Goal: Task Accomplishment & Management: Manage account settings

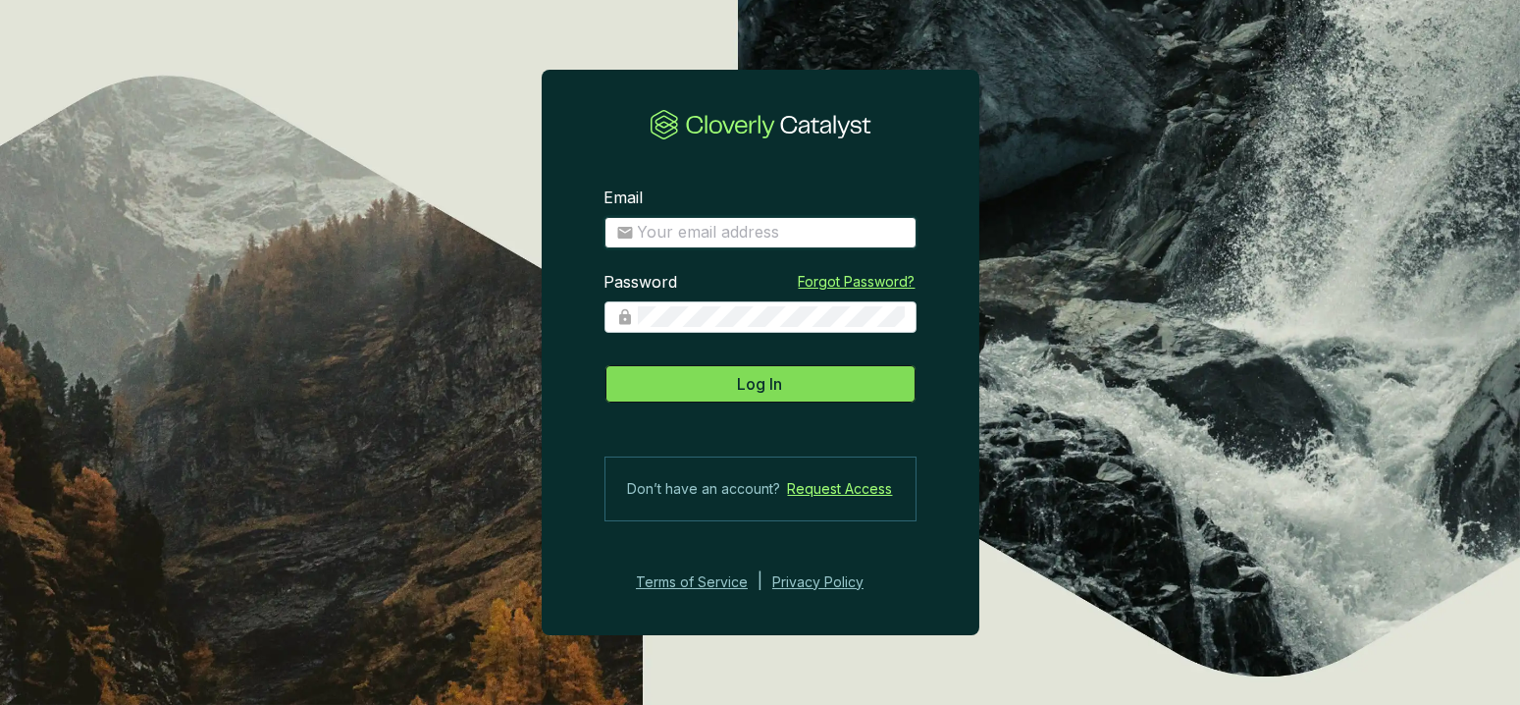
type input "[PERSON_NAME][EMAIL_ADDRESS][DOMAIN_NAME]"
click at [752, 380] on span "Log In" at bounding box center [760, 384] width 45 height 24
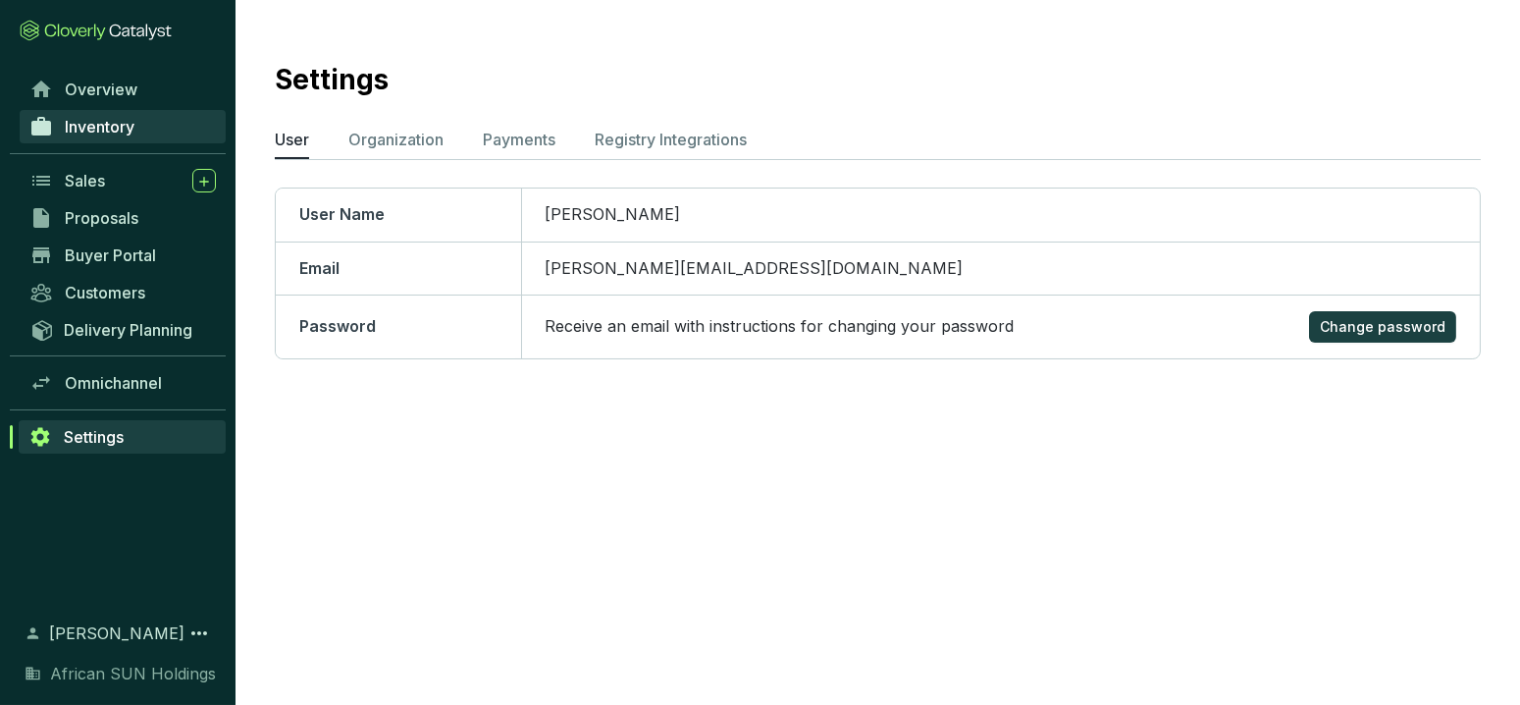
click at [106, 132] on span "Inventory" at bounding box center [100, 127] width 70 height 20
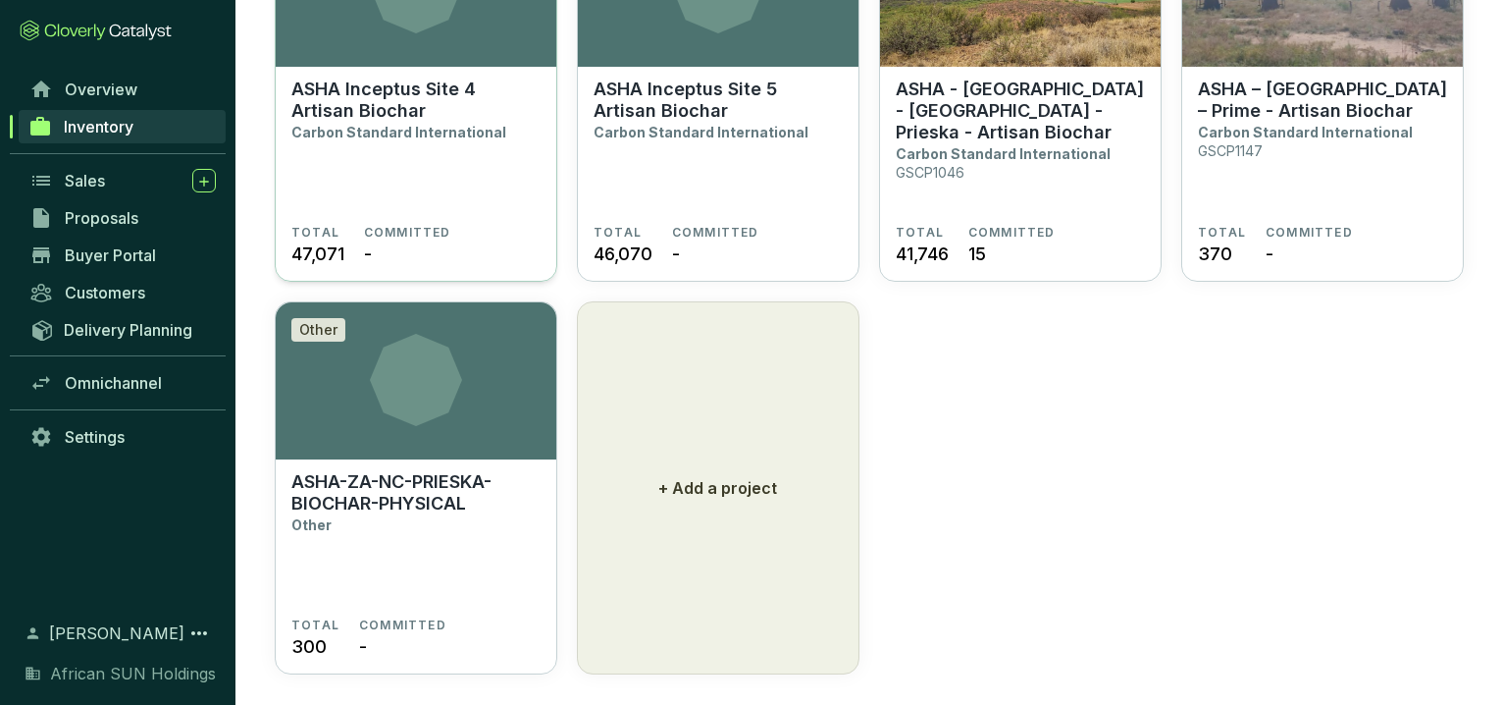
scroll to position [1472, 0]
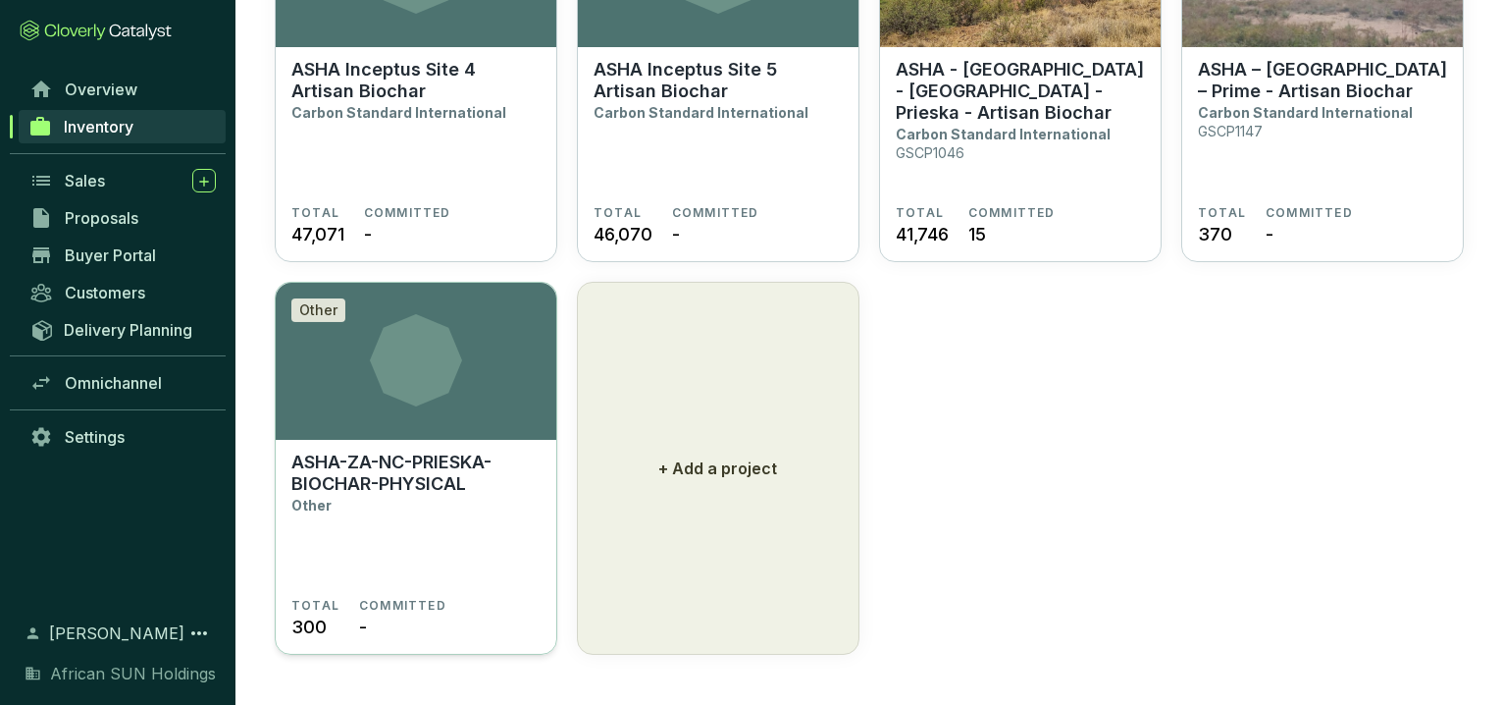
click at [385, 458] on p "ASHA-ZA-NC-PRIESKA-BIOCHAR-PHYSICAL" at bounding box center [415, 472] width 249 height 43
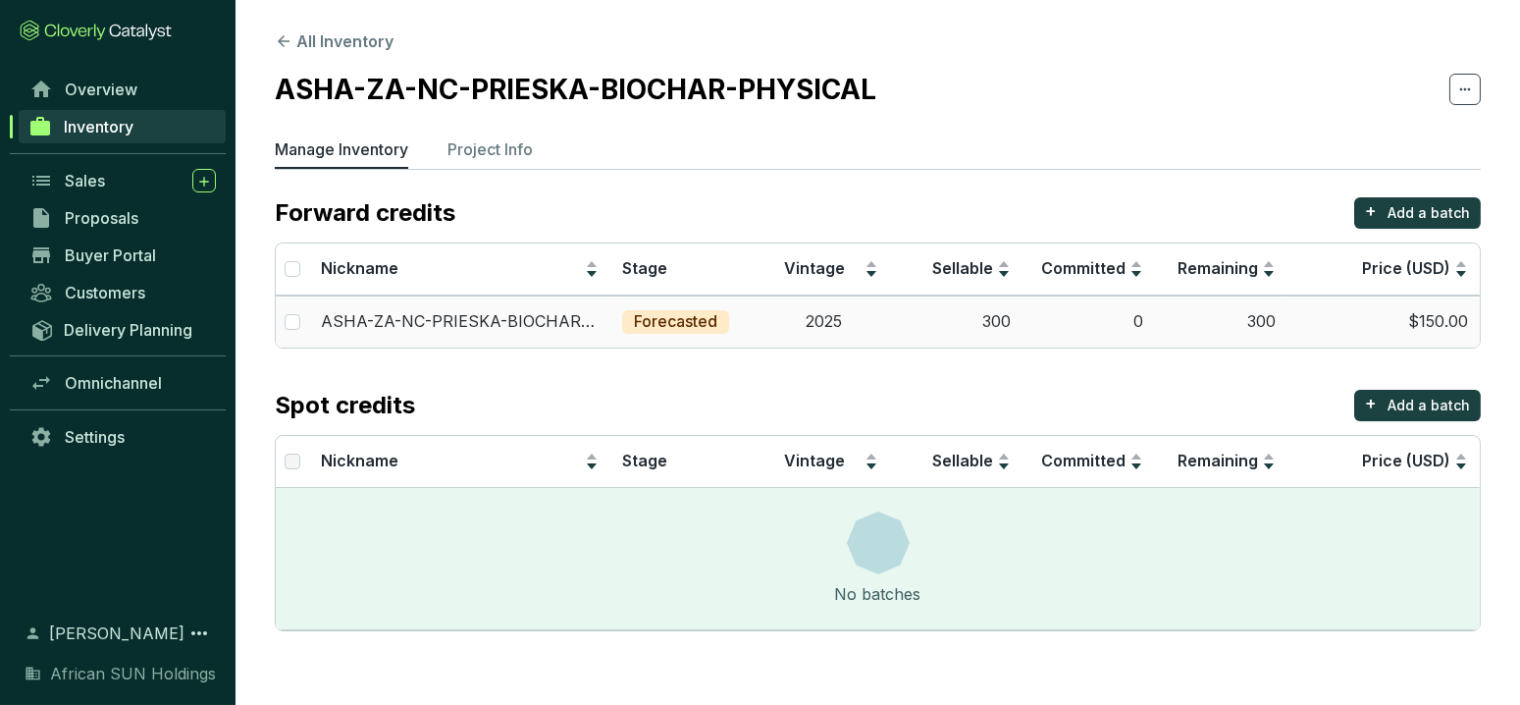
click at [684, 318] on p "Forecasted" at bounding box center [675, 322] width 83 height 22
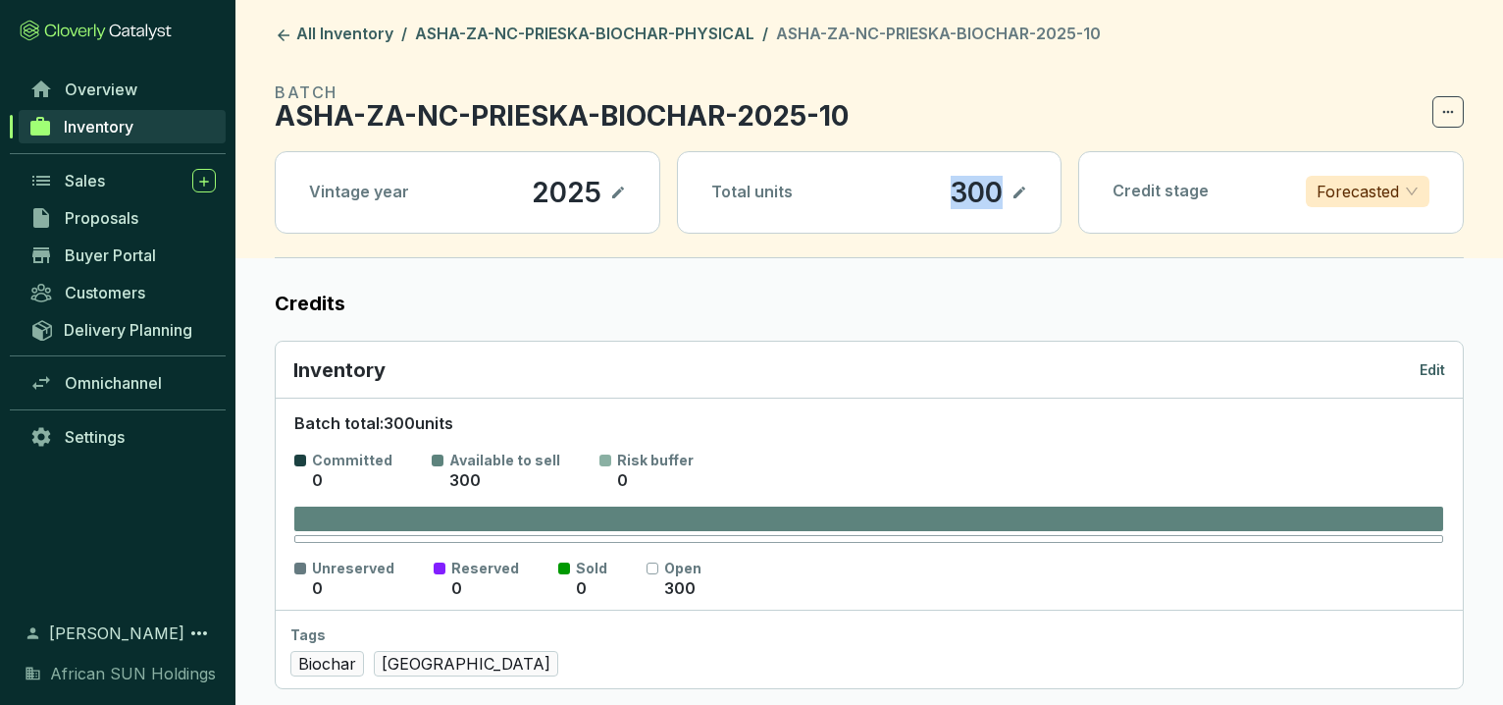
drag, startPoint x: 952, startPoint y: 187, endPoint x: 997, endPoint y: 187, distance: 45.1
click at [997, 187] on p "300" at bounding box center [977, 192] width 54 height 33
drag, startPoint x: 997, startPoint y: 187, endPoint x: 1013, endPoint y: 180, distance: 17.6
click at [1013, 180] on section "300" at bounding box center [989, 192] width 78 height 33
click at [1018, 191] on icon at bounding box center [1020, 192] width 12 height 12
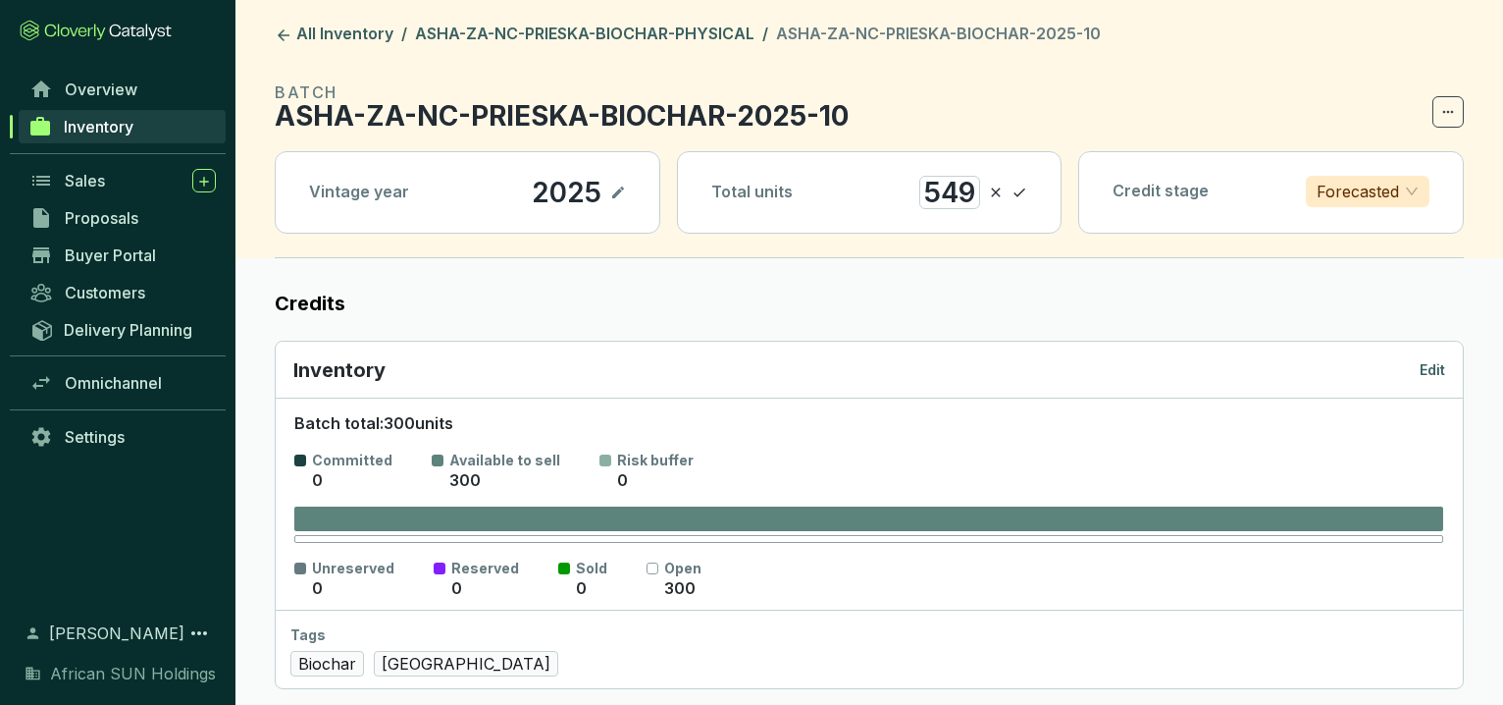
click at [561, 26] on link "ASHA-ZA-NC-PRIESKA-BIOCHAR-PHYSICAL" at bounding box center [584, 36] width 347 height 24
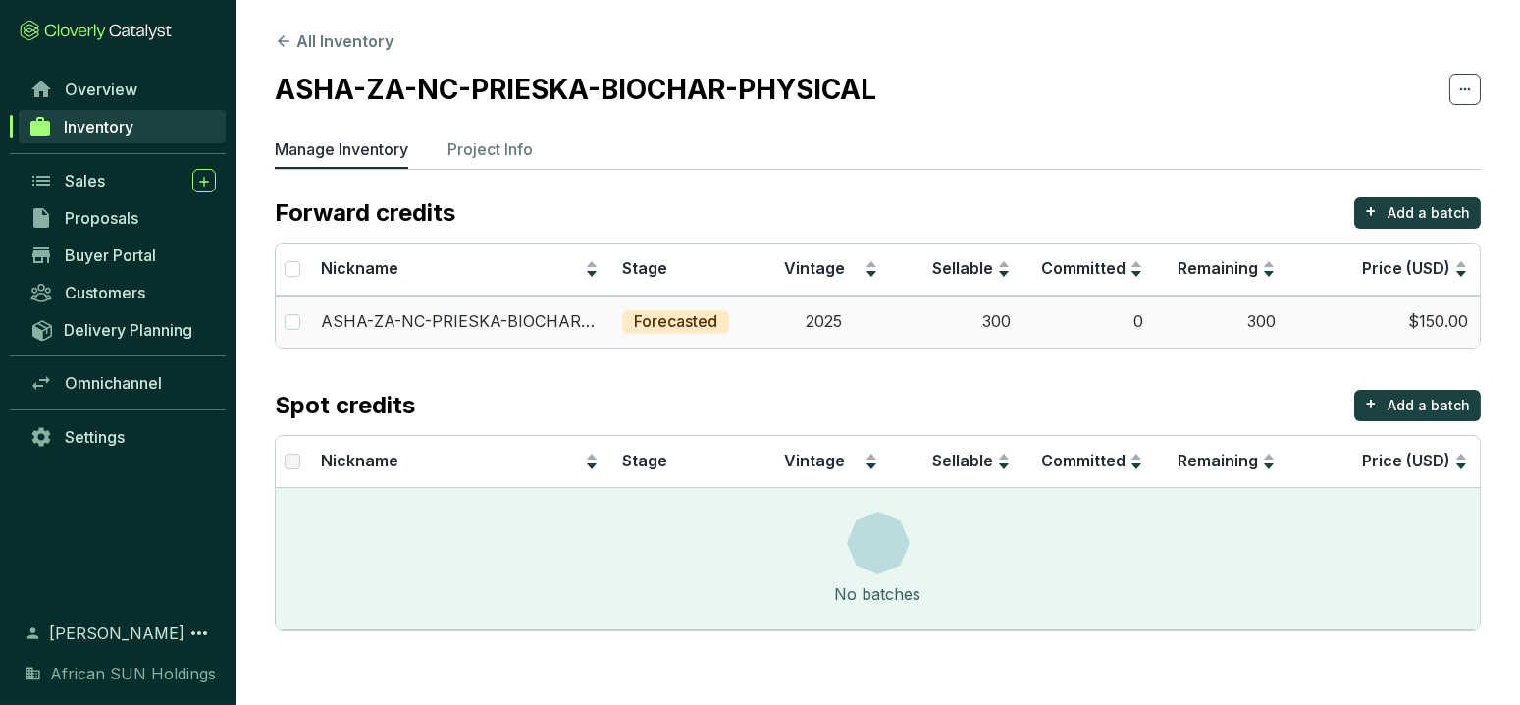
click at [988, 318] on td "300" at bounding box center [956, 321] width 132 height 52
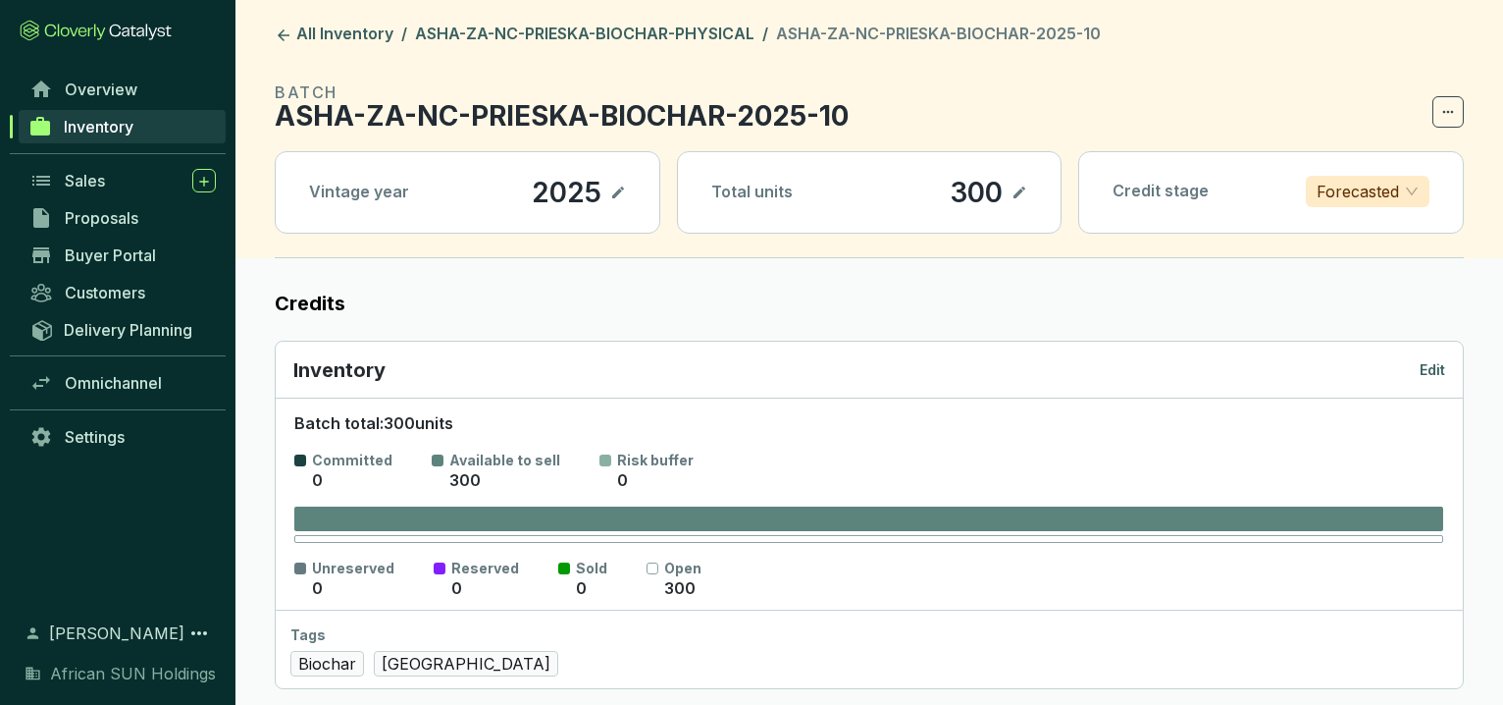
click at [1017, 188] on icon at bounding box center [1020, 193] width 16 height 24
drag, startPoint x: 974, startPoint y: 194, endPoint x: 882, endPoint y: 183, distance: 92.9
click at [882, 183] on div "Total units 300" at bounding box center [870, 192] width 384 height 80
click at [1013, 191] on section "549" at bounding box center [973, 192] width 108 height 33
click at [1019, 191] on icon at bounding box center [1020, 193] width 16 height 24
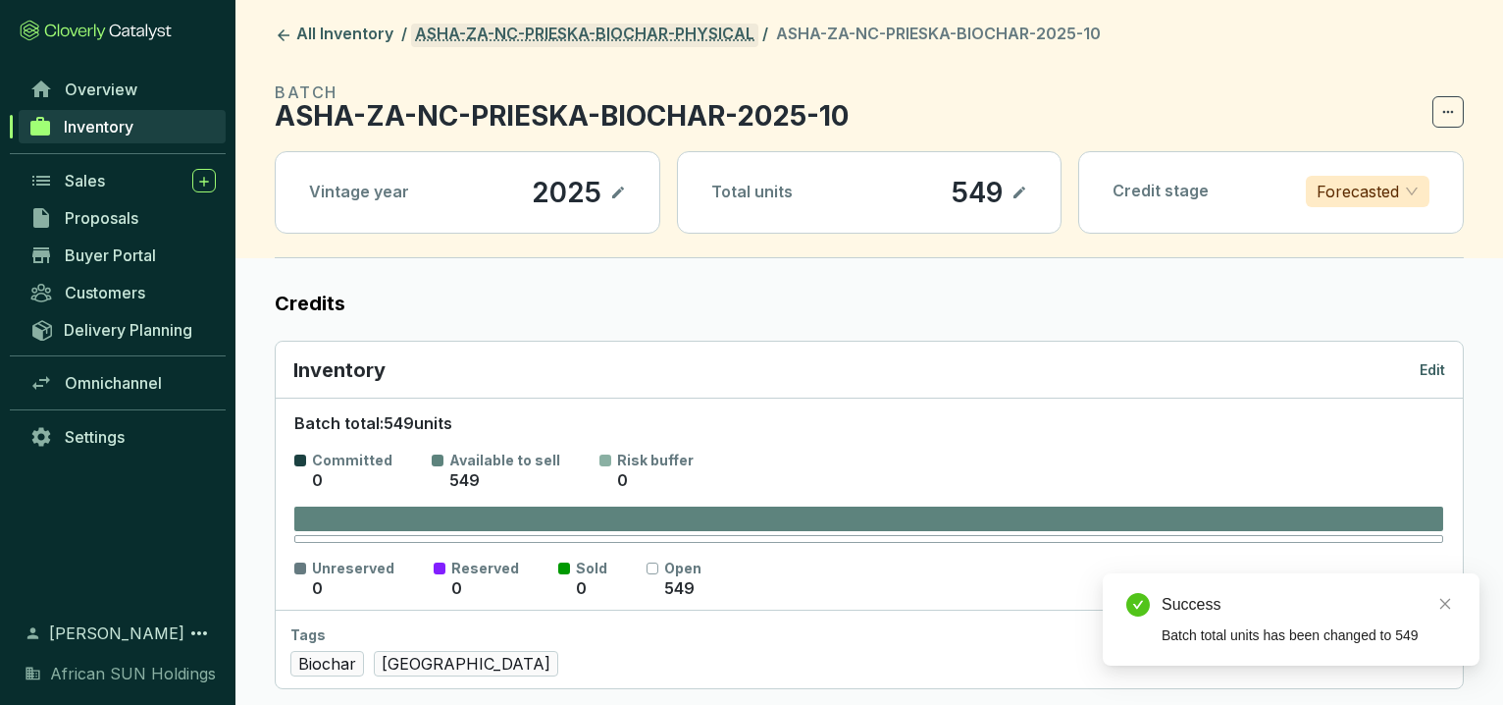
click at [719, 35] on link "ASHA-ZA-NC-PRIESKA-BIOCHAR-PHYSICAL" at bounding box center [584, 36] width 347 height 24
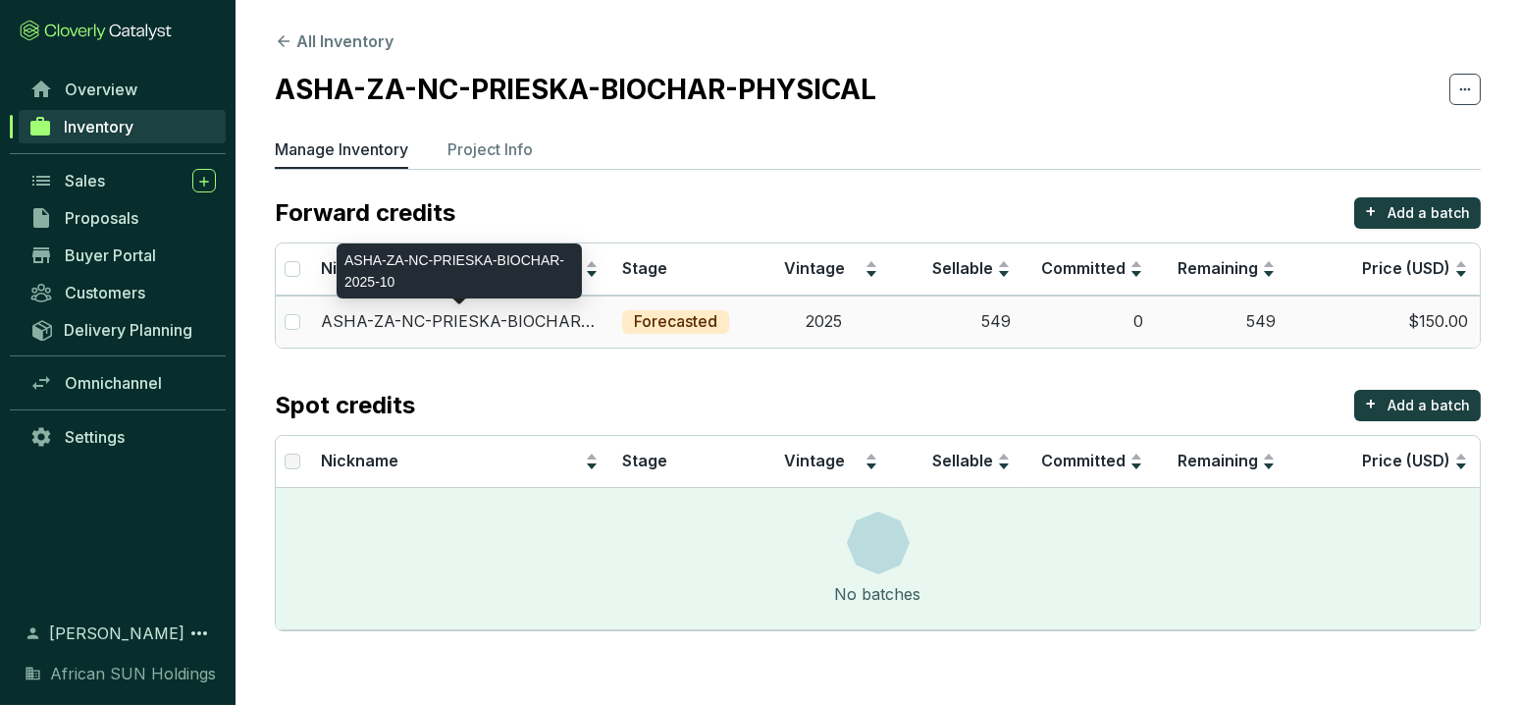
click at [537, 319] on p "ASHA-ZA-NC-PRIESKA-BIOCHAR-2025-10" at bounding box center [460, 322] width 278 height 22
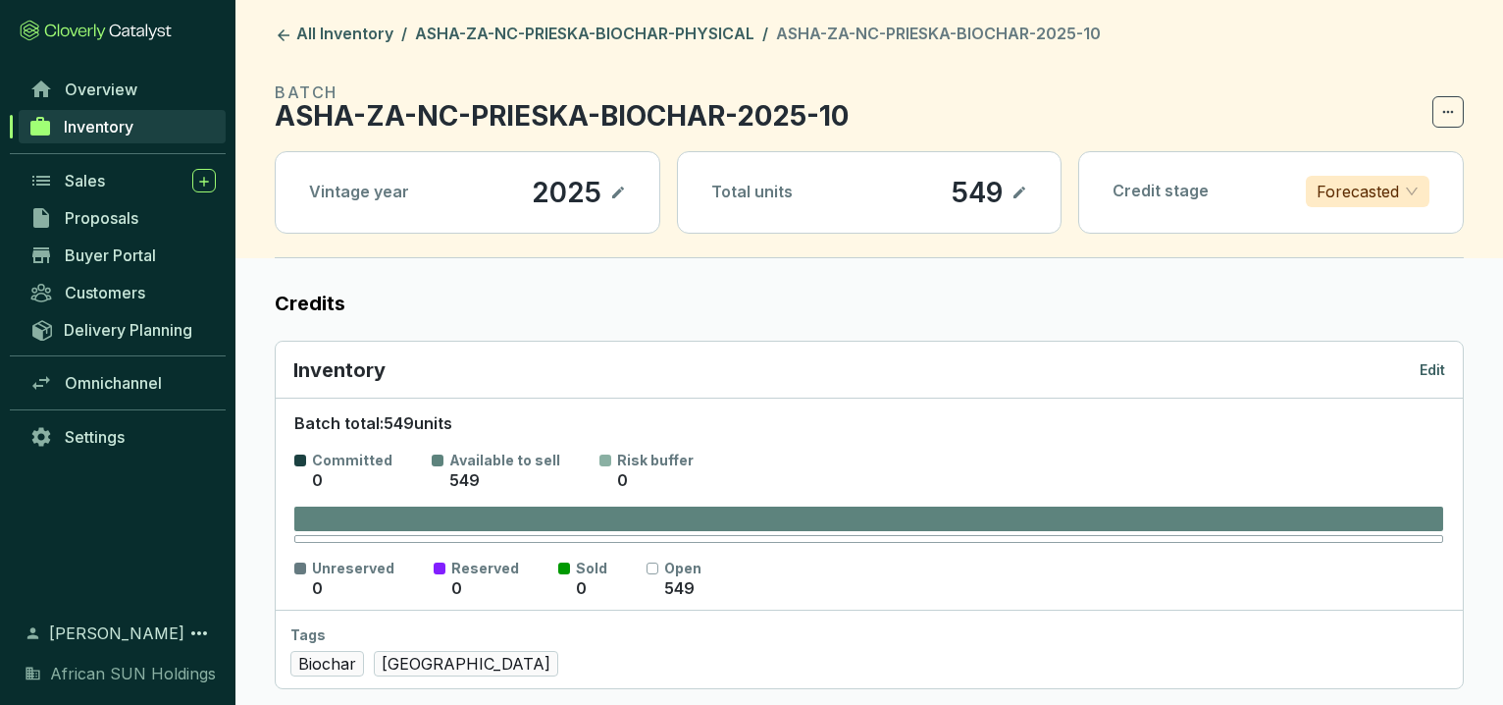
click at [1441, 370] on p "Edit" at bounding box center [1433, 370] width 26 height 20
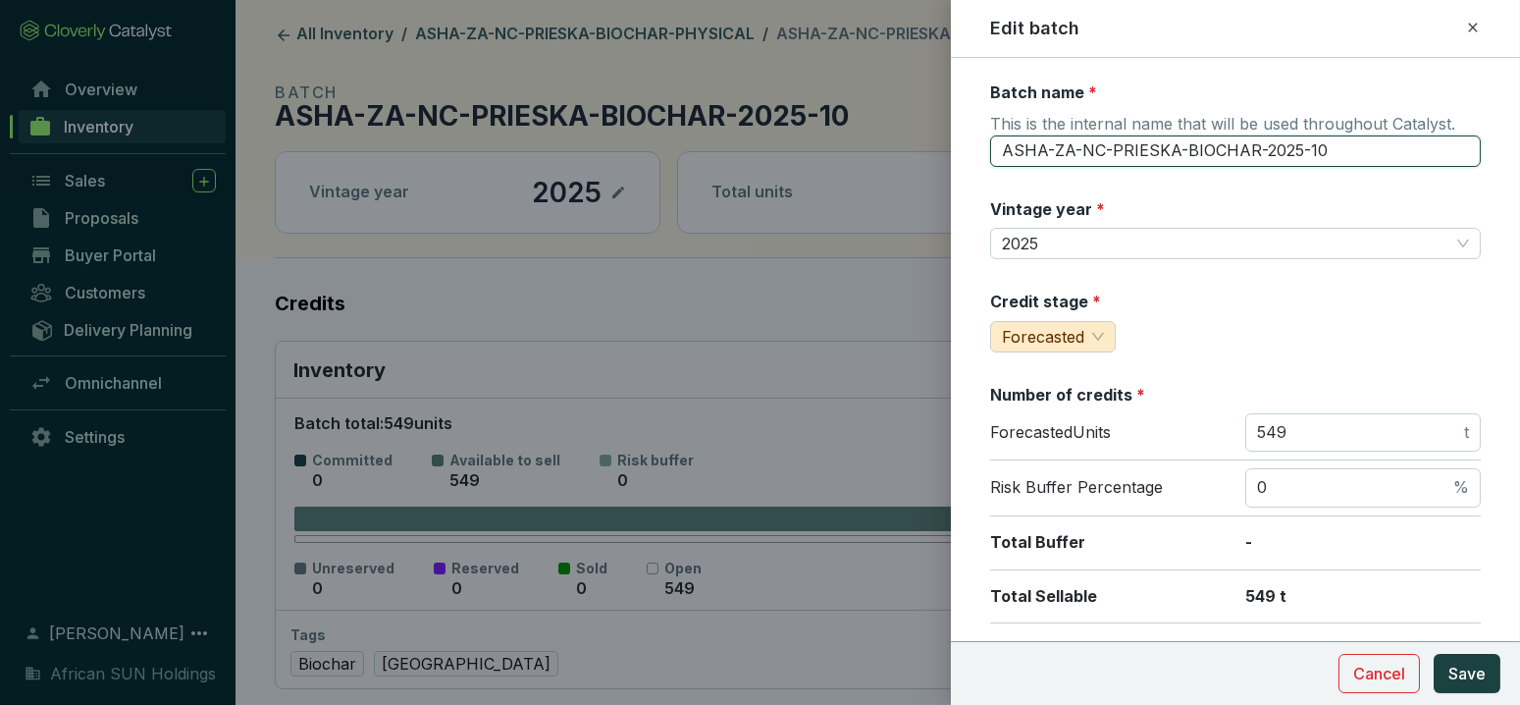
drag, startPoint x: 1297, startPoint y: 144, endPoint x: 1515, endPoint y: 142, distance: 217.8
click at [1515, 142] on div "Batch name * This is the internal name that will be used throughout Catalyst. A…" at bounding box center [1235, 381] width 569 height 647
drag, startPoint x: 1303, startPoint y: 137, endPoint x: 1399, endPoint y: 148, distance: 96.8
click at [1399, 148] on input "ASHA-ZA-NC-PRIESKA-BIOCHAR-2025-10" at bounding box center [1235, 150] width 491 height 31
type input "ASHA-ZA-NC-PRIESKA-BIOCHAR-2025"
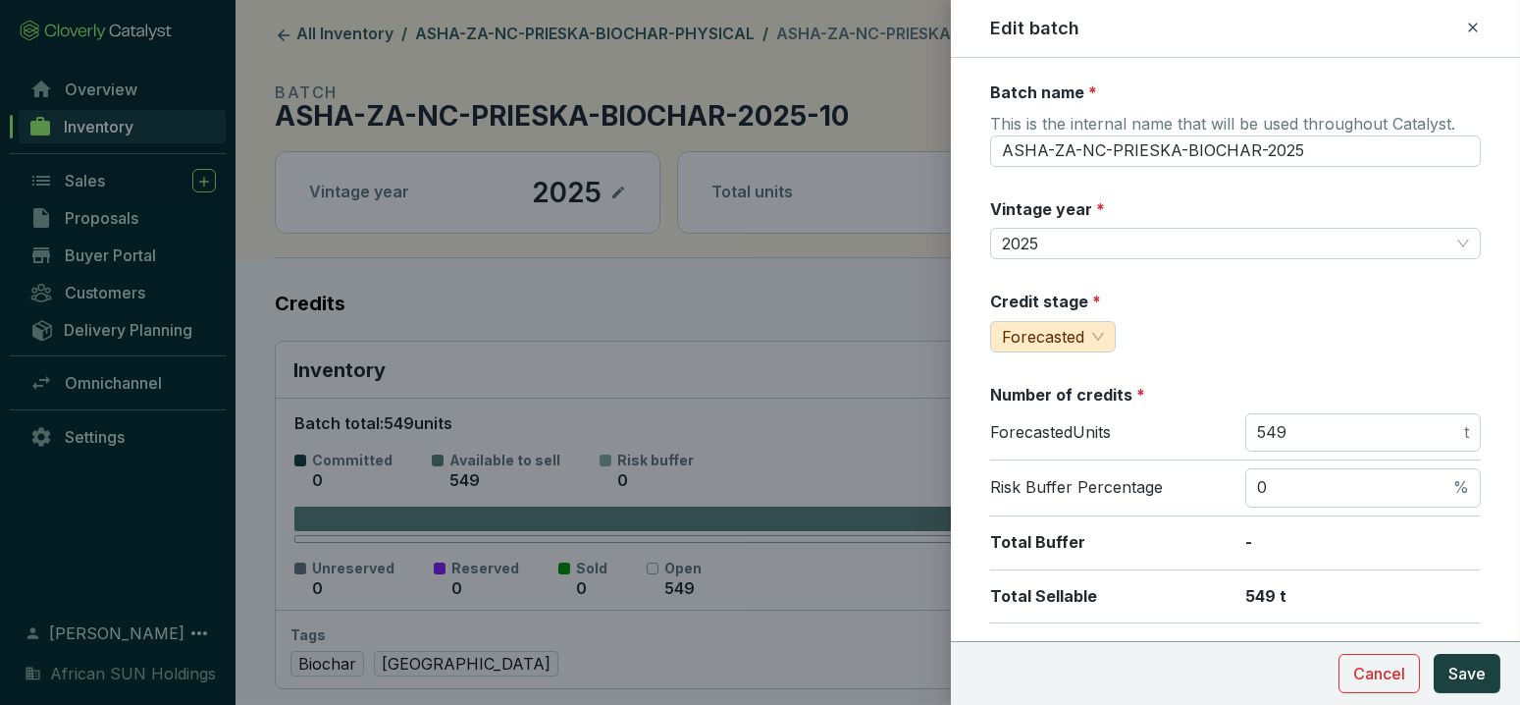
click at [1263, 385] on div "Number of credits *" at bounding box center [1235, 395] width 491 height 22
click at [1477, 668] on span "Save" at bounding box center [1466, 673] width 37 height 24
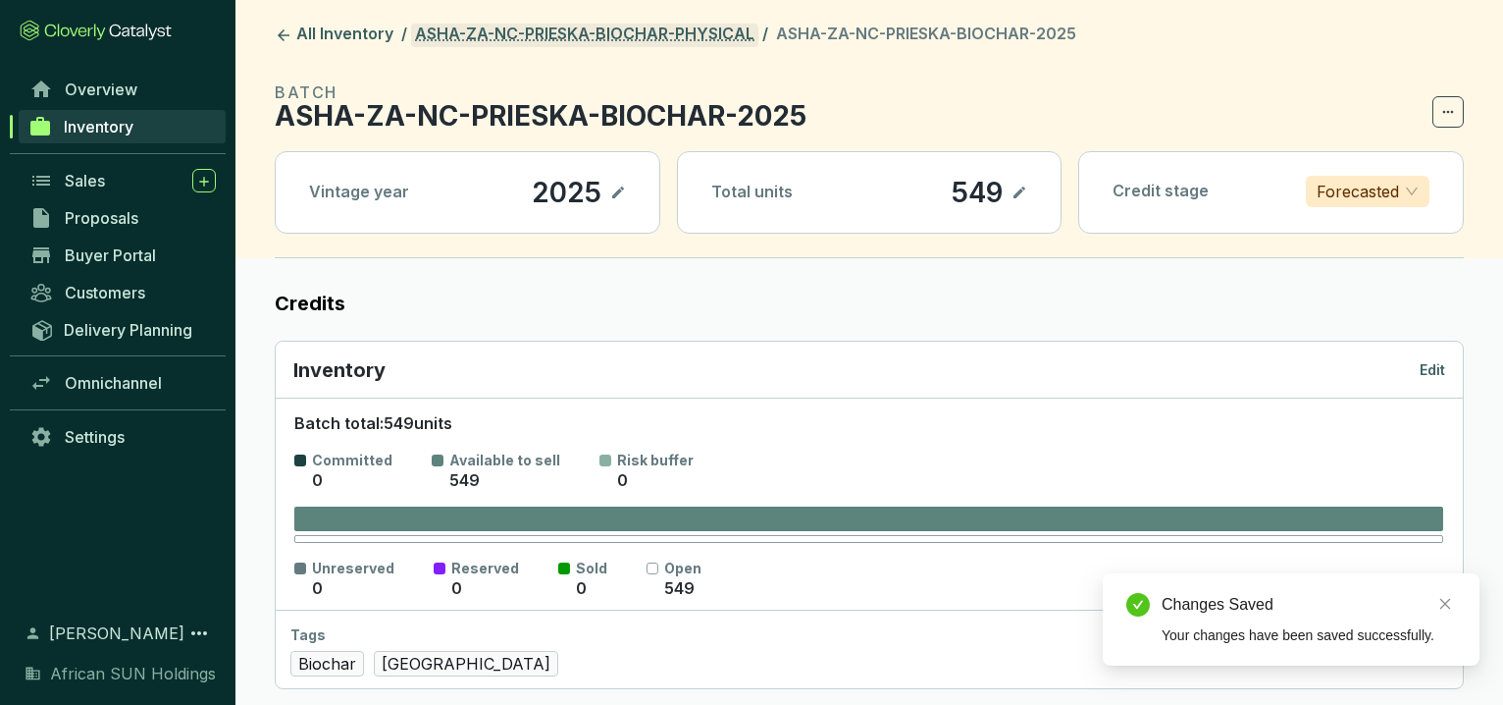
click at [667, 34] on link "ASHA-ZA-NC-PRIESKA-BIOCHAR-PHYSICAL" at bounding box center [584, 36] width 347 height 24
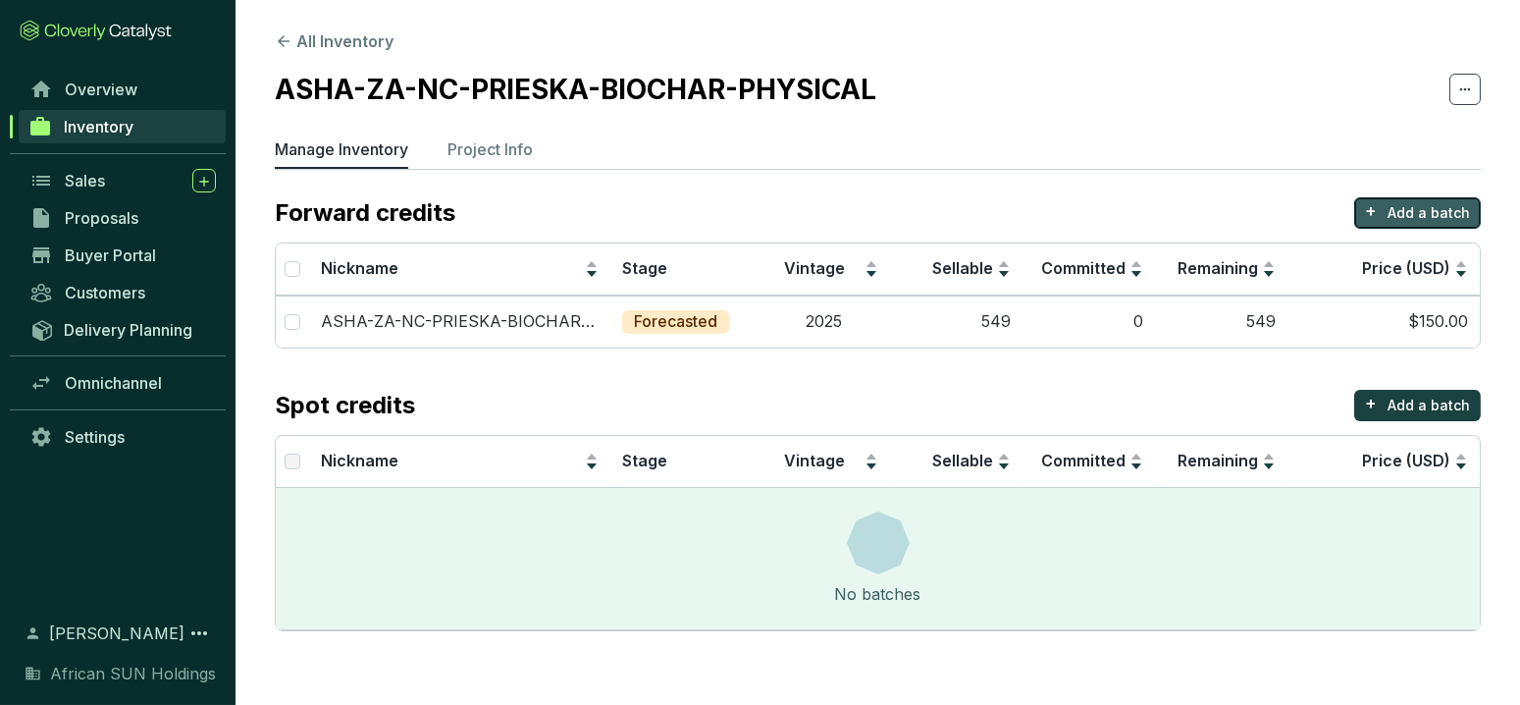
click at [1410, 208] on p "Add a batch" at bounding box center [1428, 213] width 82 height 20
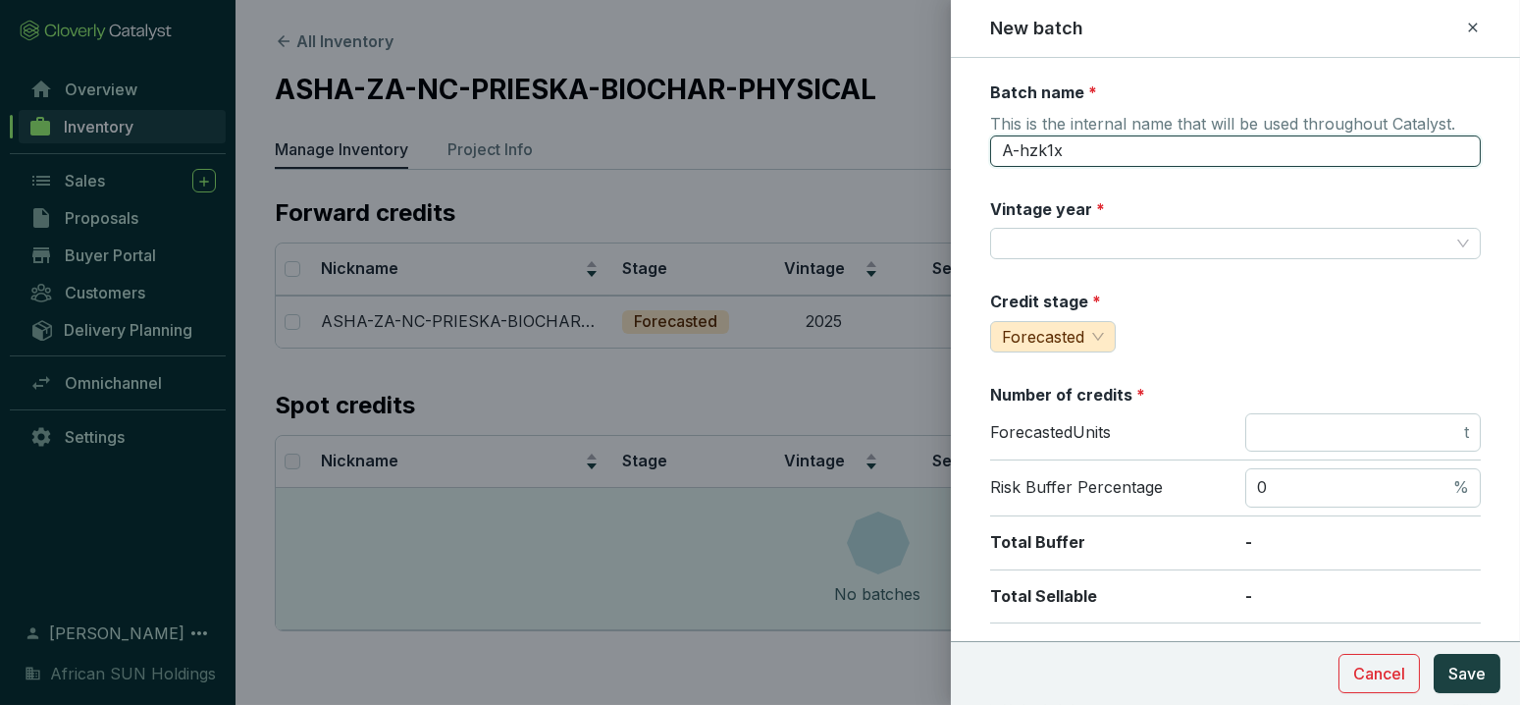
drag, startPoint x: 1099, startPoint y: 140, endPoint x: 881, endPoint y: 180, distance: 221.3
click at [890, 166] on div "New batch Batch name * This is the internal name that will be used throughout C…" at bounding box center [760, 352] width 1520 height 705
type input "ASHA-ZA-NC-PRIESKA-BIOCHAR-PHYSICAL"
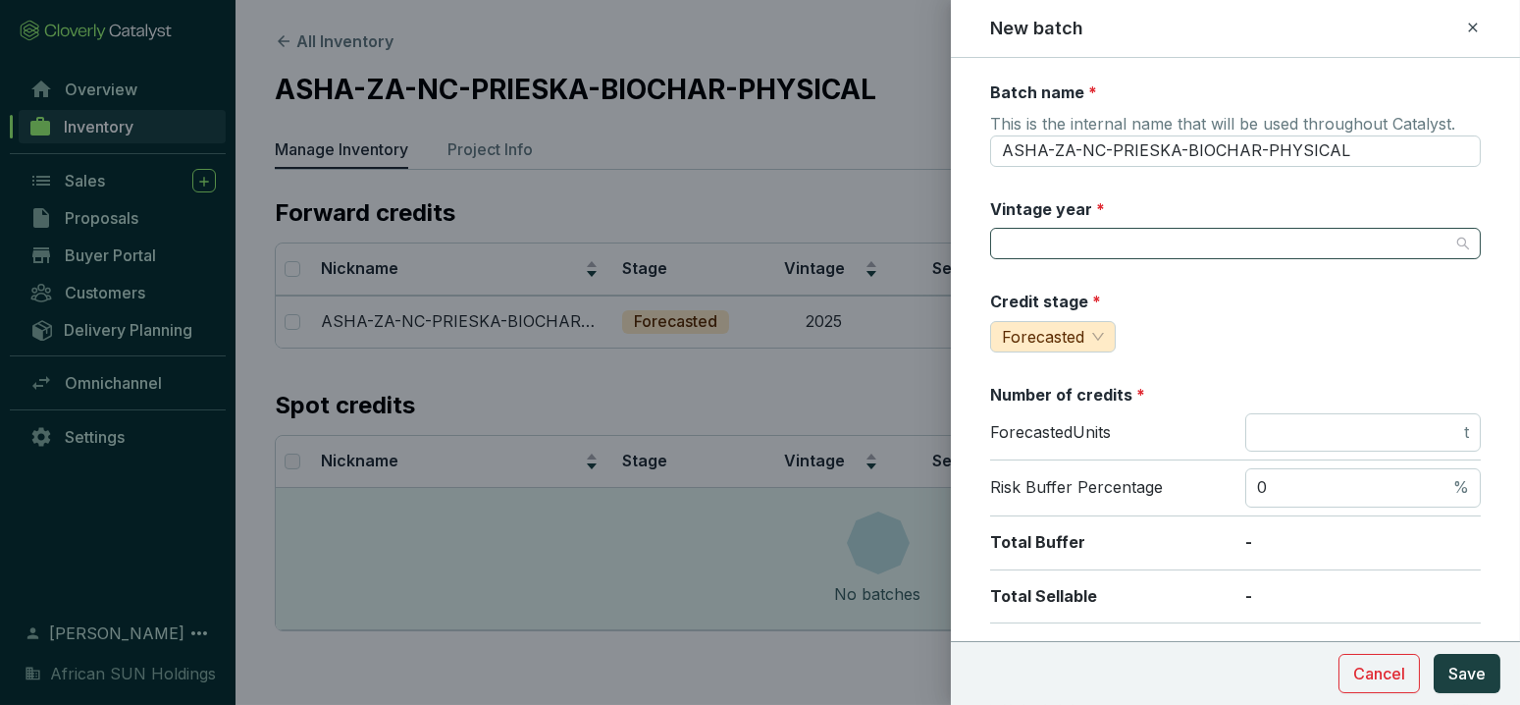
click at [1025, 239] on input "Vintage year *" at bounding box center [1225, 243] width 447 height 29
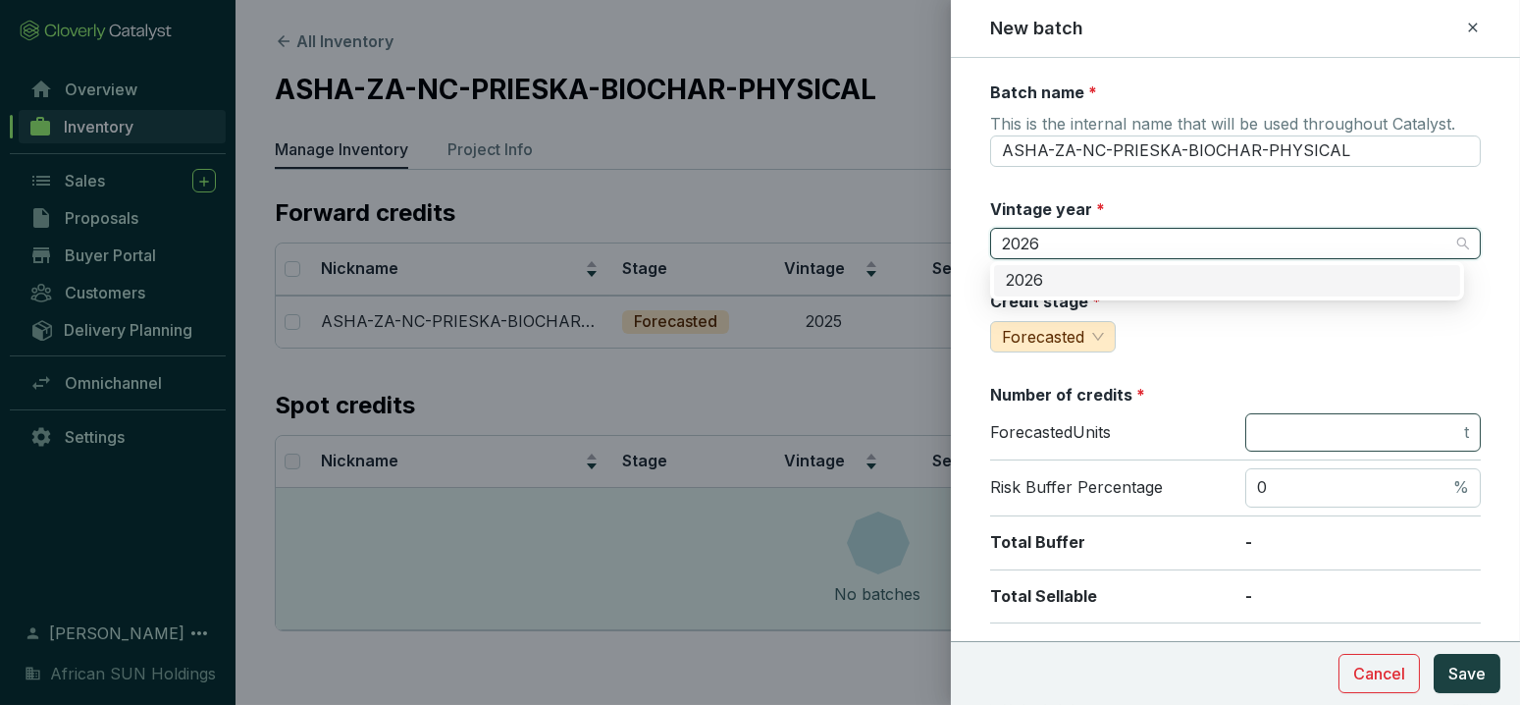
type input "2026"
click at [1292, 431] on input "number" at bounding box center [1358, 433] width 203 height 22
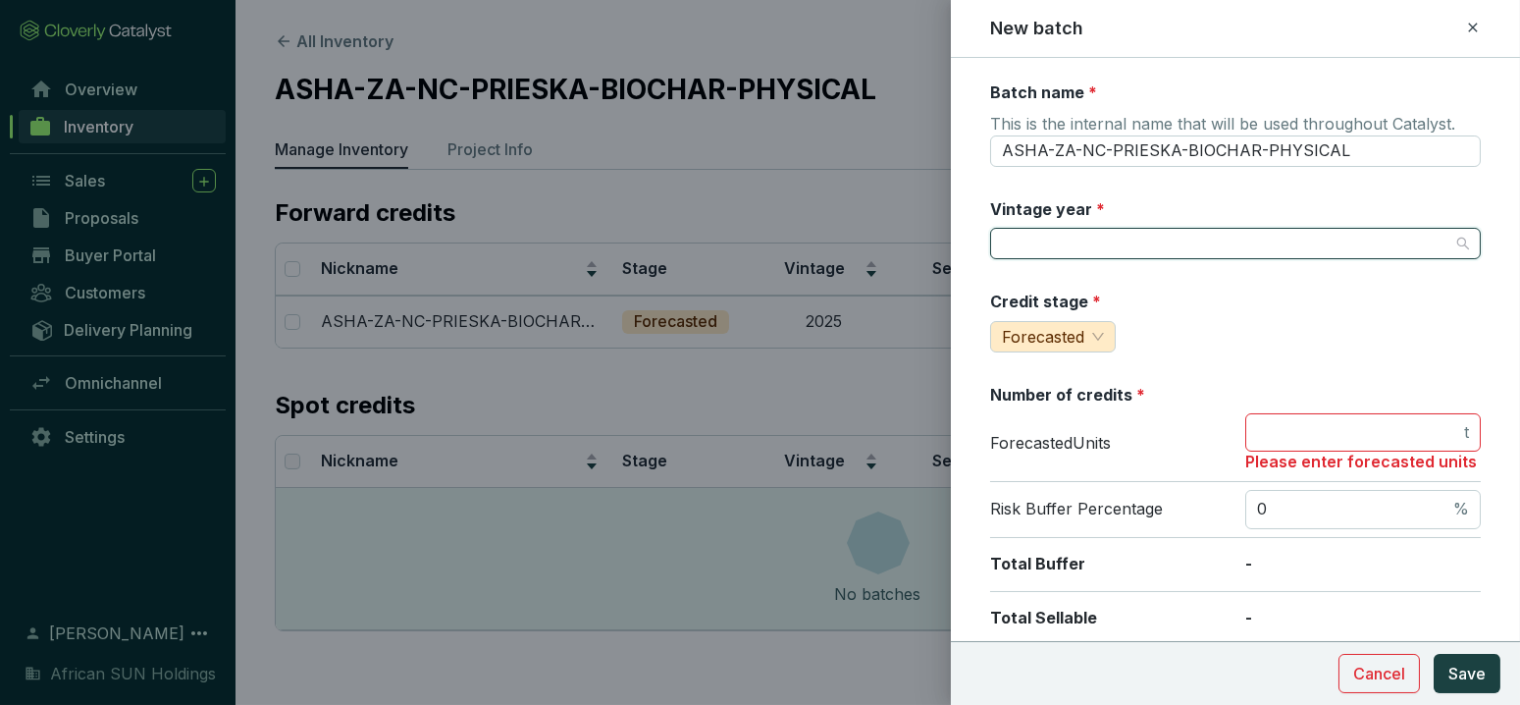
click at [1113, 237] on input "Vintage year *" at bounding box center [1225, 243] width 447 height 29
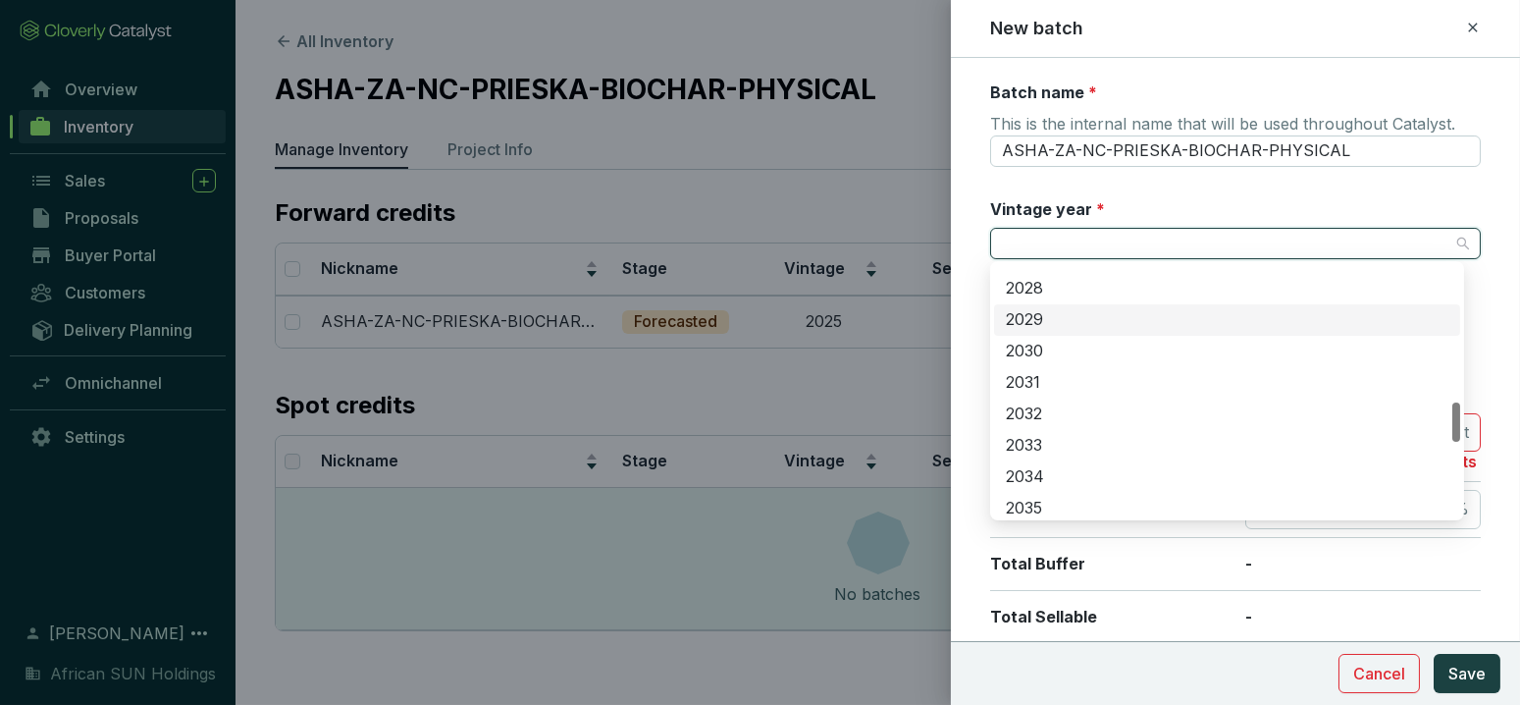
scroll to position [654, 0]
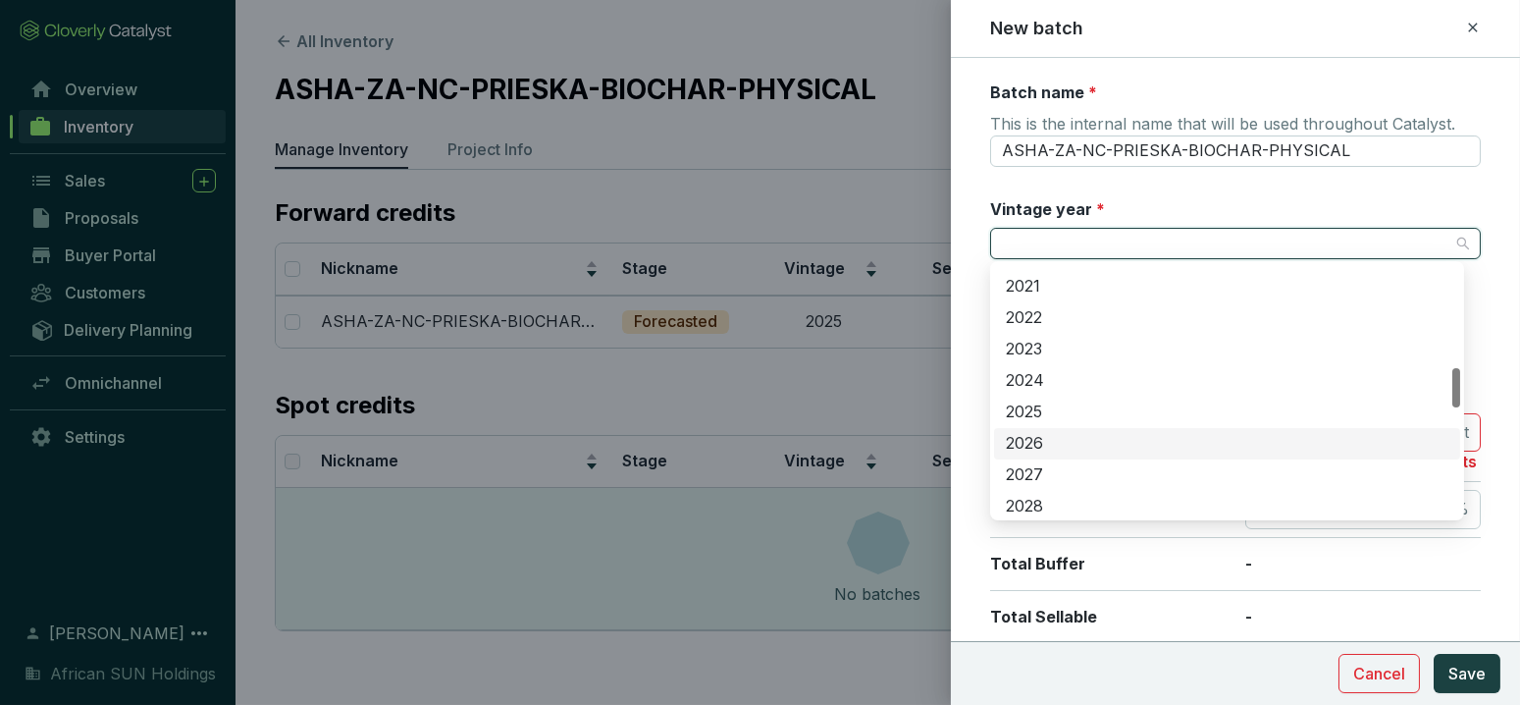
click at [1026, 443] on div "2026" at bounding box center [1227, 444] width 443 height 22
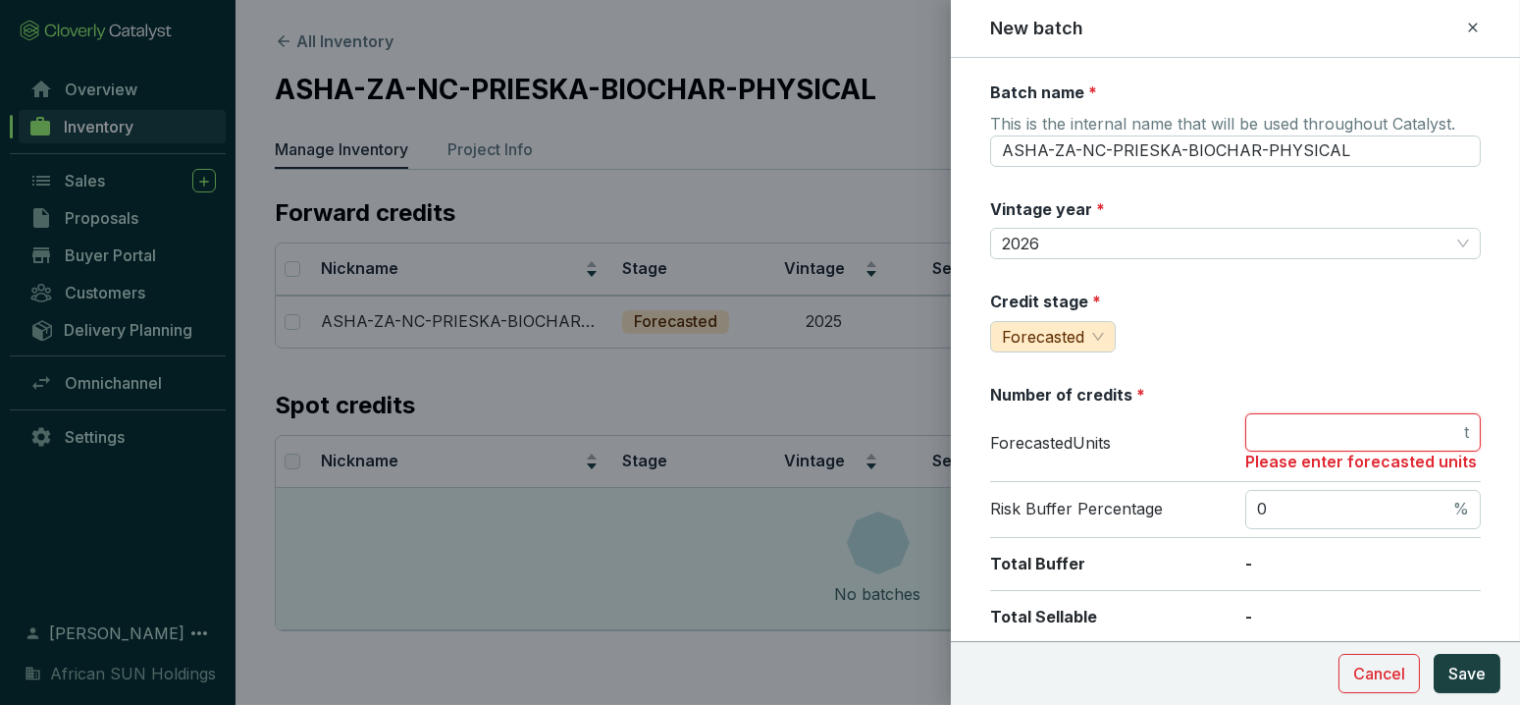
click at [1284, 422] on input "number" at bounding box center [1358, 433] width 203 height 22
type input "2196"
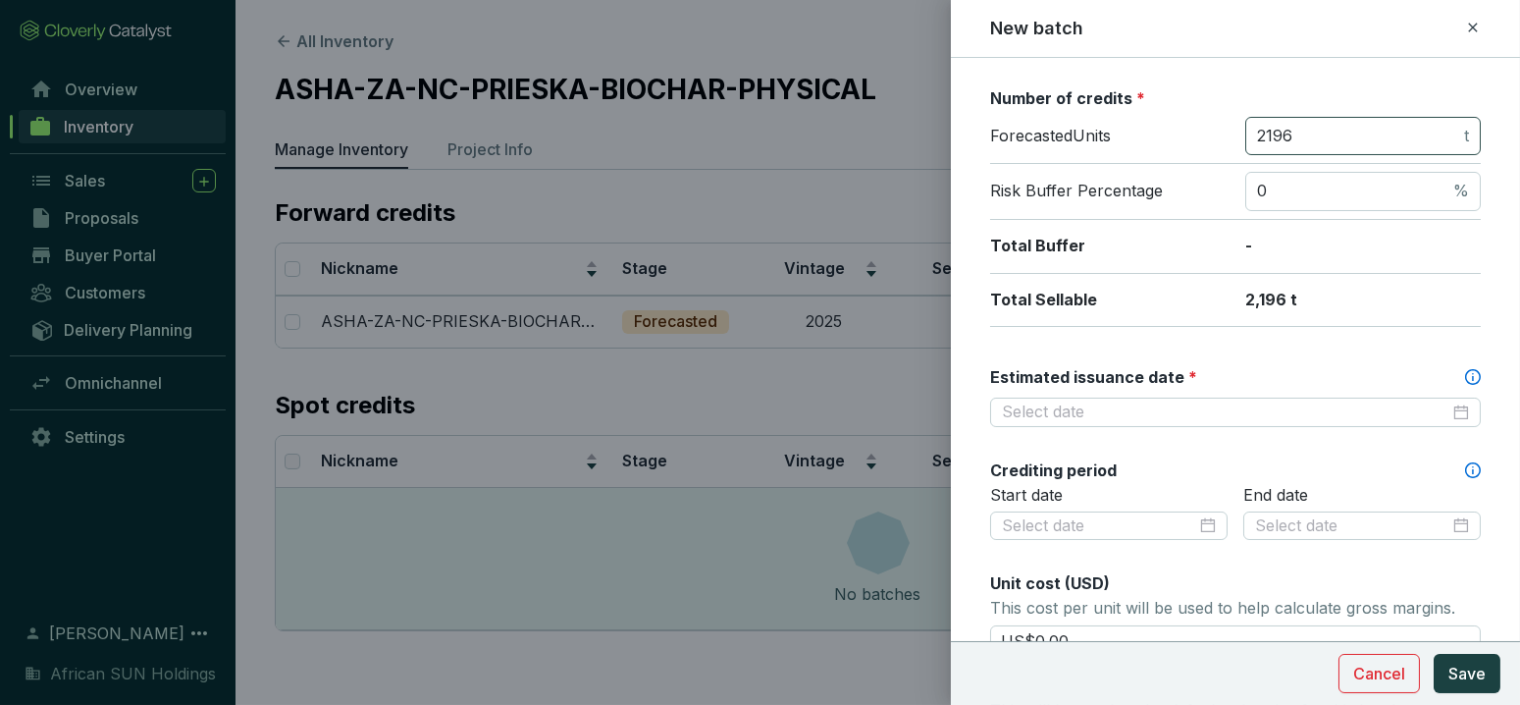
scroll to position [327, 0]
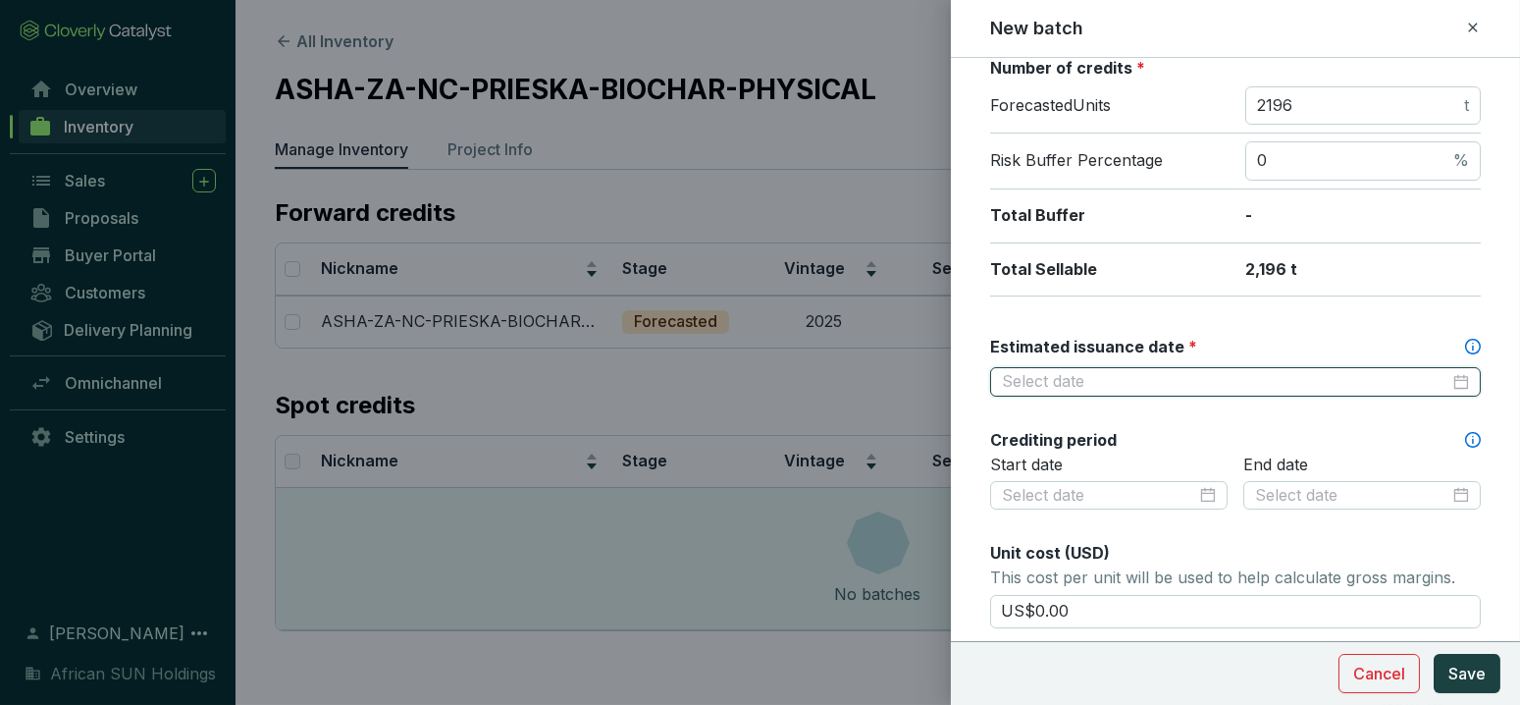
click at [1139, 377] on input "Estimated issuance date *" at bounding box center [1225, 382] width 447 height 22
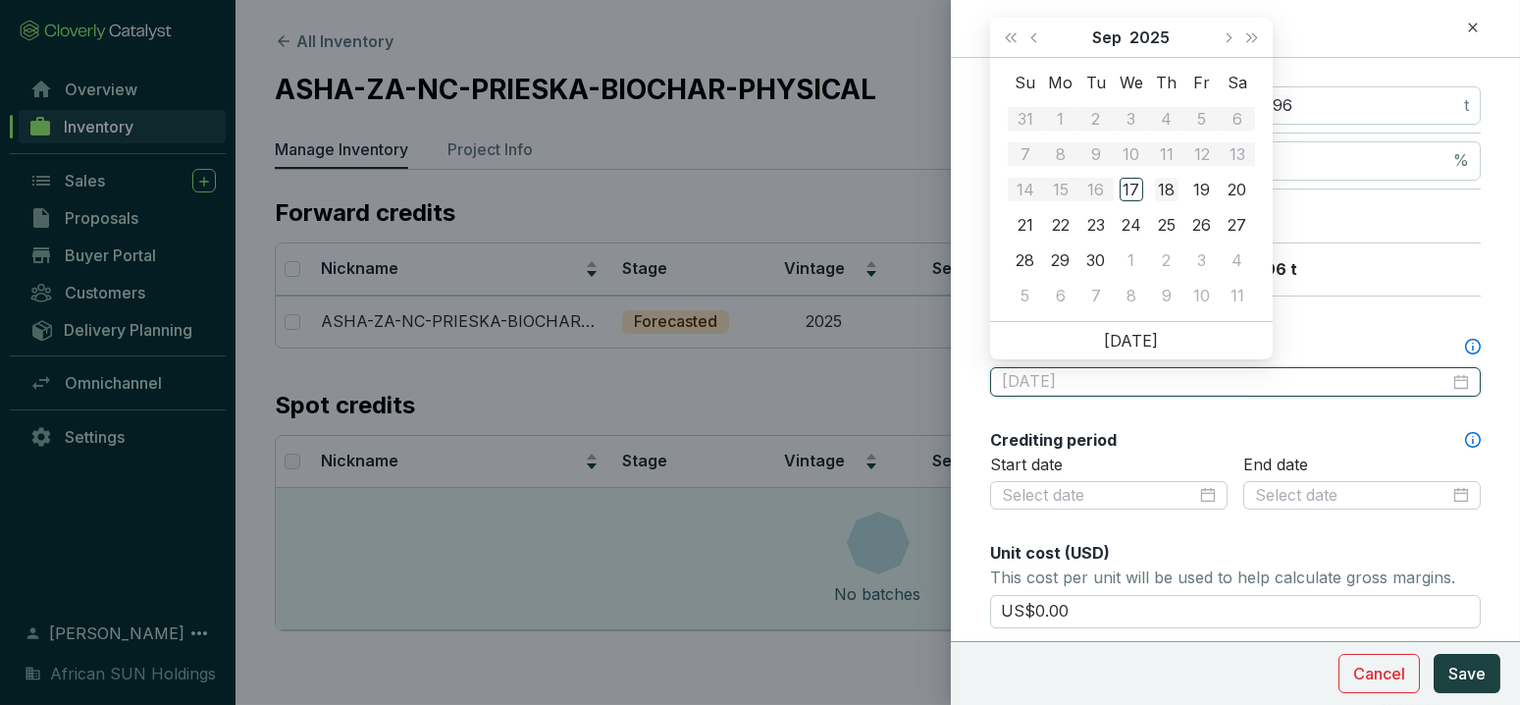
type input "2025-09-18"
click at [1219, 33] on button "Next month (PageDown)" at bounding box center [1228, 37] width 26 height 39
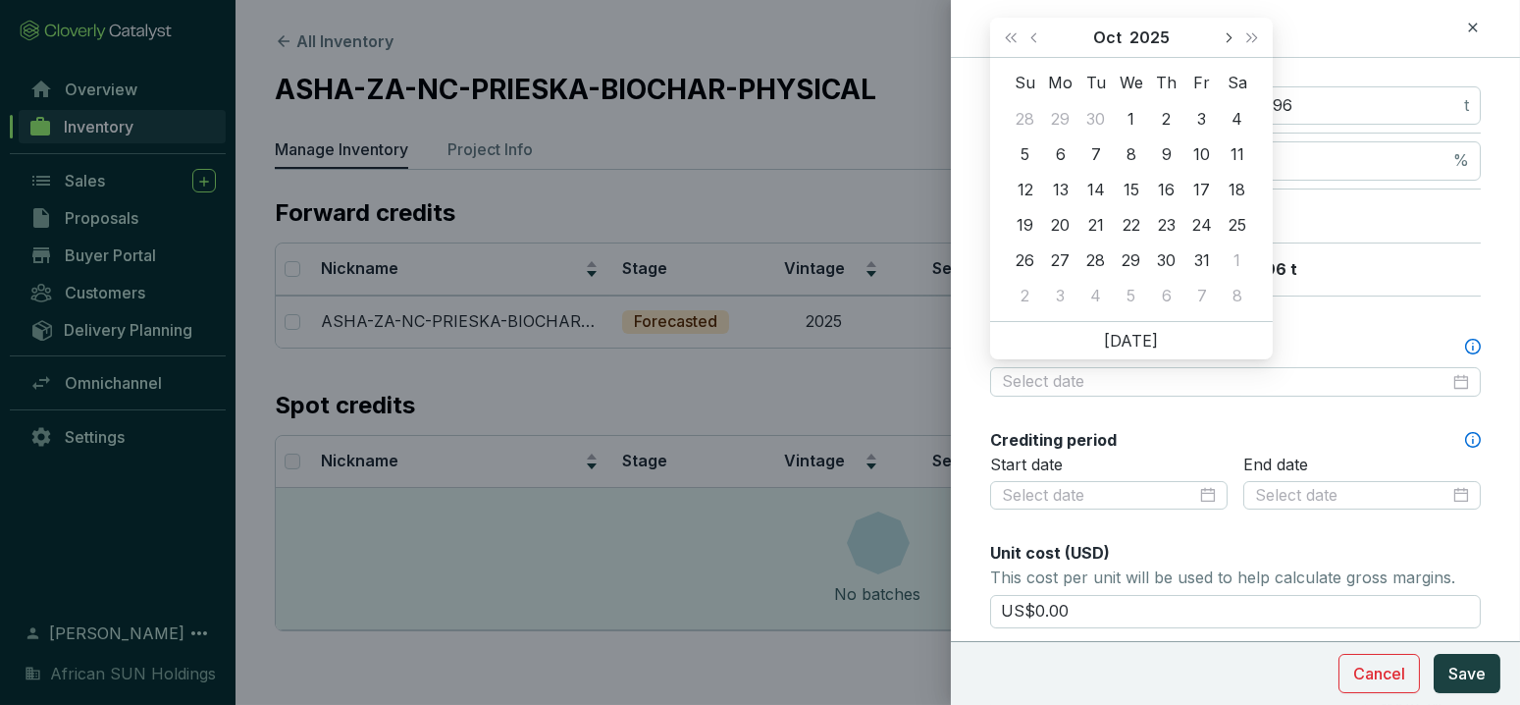
click at [1219, 33] on button "Next month (PageDown)" at bounding box center [1228, 37] width 26 height 39
click at [1229, 35] on span "Next month (PageDown)" at bounding box center [1228, 37] width 10 height 10
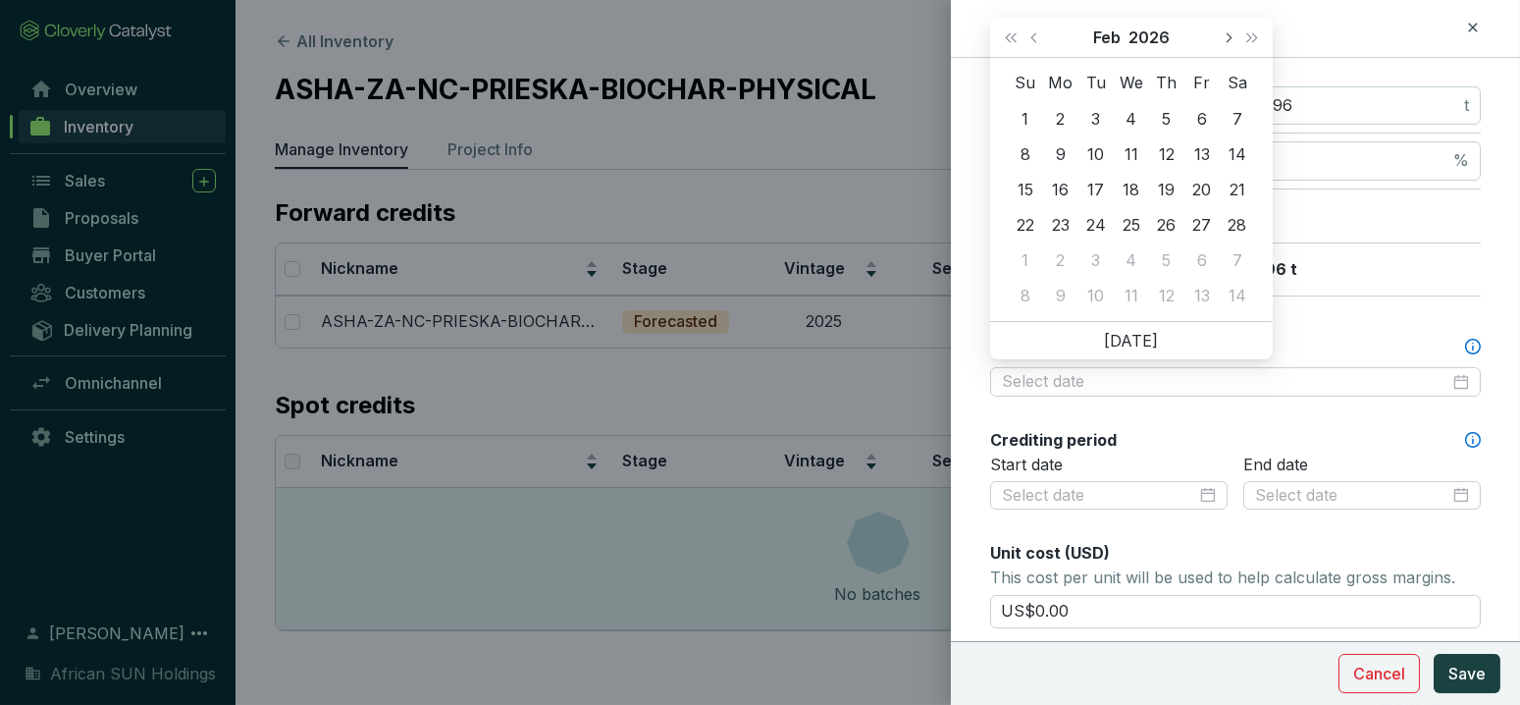
click at [1229, 35] on span "Next month (PageDown)" at bounding box center [1228, 37] width 10 height 10
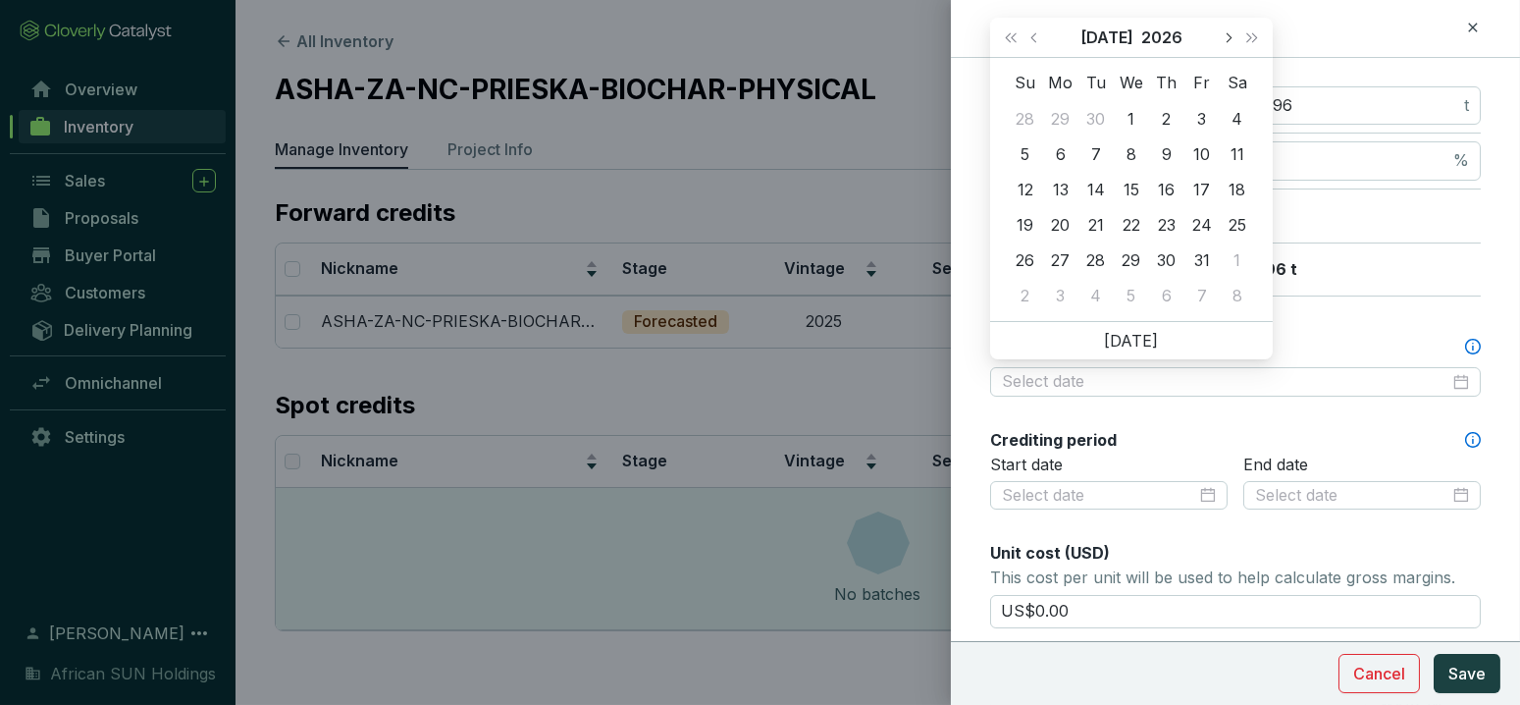
click at [1229, 35] on span "Next month (PageDown)" at bounding box center [1228, 37] width 10 height 10
type input "2026-12-31"
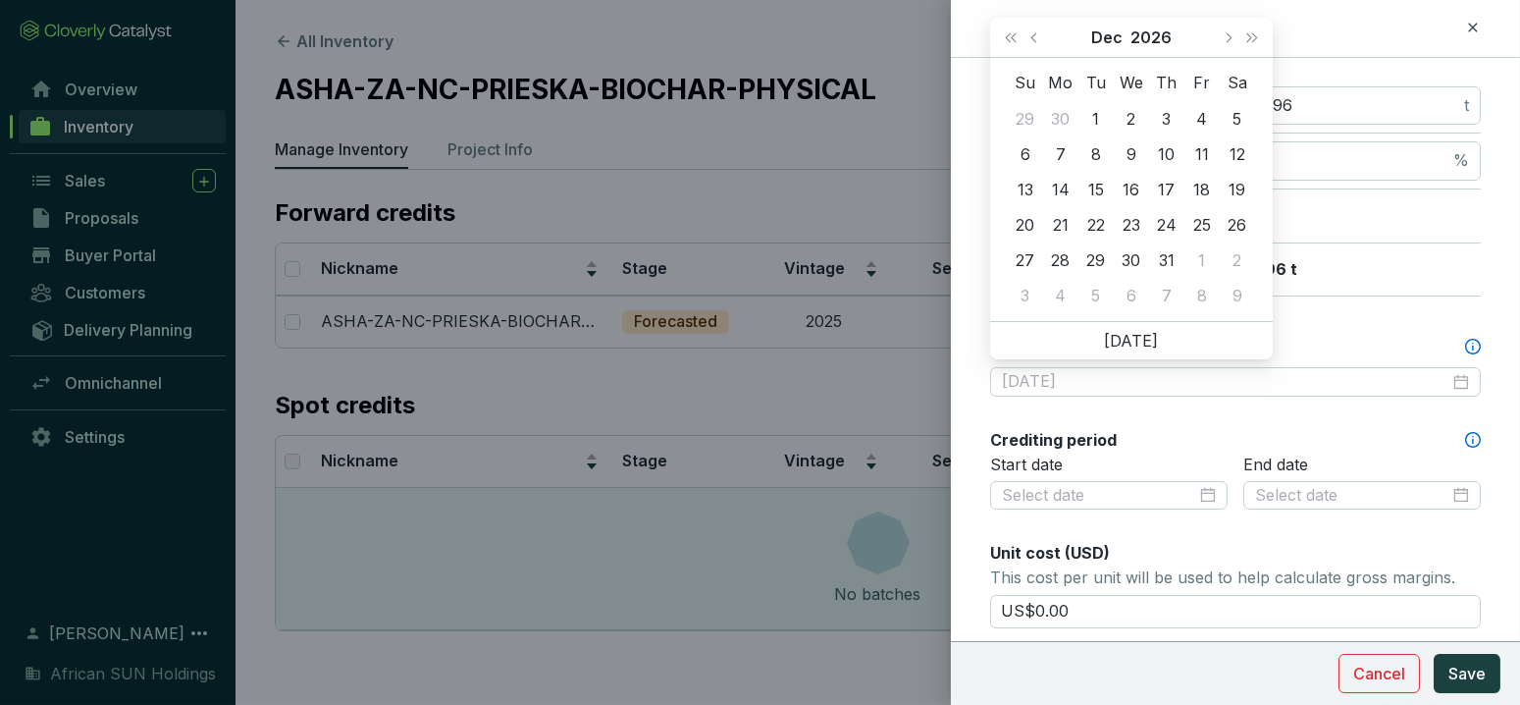
click at [1167, 255] on div "31" at bounding box center [1167, 260] width 24 height 24
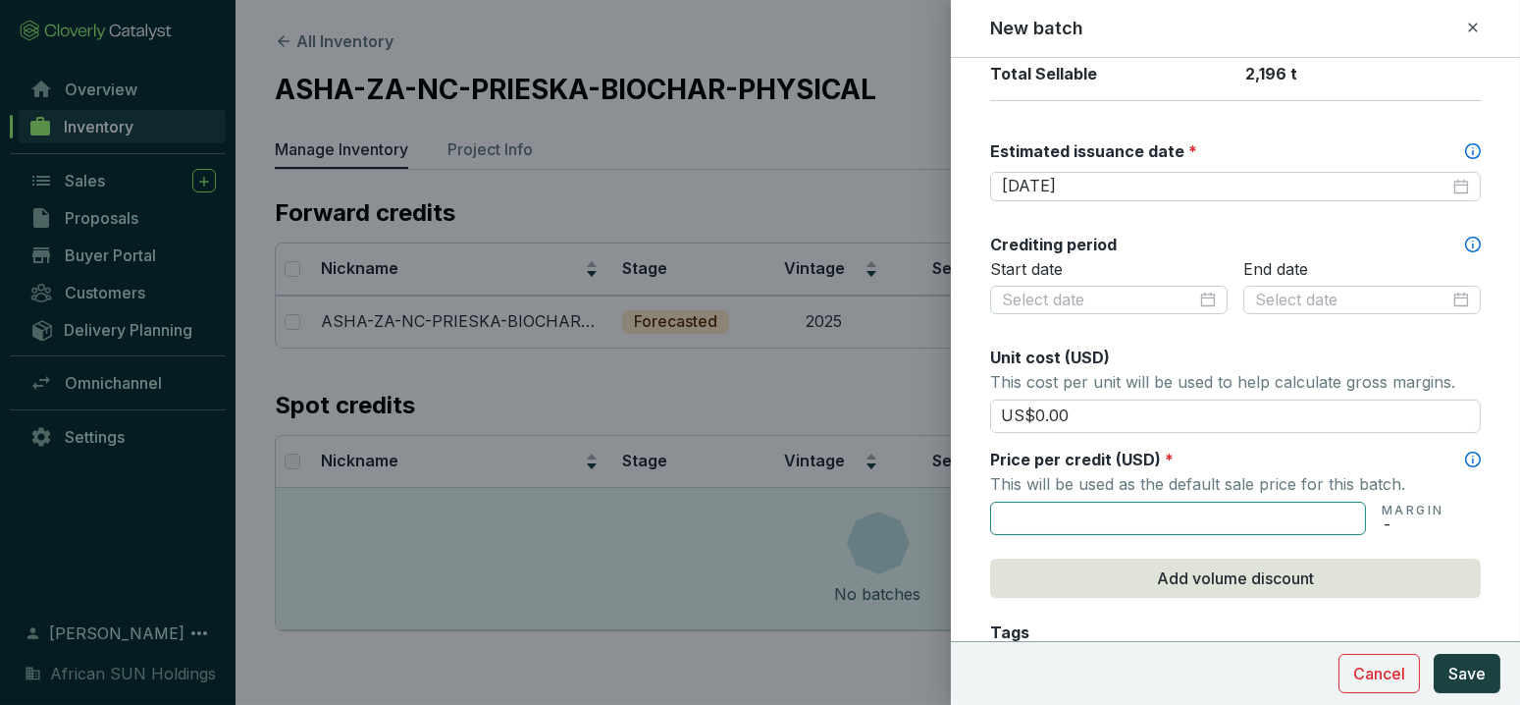
scroll to position [545, 0]
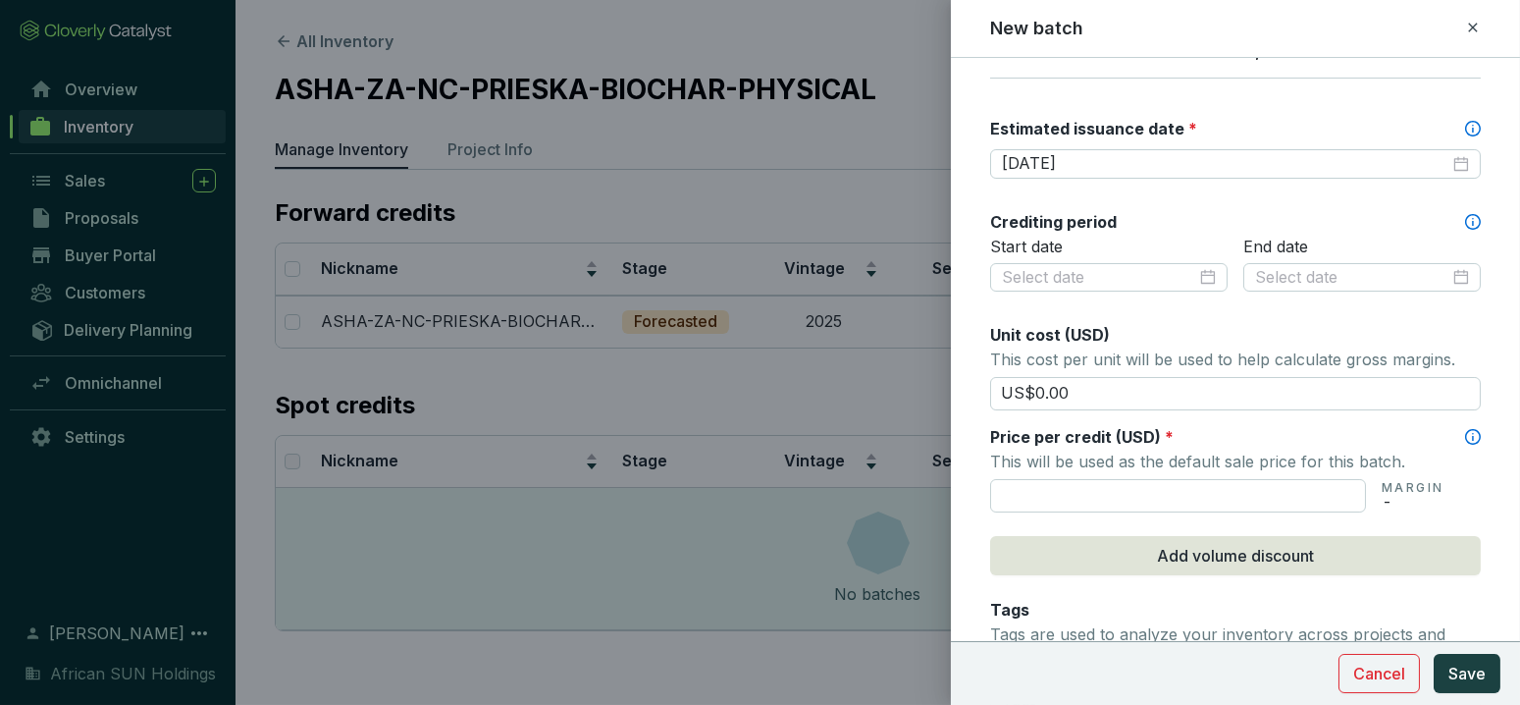
drag, startPoint x: 1081, startPoint y: 383, endPoint x: 918, endPoint y: 372, distance: 163.2
click at [918, 372] on div "New batch Batch name * This is the internal name that will be used throughout C…" at bounding box center [760, 352] width 1520 height 705
type input "US$130"
drag, startPoint x: 1073, startPoint y: 392, endPoint x: 860, endPoint y: 381, distance: 214.2
click at [860, 381] on div "New batch Batch name * This is the internal name that will be used throughout C…" at bounding box center [760, 352] width 1520 height 705
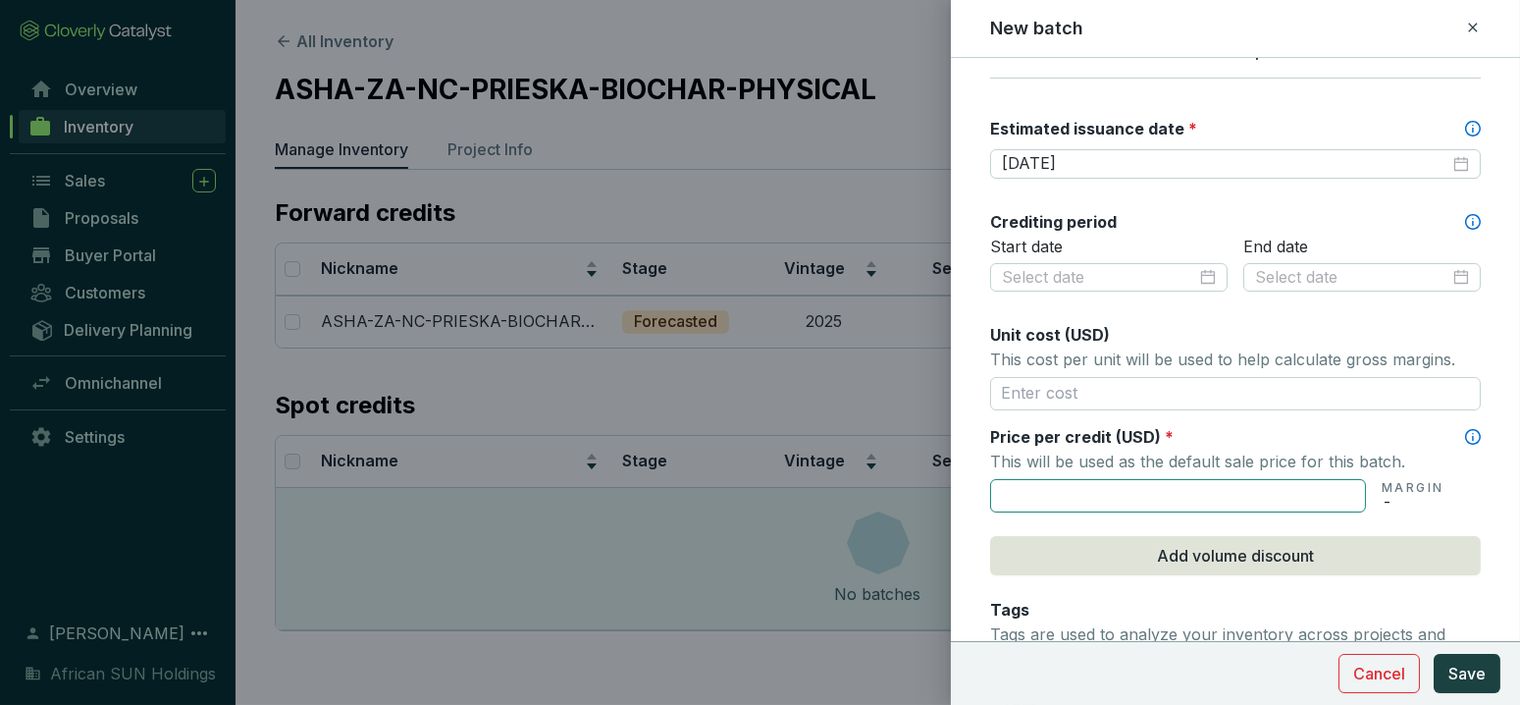
click at [1027, 482] on input "text" at bounding box center [1178, 495] width 376 height 33
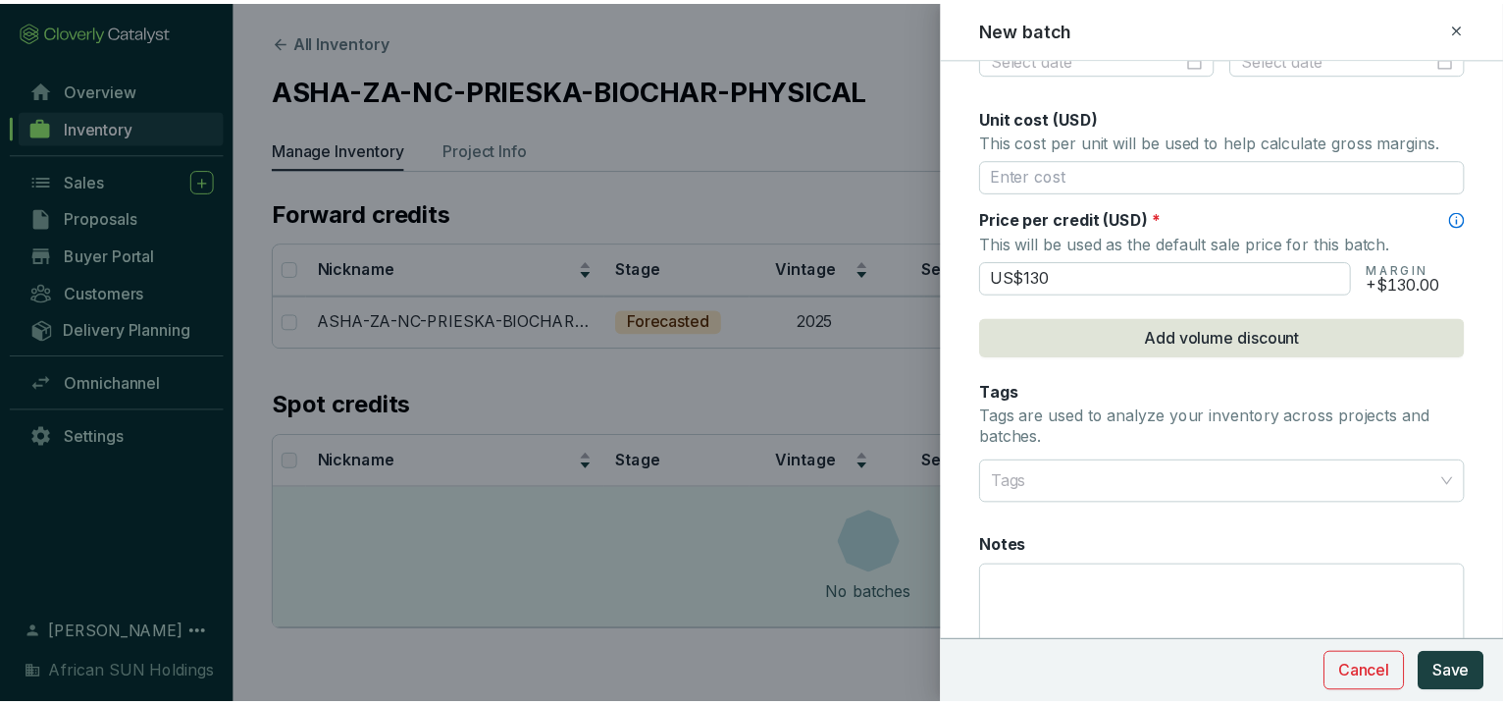
scroll to position [874, 0]
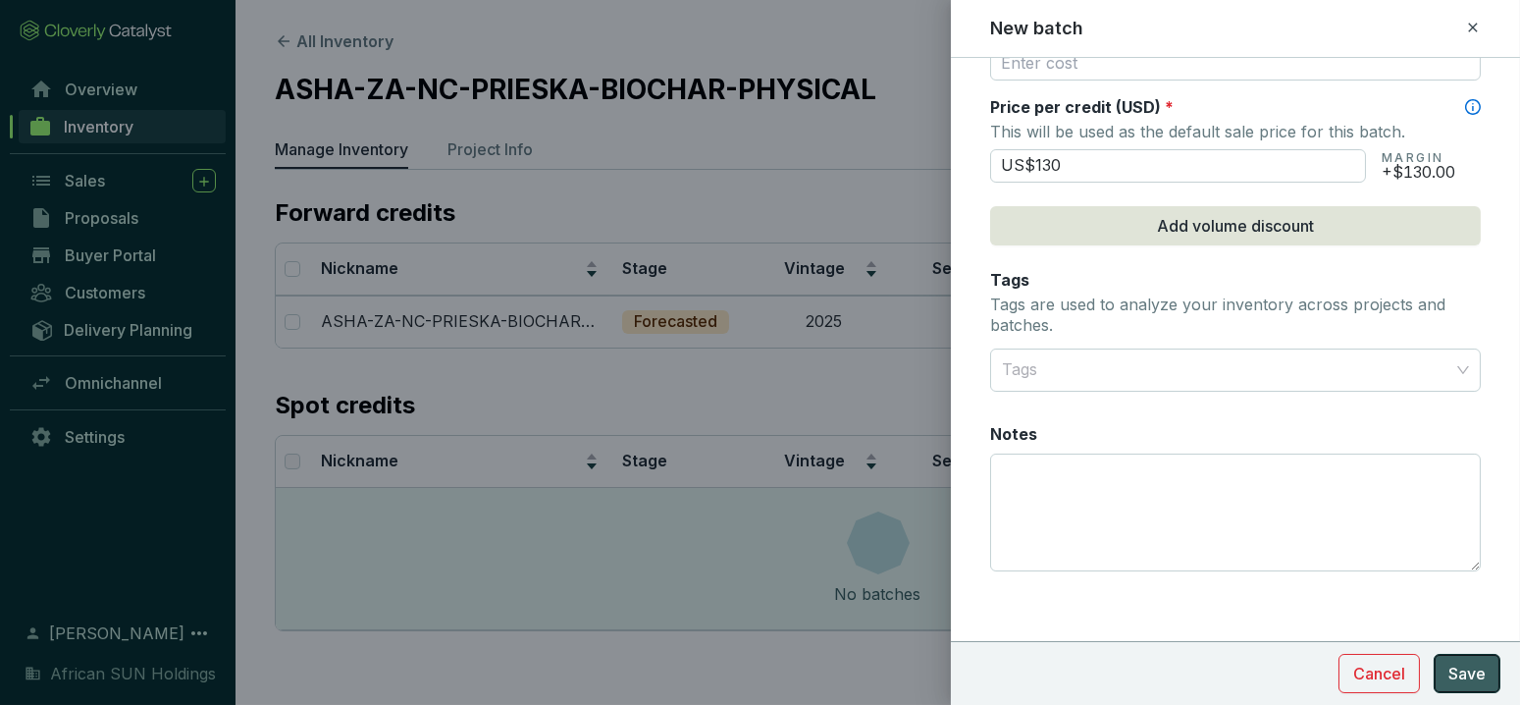
type input "US$130.00"
click at [1483, 681] on span "Save" at bounding box center [1466, 673] width 37 height 24
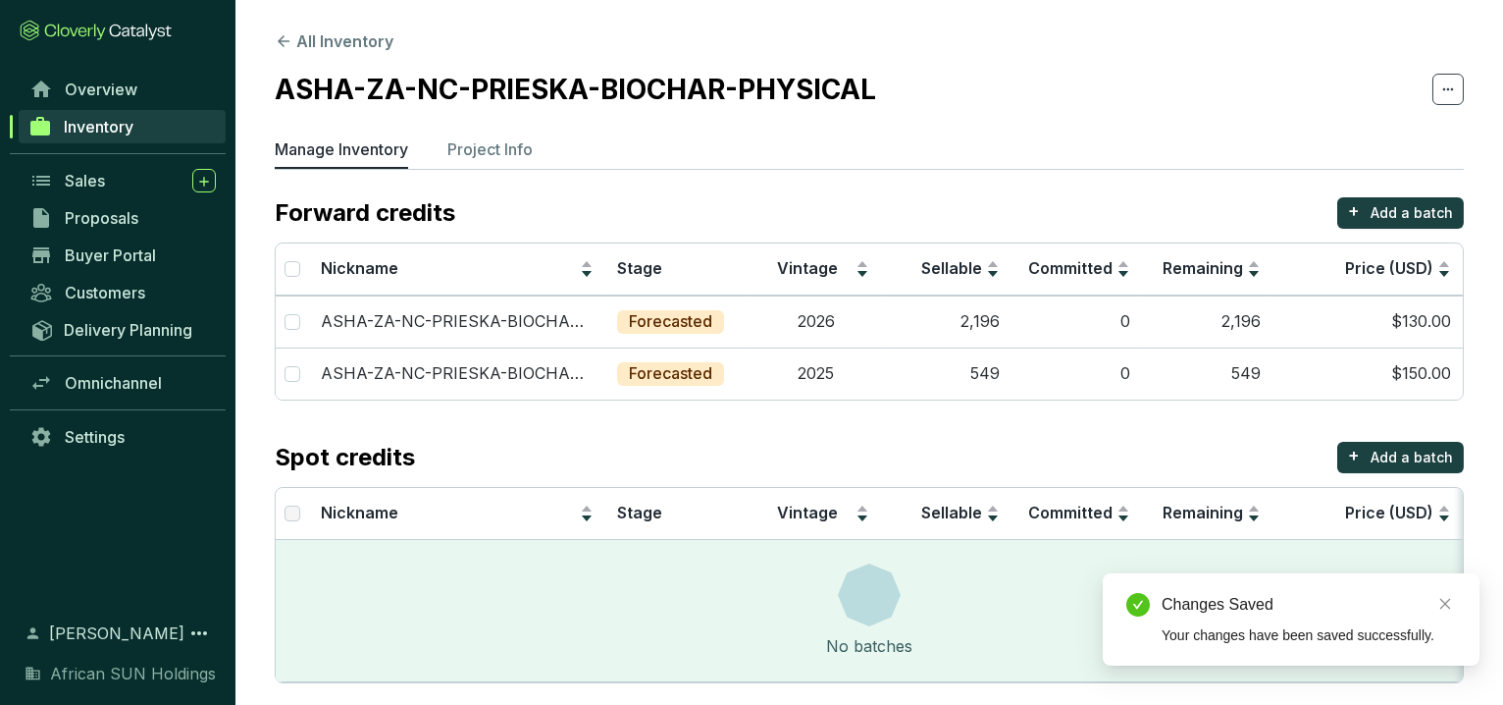
click at [443, 149] on ul "Manage Inventory Project Info" at bounding box center [869, 152] width 1189 height 31
click at [473, 149] on p "Project Info" at bounding box center [489, 149] width 85 height 24
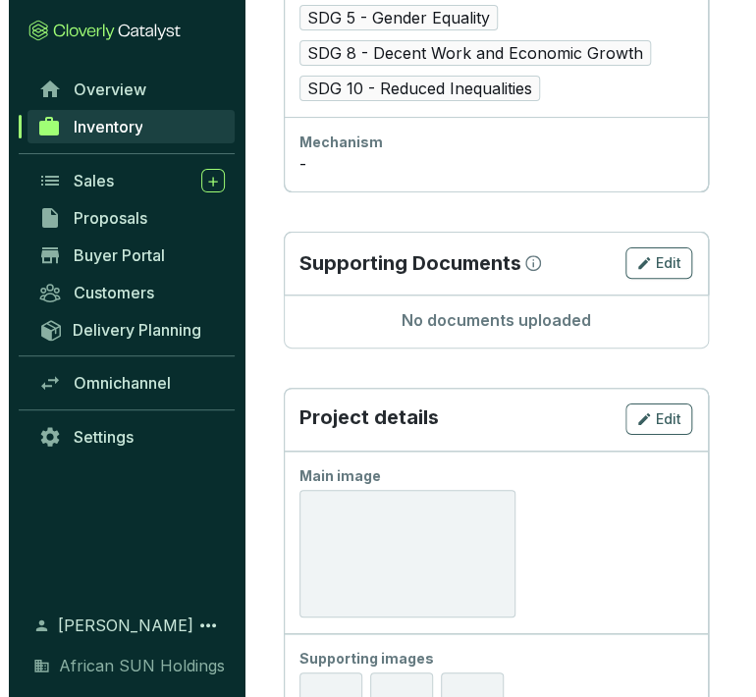
scroll to position [1635, 0]
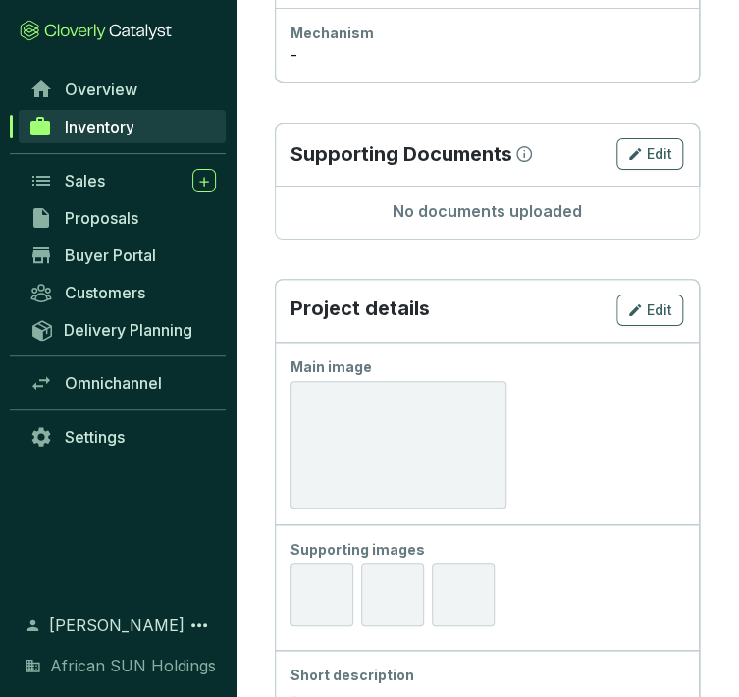
click at [384, 399] on div at bounding box center [398, 445] width 216 height 128
click at [647, 307] on span "Edit" at bounding box center [660, 310] width 26 height 20
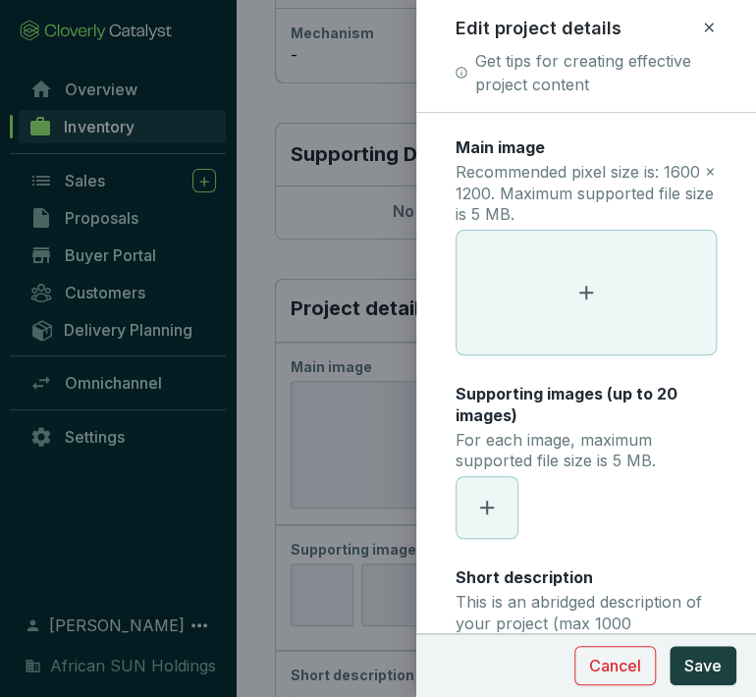
click at [574, 289] on icon at bounding box center [586, 293] width 24 height 24
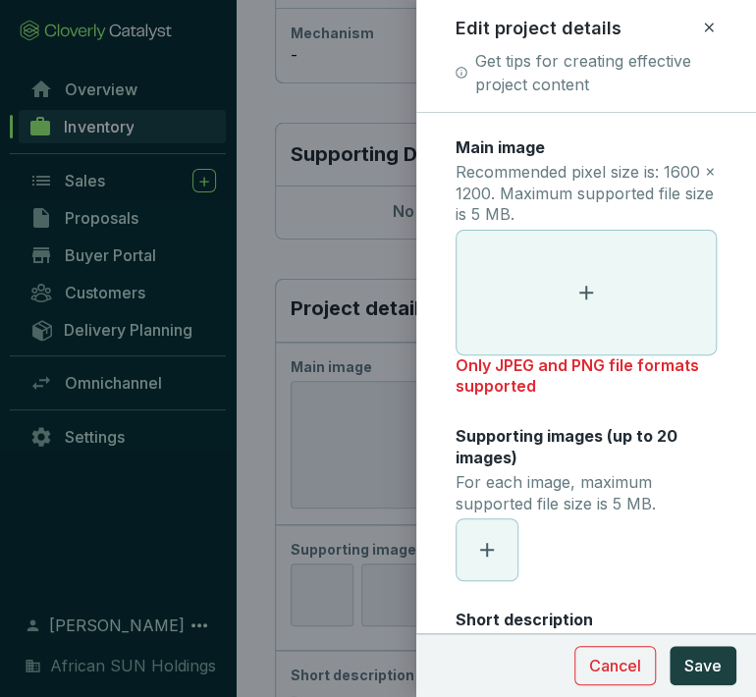
click at [579, 287] on icon at bounding box center [586, 293] width 14 height 14
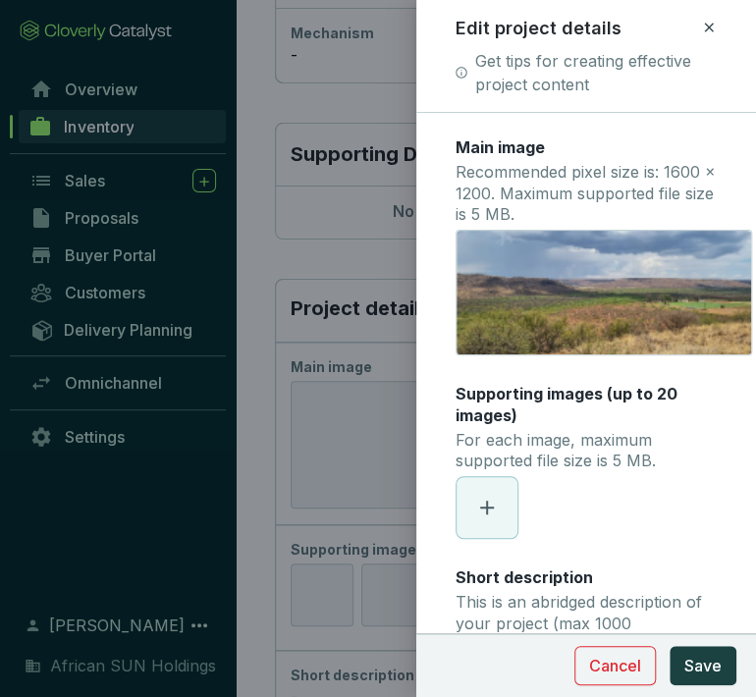
click at [490, 500] on icon at bounding box center [487, 508] width 24 height 24
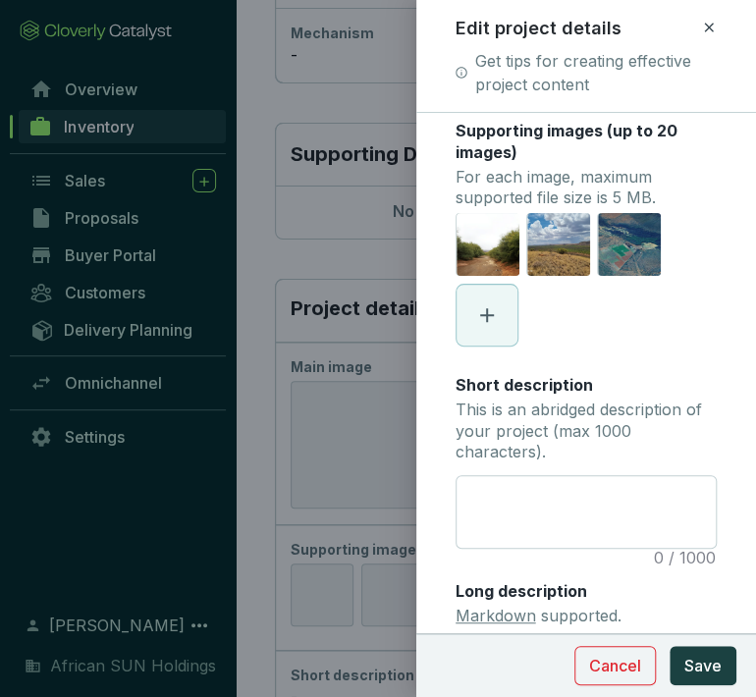
scroll to position [327, 0]
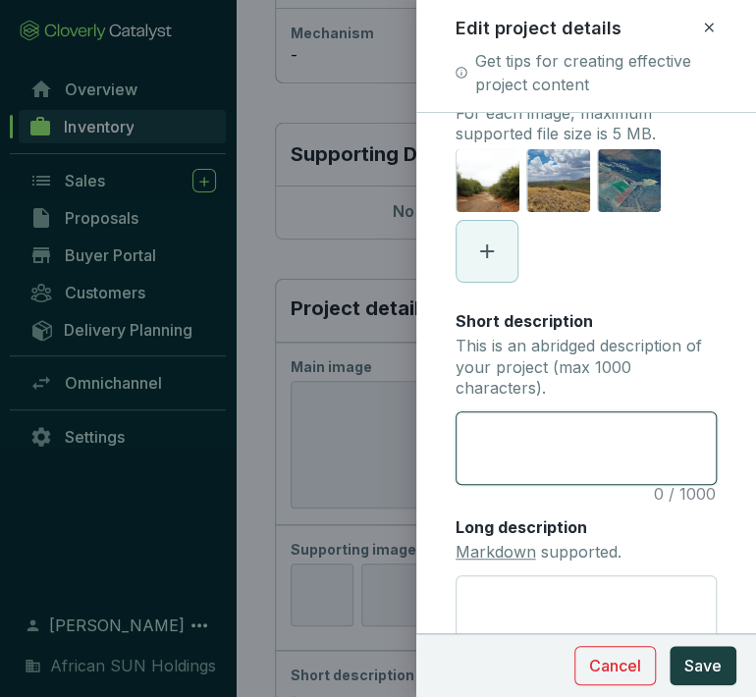
click at [535, 438] on textarea "Short description This is an abridged description of your project (max 1000 cha…" at bounding box center [586, 448] width 260 height 72
paste textarea "The project employs local rural community members to convert Prosopis (Honey Me…"
type textarea "The project employs local rural community members to convert Prosopis (Honey Me…"
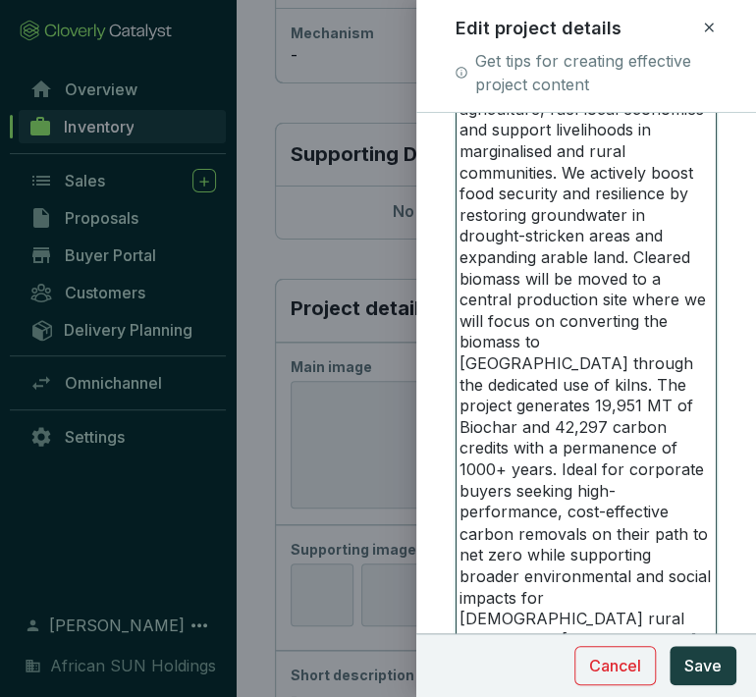
scroll to position [762, 0]
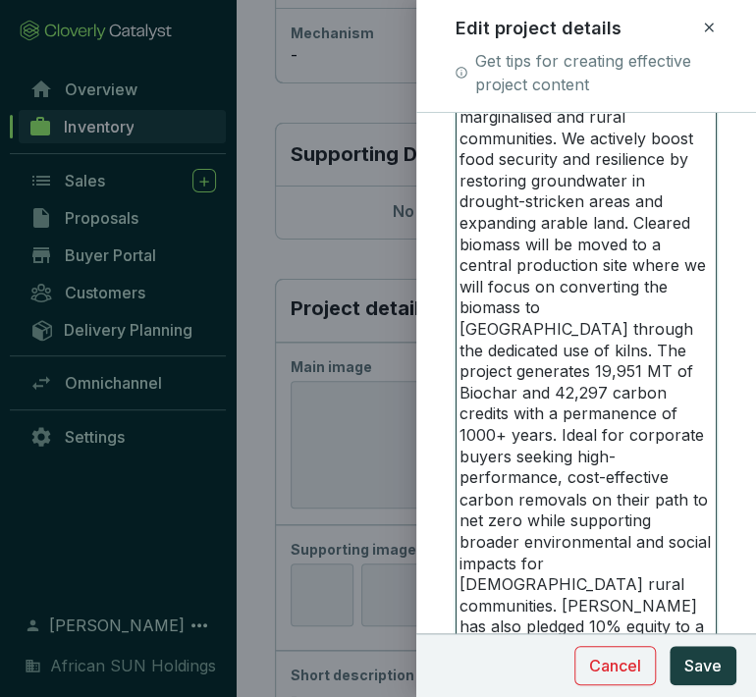
click at [487, 391] on textarea "The project employs local rural community members to convert Prosopis (Honey Me…" at bounding box center [586, 351] width 260 height 750
drag, startPoint x: 571, startPoint y: 390, endPoint x: 596, endPoint y: 597, distance: 208.5
click at [596, 597] on textarea "The project employs local rural community members to convert Prosopis (Honey Me…" at bounding box center [586, 351] width 260 height 750
type textarea "The project employs local rural community members to convert Prosopis (Honey Me…"
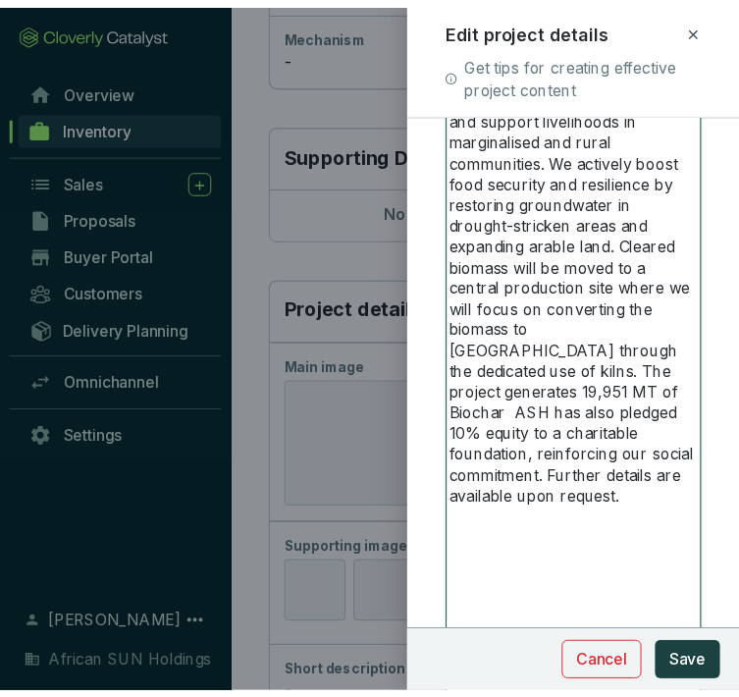
scroll to position [806, 0]
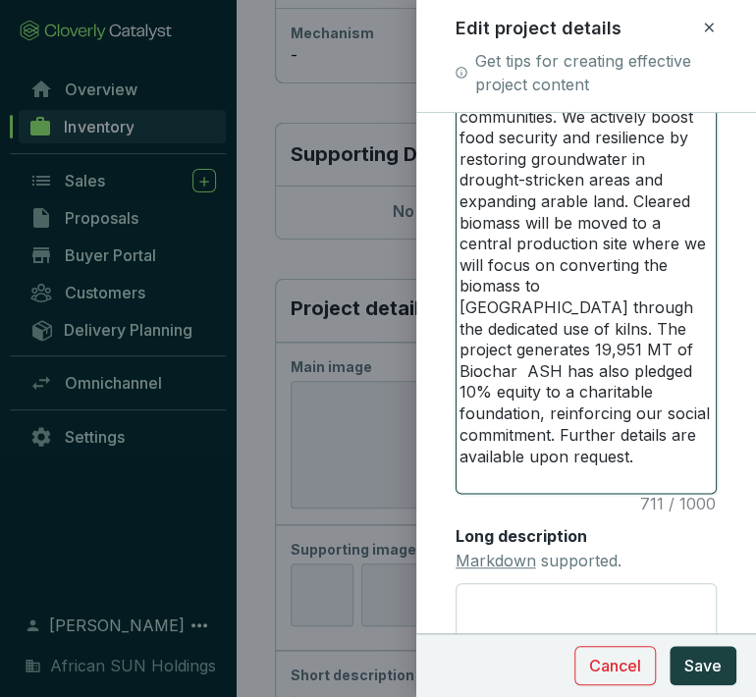
type textarea "The project employs local rural community members to convert Prosopis (Honey Me…"
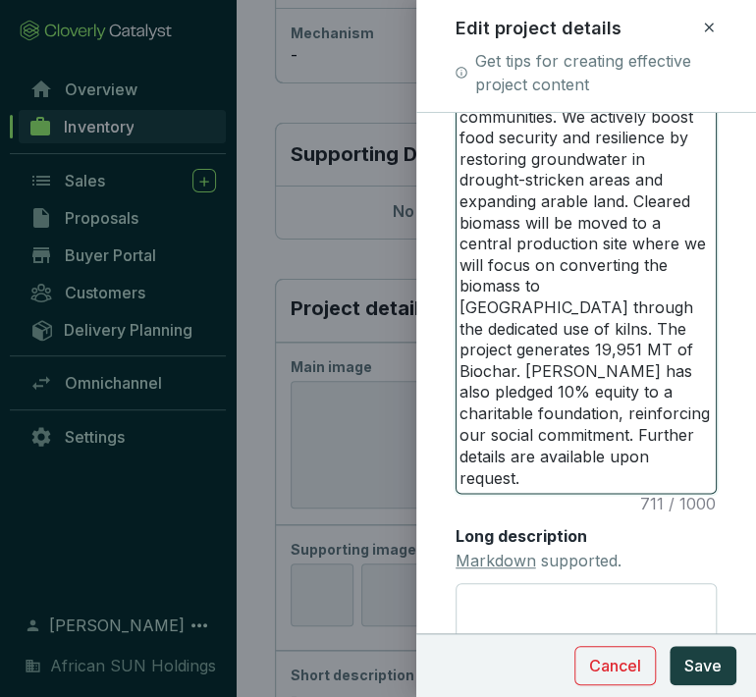
click at [483, 389] on textarea "The project employs local rural community members to convert Prosopis (Honey Me…" at bounding box center [586, 212] width 260 height 559
type textarea "The project employs local rural community members to convert Prosopis (Honey Me…"
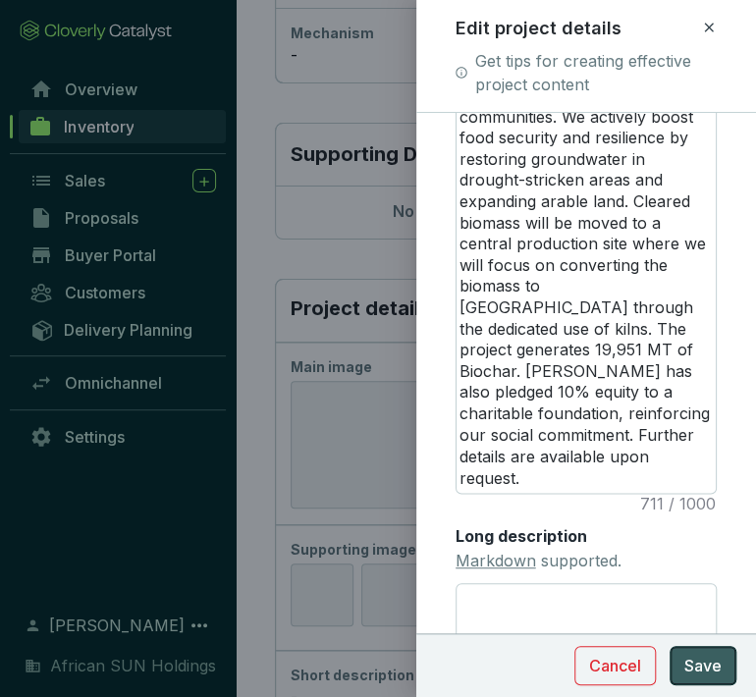
click at [701, 658] on span "Save" at bounding box center [702, 666] width 37 height 24
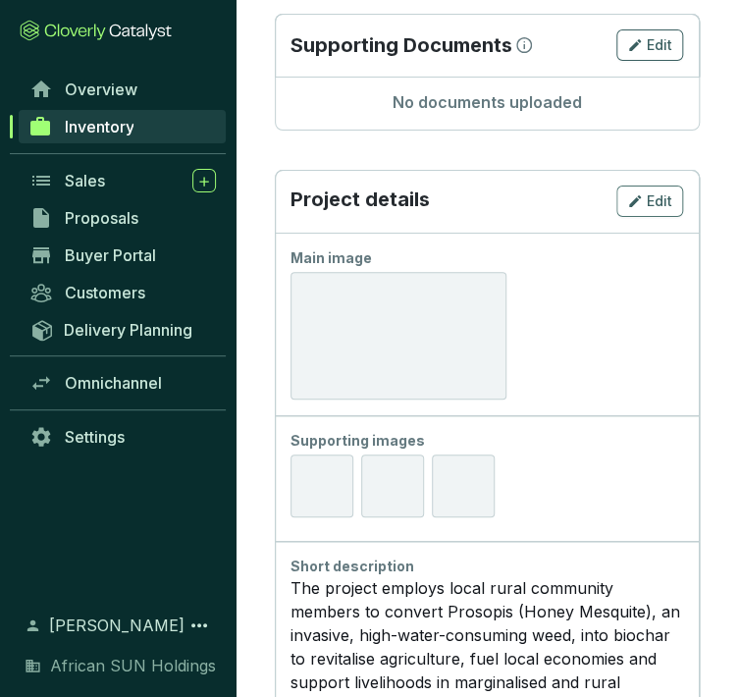
scroll to position [1853, 0]
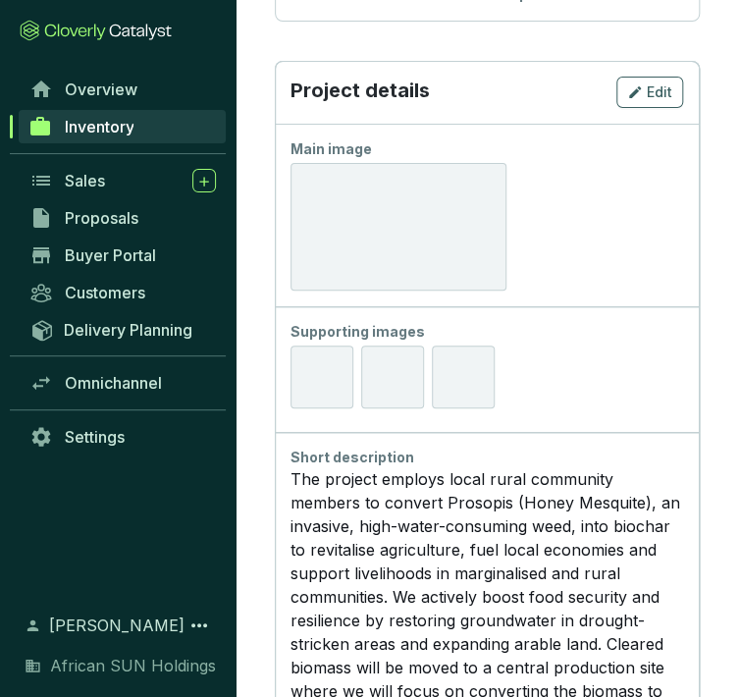
click at [412, 172] on div at bounding box center [398, 227] width 216 height 128
click at [436, 205] on div at bounding box center [398, 227] width 216 height 128
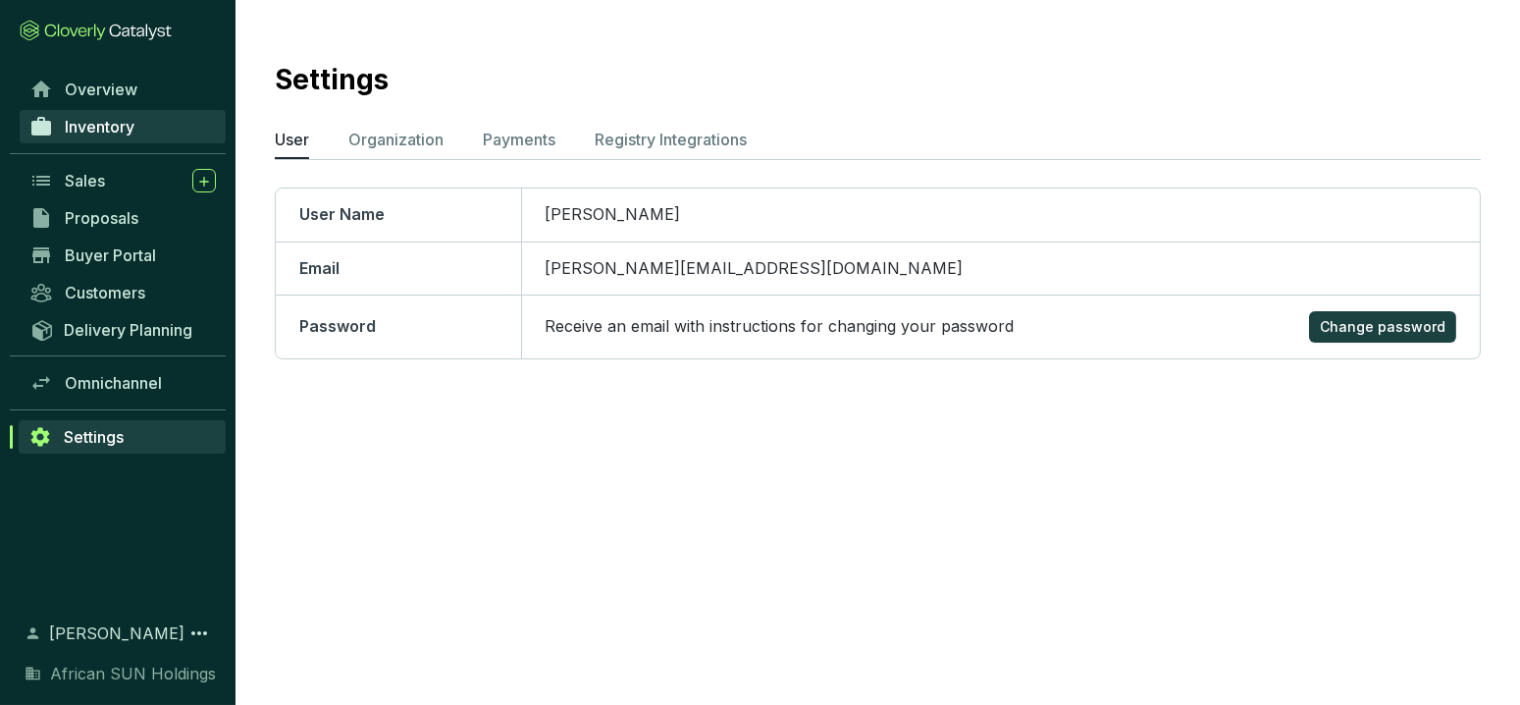
click at [131, 117] on span "Inventory" at bounding box center [100, 127] width 70 height 20
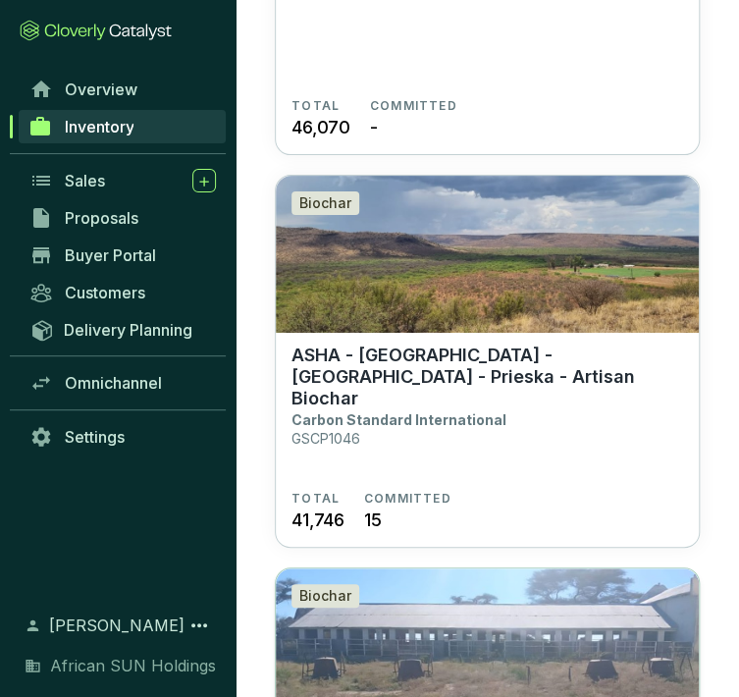
scroll to position [5451, 0]
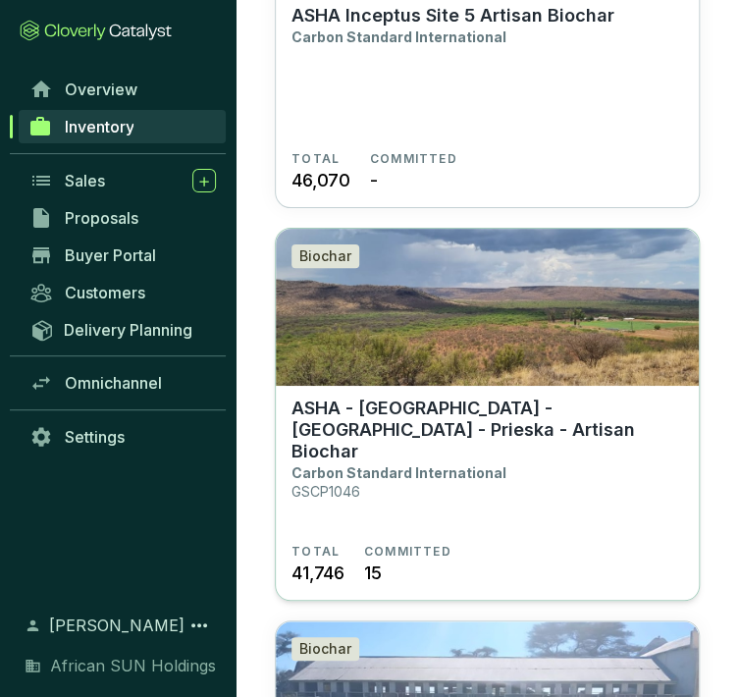
click at [393, 378] on img at bounding box center [487, 307] width 423 height 157
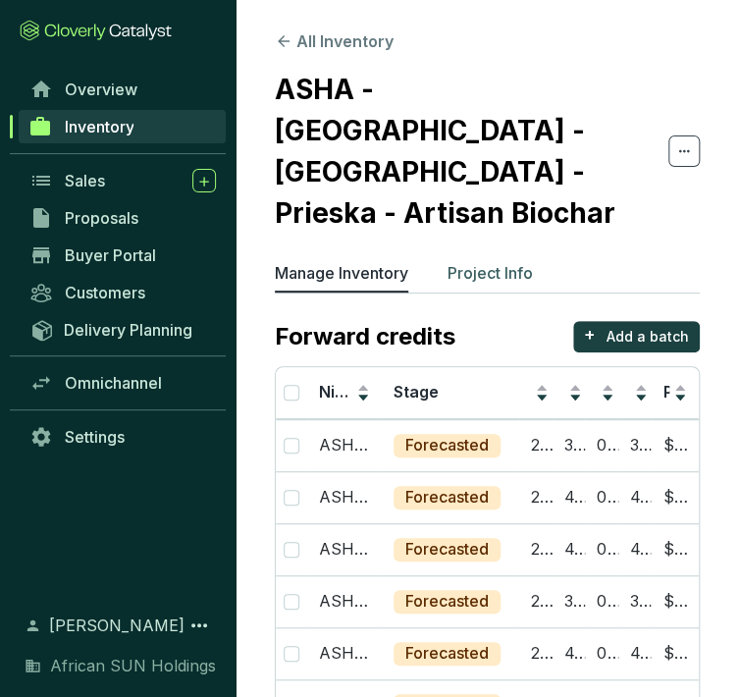
click at [485, 261] on p "Project Info" at bounding box center [489, 273] width 85 height 24
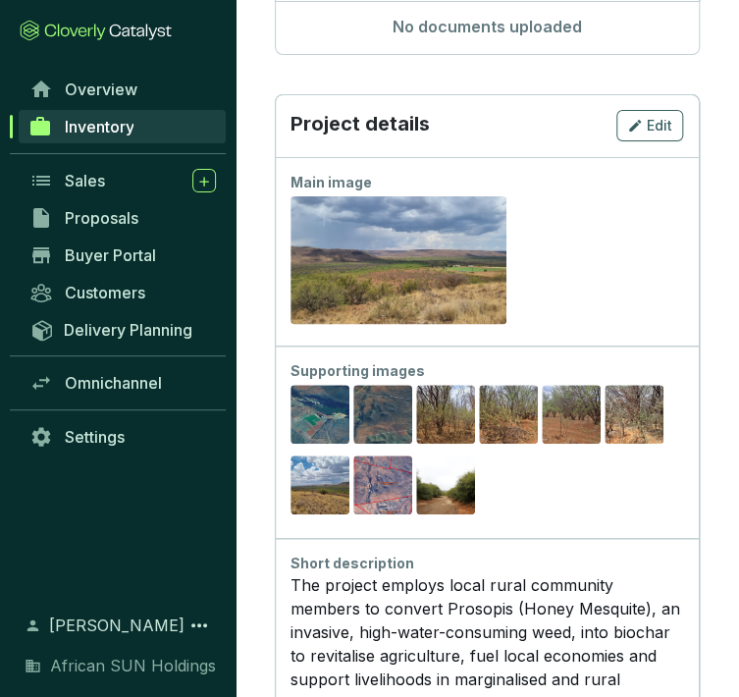
scroll to position [1853, 0]
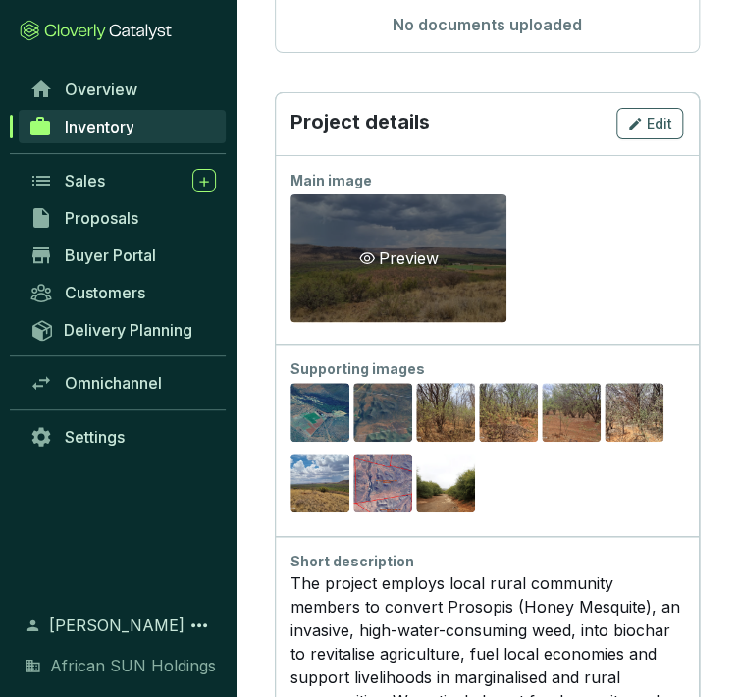
click at [356, 194] on div "Preview" at bounding box center [398, 258] width 216 height 128
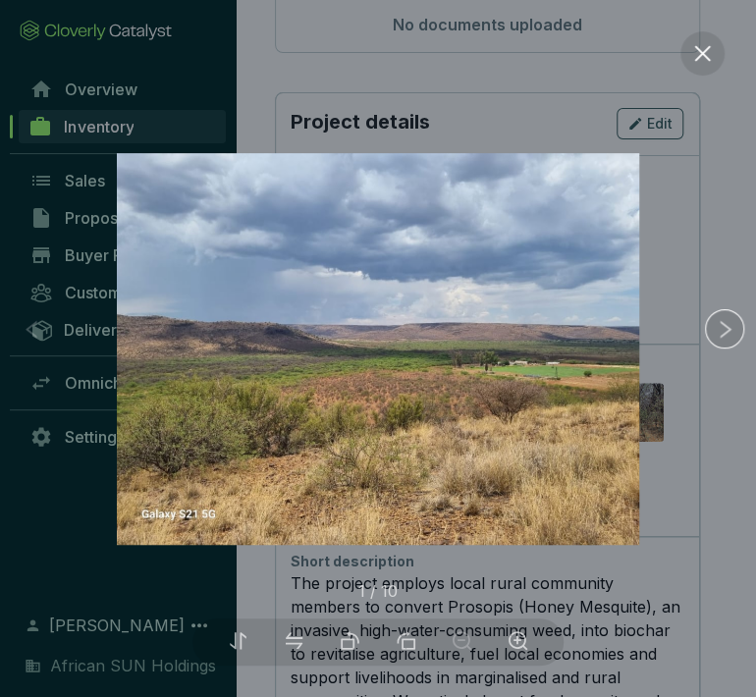
click at [316, 324] on img at bounding box center [378, 349] width 522 height 392
click at [622, 118] on div at bounding box center [378, 348] width 756 height 697
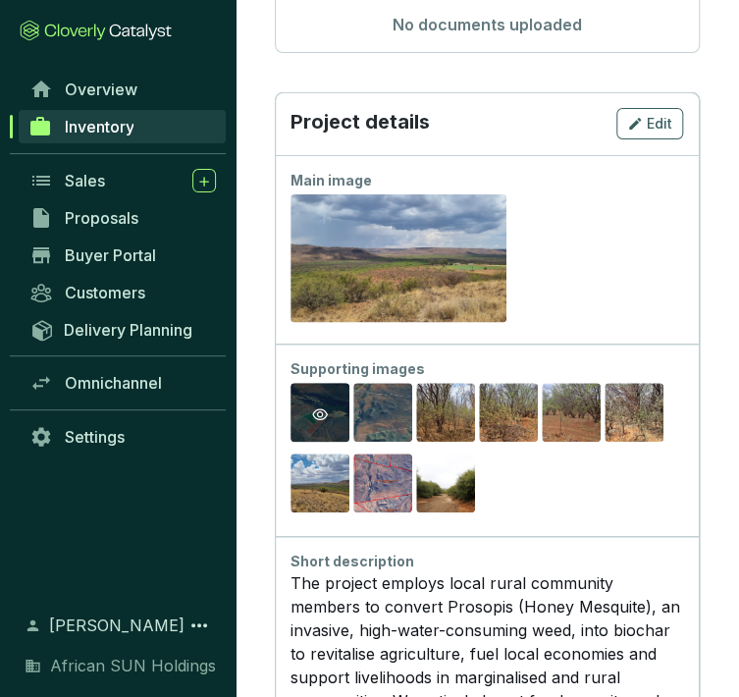
click at [324, 383] on div "Preview" at bounding box center [319, 414] width 59 height 63
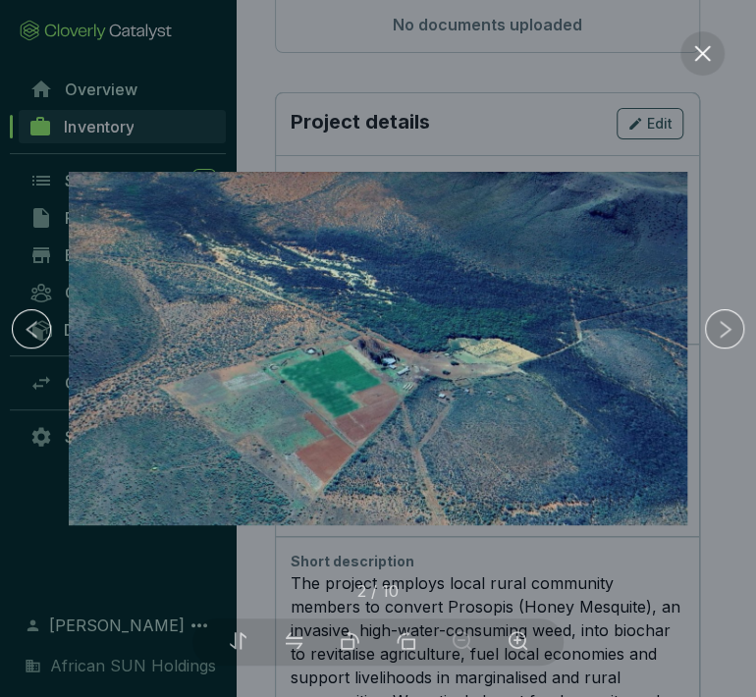
click at [520, 431] on img at bounding box center [378, 348] width 618 height 352
click at [702, 53] on icon "close" at bounding box center [702, 53] width 16 height 16
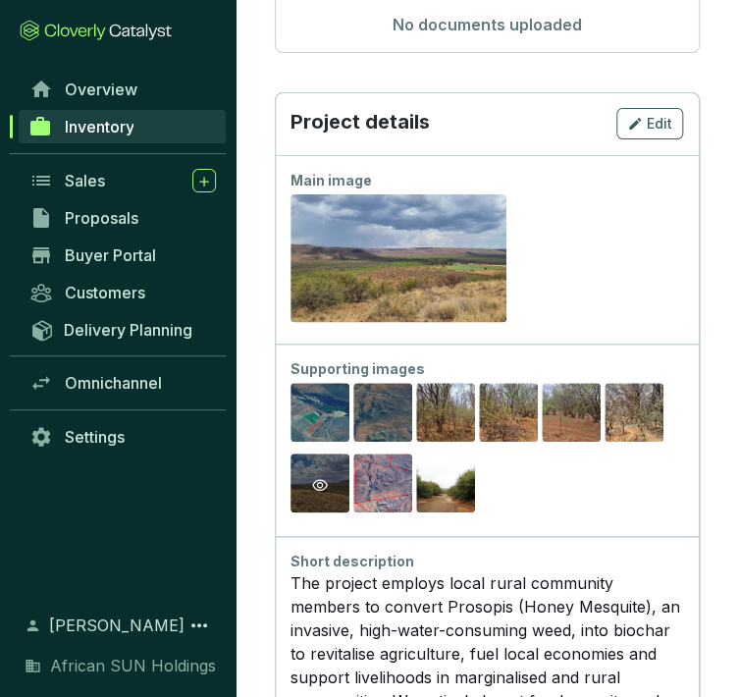
click at [324, 479] on icon "eye" at bounding box center [320, 485] width 16 height 12
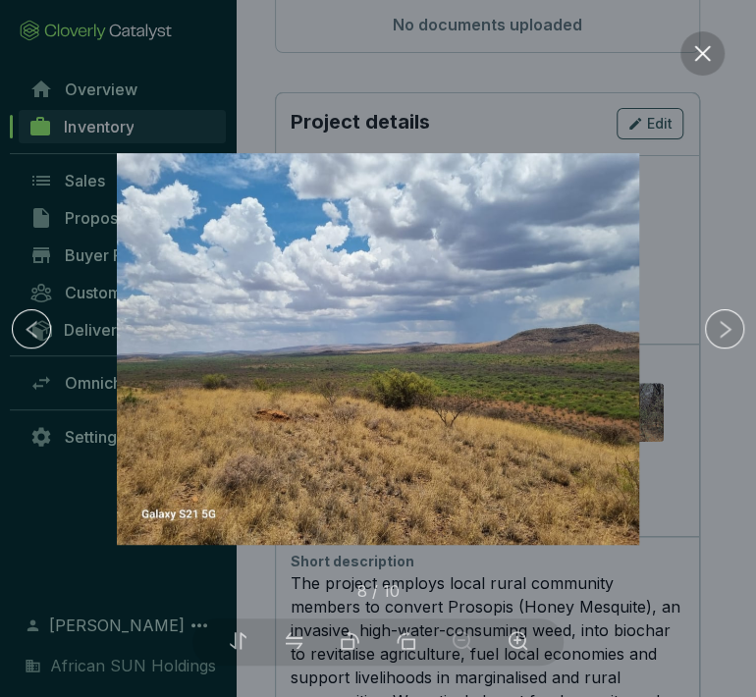
click at [695, 59] on icon "close" at bounding box center [702, 53] width 16 height 16
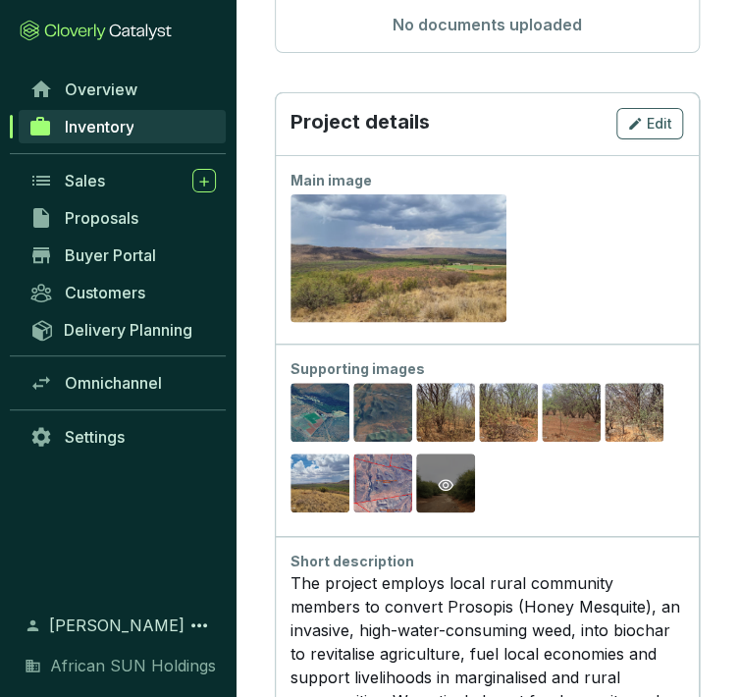
click at [440, 479] on icon "eye" at bounding box center [446, 485] width 16 height 12
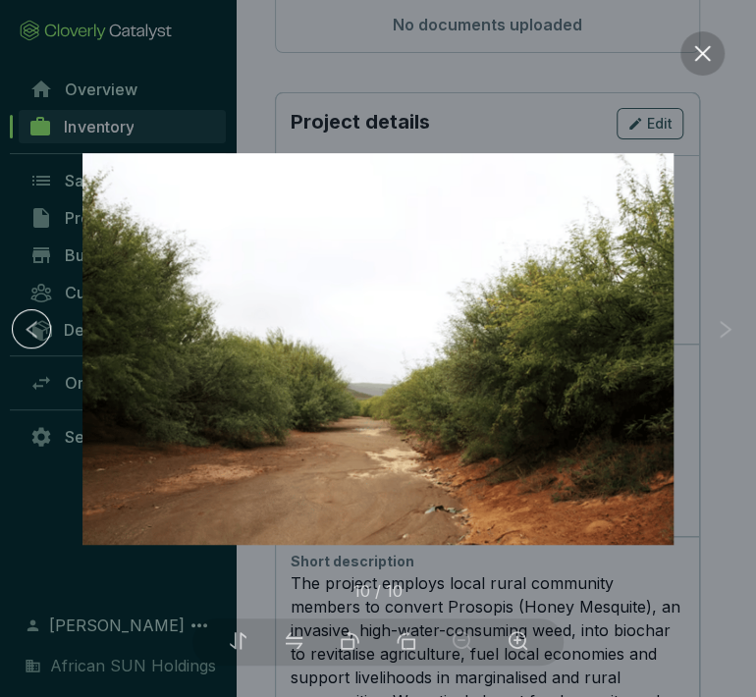
click at [701, 51] on icon "close" at bounding box center [702, 53] width 21 height 21
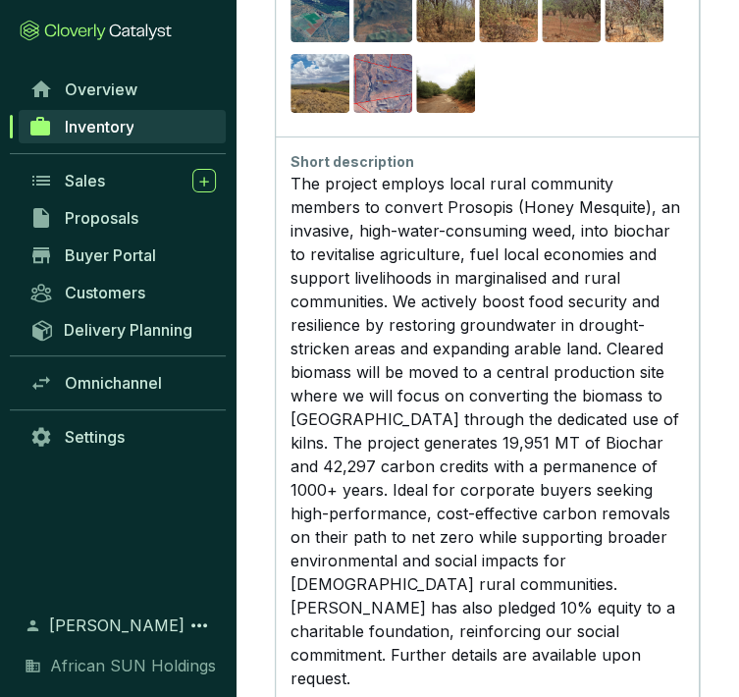
scroll to position [2289, 0]
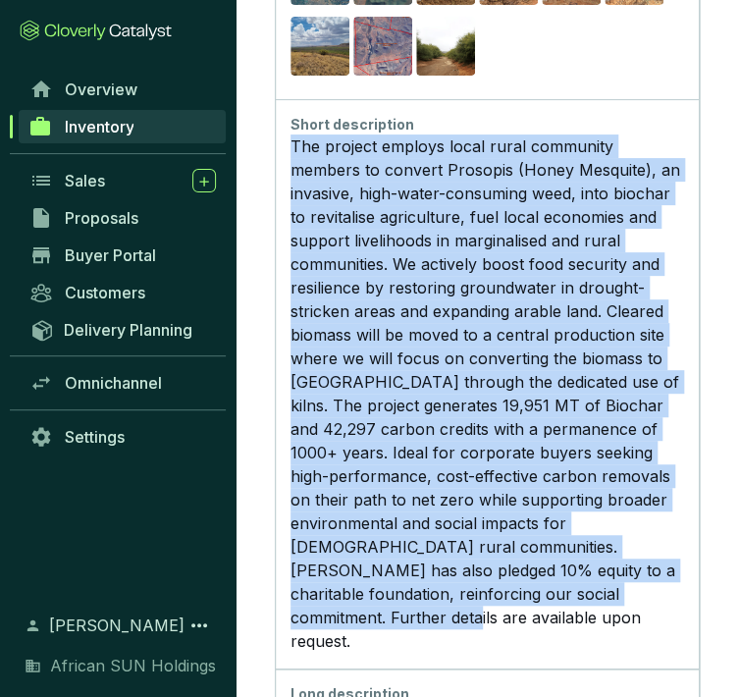
drag, startPoint x: 291, startPoint y: 97, endPoint x: 654, endPoint y: 567, distance: 593.9
click at [654, 567] on div "The project employs local rural community members to convert Prosopis (Honey Me…" at bounding box center [486, 393] width 392 height 518
copy div "The project employs local rural community members to convert Prosopis (Honey Me…"
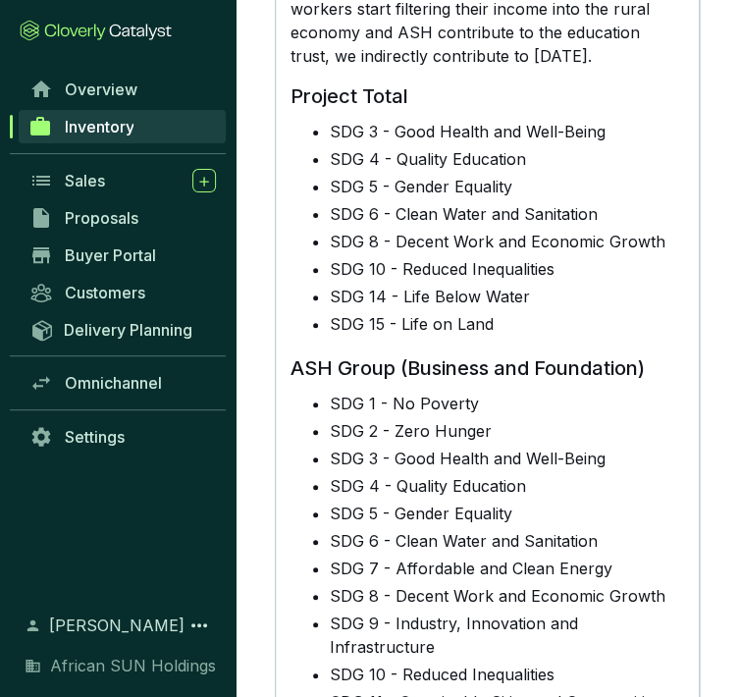
scroll to position [11795, 0]
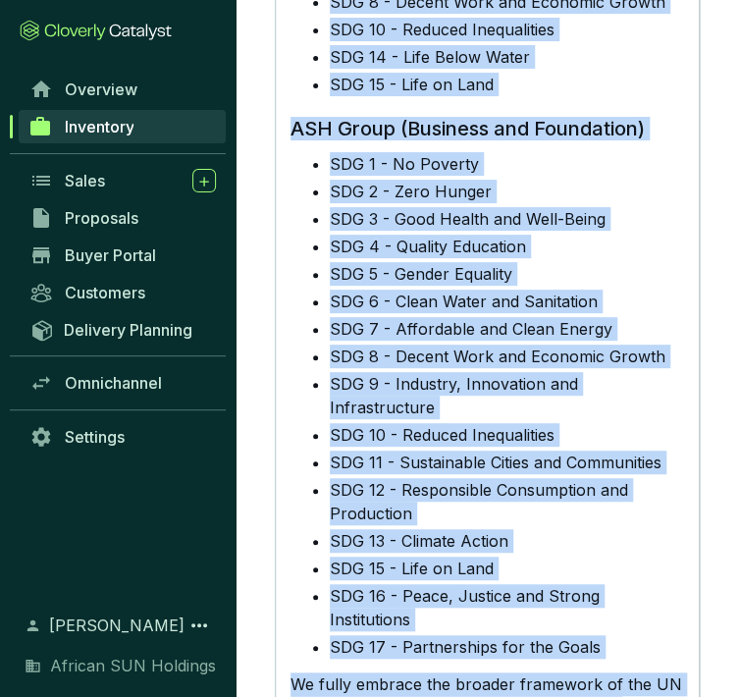
drag, startPoint x: 292, startPoint y: 141, endPoint x: 648, endPoint y: 564, distance: 552.3
copy div "United National Sustainable Development Goals Impact Project Phase 1 - Biomass …"
click at [402, 556] on li "SDG 15 - Life on Land" at bounding box center [506, 568] width 353 height 24
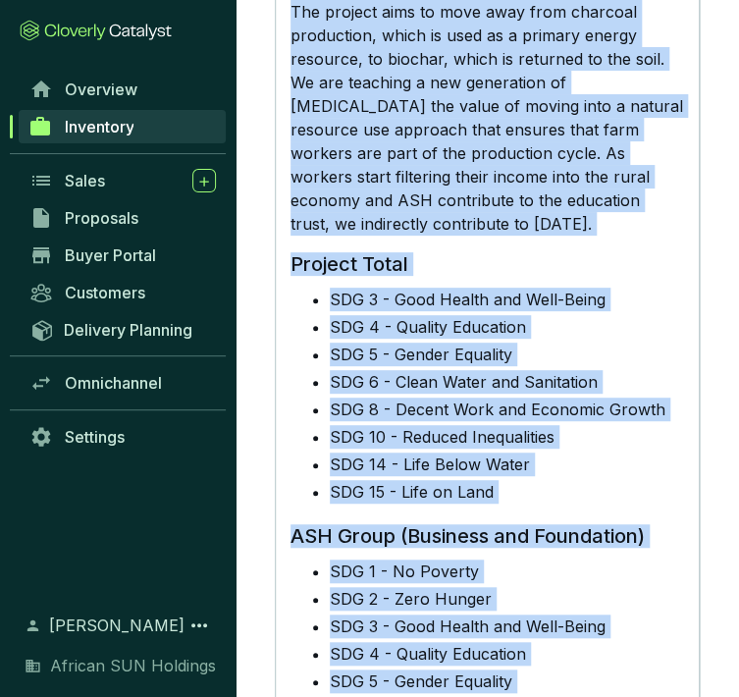
scroll to position [11358, 0]
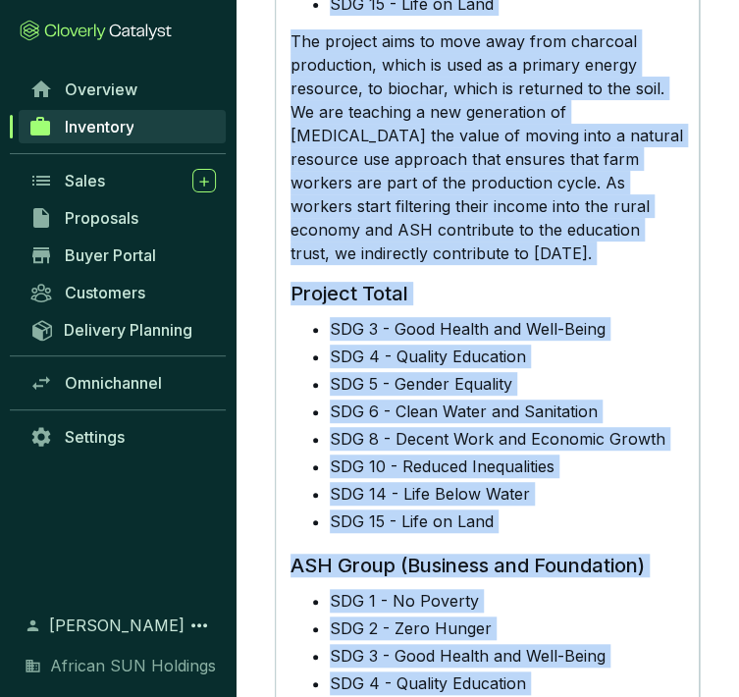
click at [444, 589] on li "SDG 1 - No Poverty" at bounding box center [506, 601] width 353 height 24
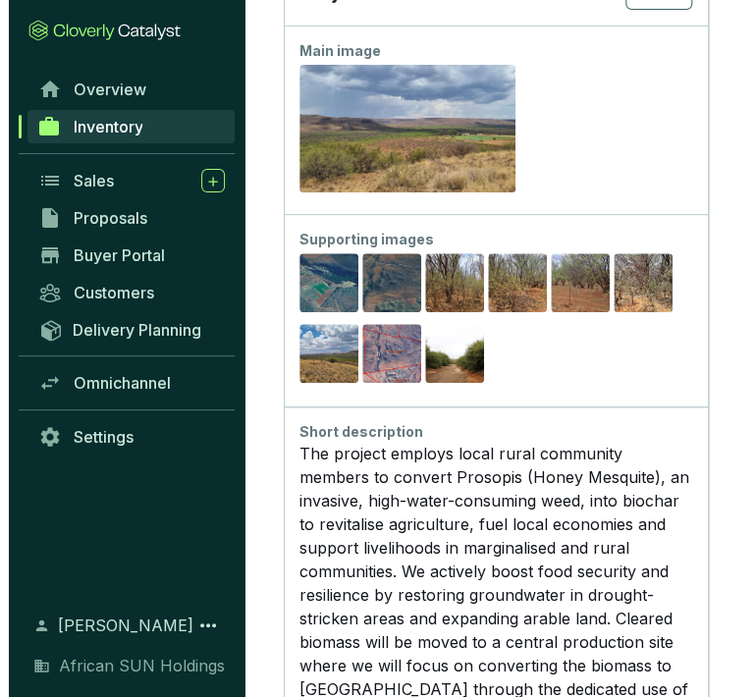
scroll to position [1764, 0]
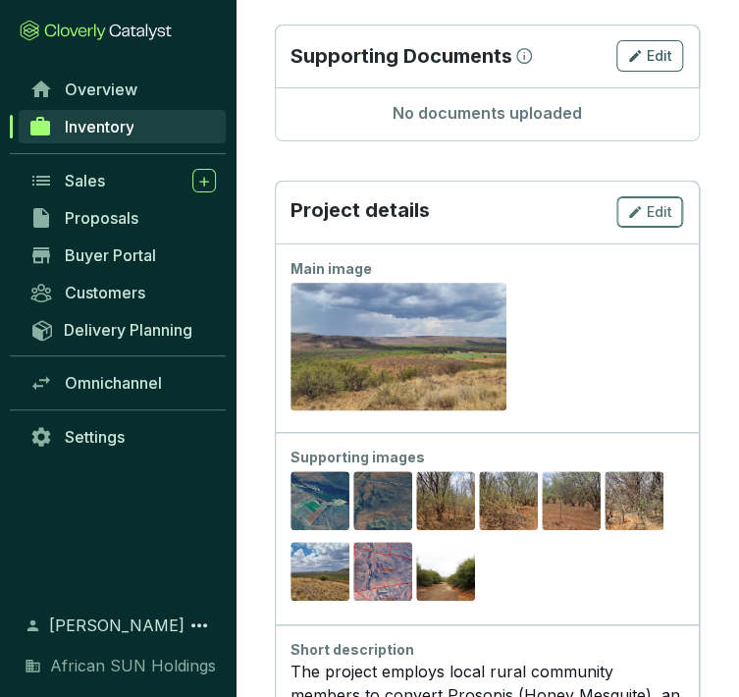
click at [654, 202] on span "Edit" at bounding box center [660, 212] width 26 height 20
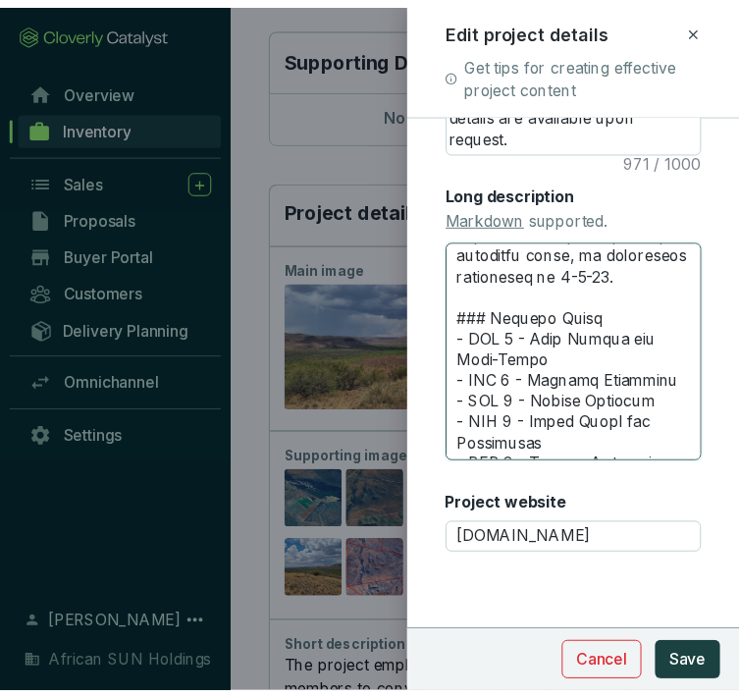
scroll to position [11402, 0]
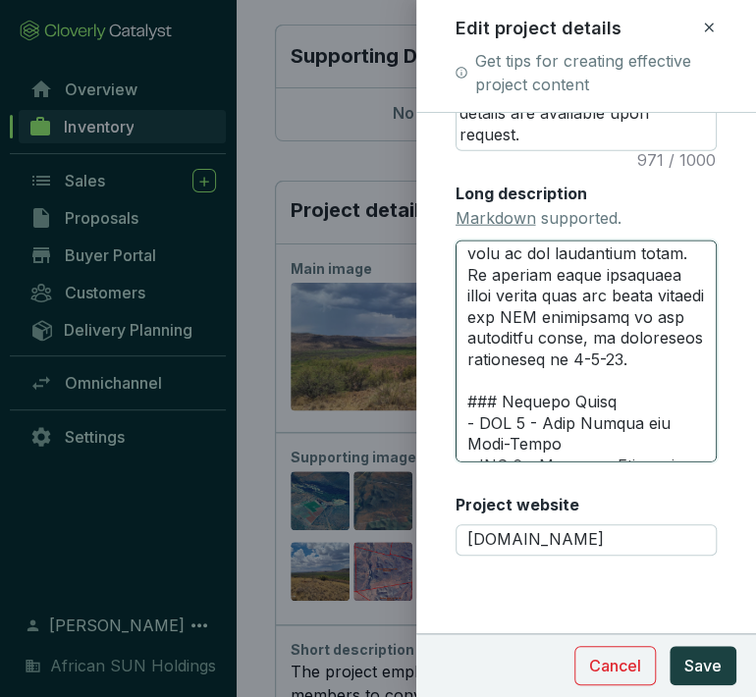
drag, startPoint x: 542, startPoint y: 327, endPoint x: 456, endPoint y: 340, distance: 86.3
click at [456, 340] on textarea "Long description Markdown supported." at bounding box center [586, 351] width 262 height 222
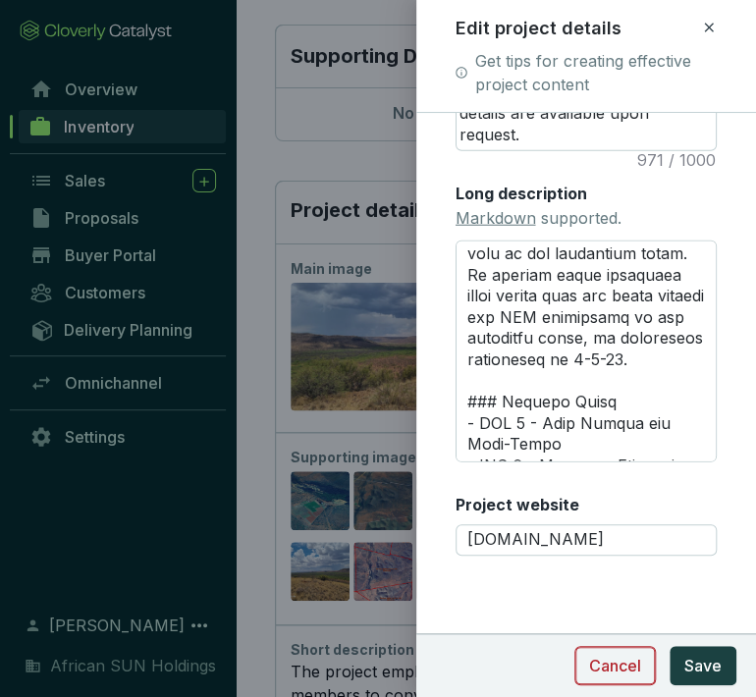
click at [610, 679] on button "Cancel" at bounding box center [614, 665] width 81 height 39
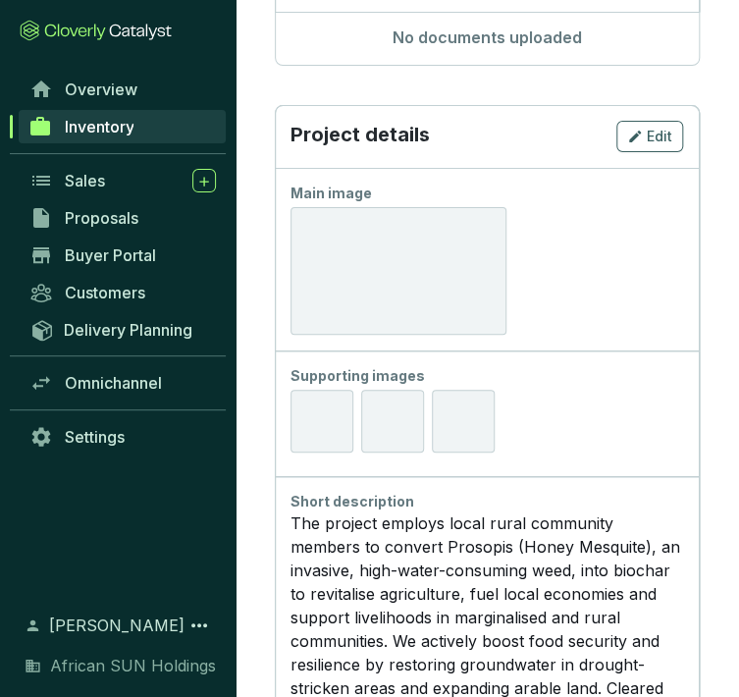
scroll to position [1853, 0]
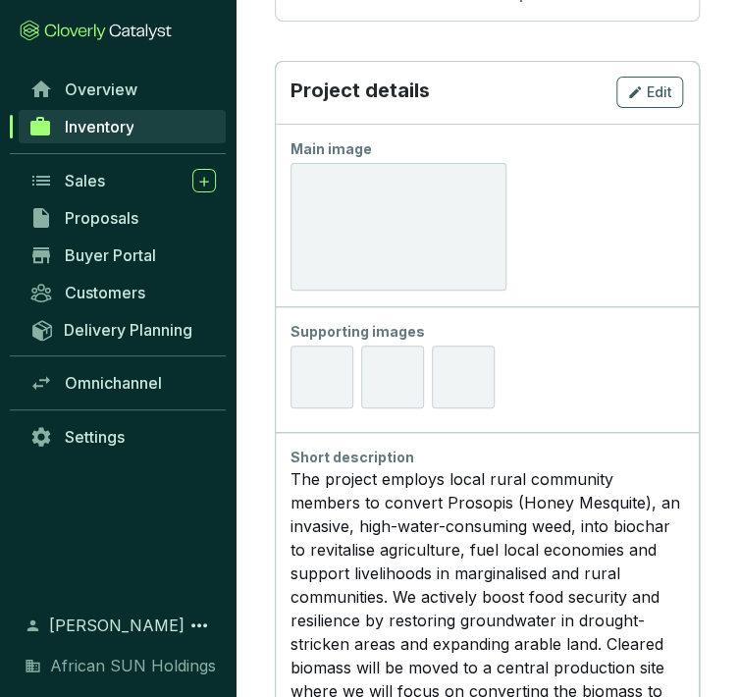
click at [384, 217] on div at bounding box center [398, 227] width 216 height 128
click at [646, 94] on div "Edit" at bounding box center [649, 92] width 45 height 24
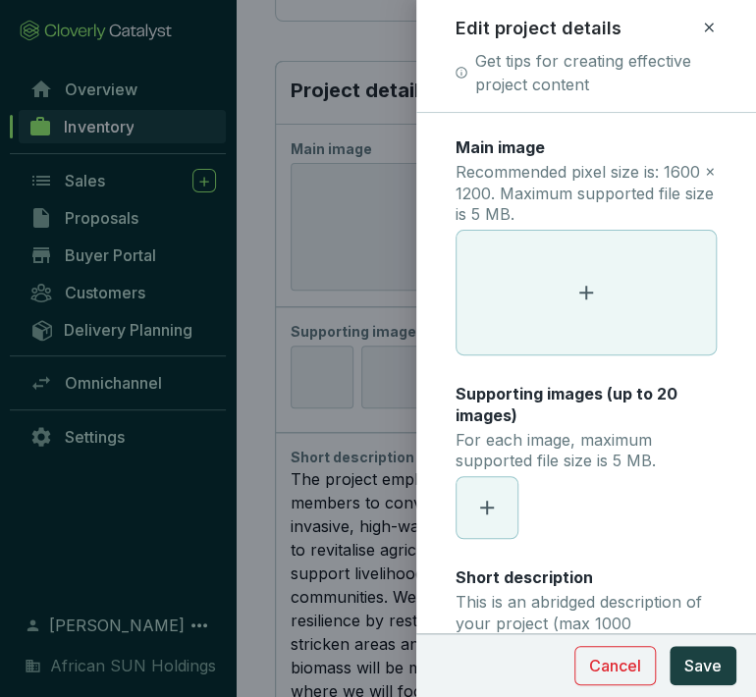
click at [574, 298] on icon at bounding box center [586, 293] width 24 height 24
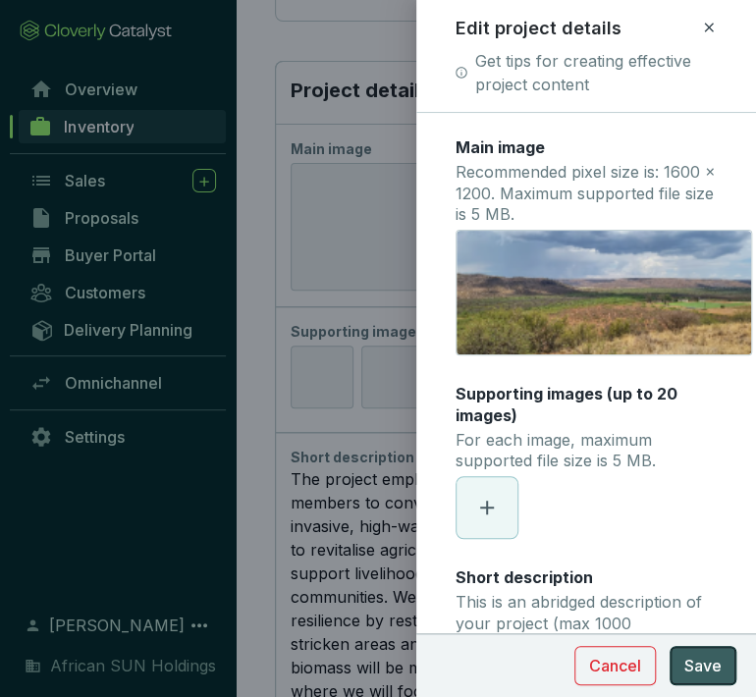
click at [713, 671] on span "Save" at bounding box center [702, 666] width 37 height 24
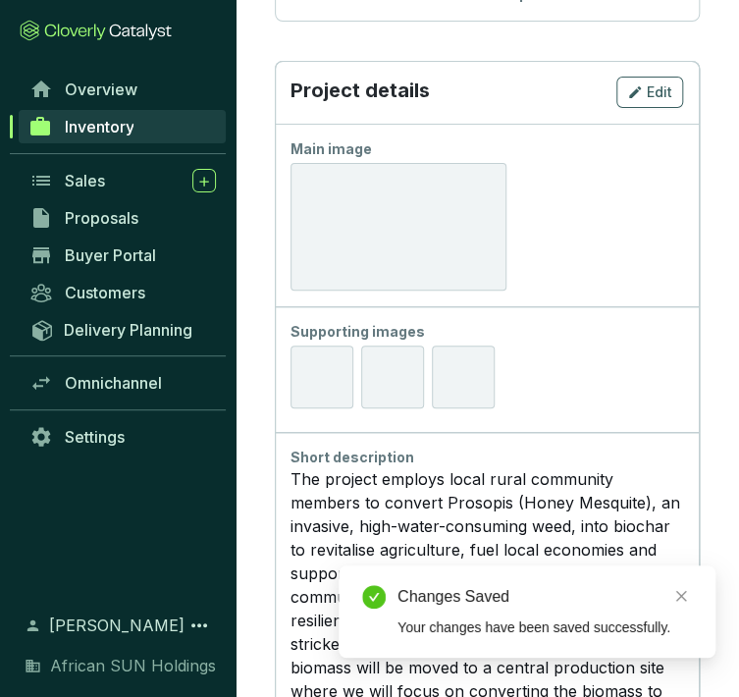
click at [320, 378] on div at bounding box center [321, 376] width 63 height 63
click at [652, 102] on button "Edit" at bounding box center [649, 92] width 67 height 31
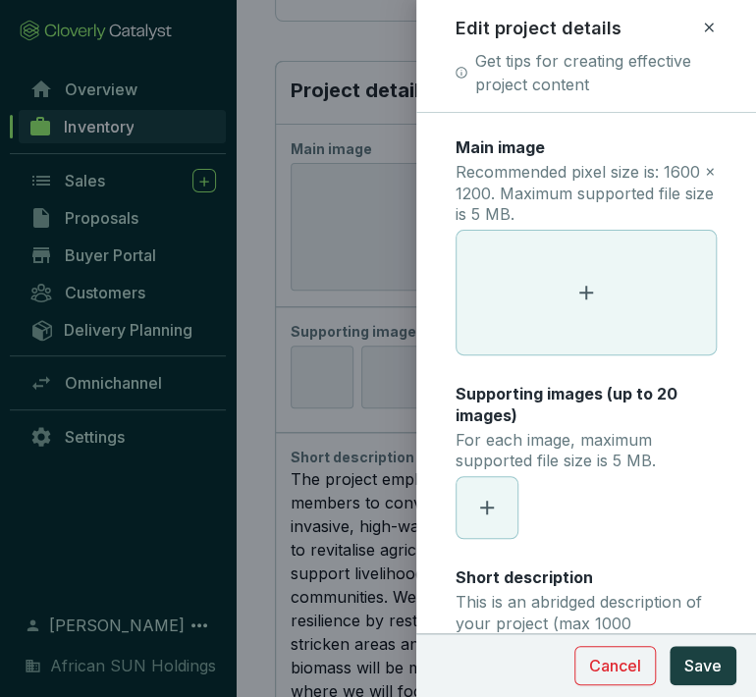
click at [497, 510] on span at bounding box center [486, 507] width 61 height 61
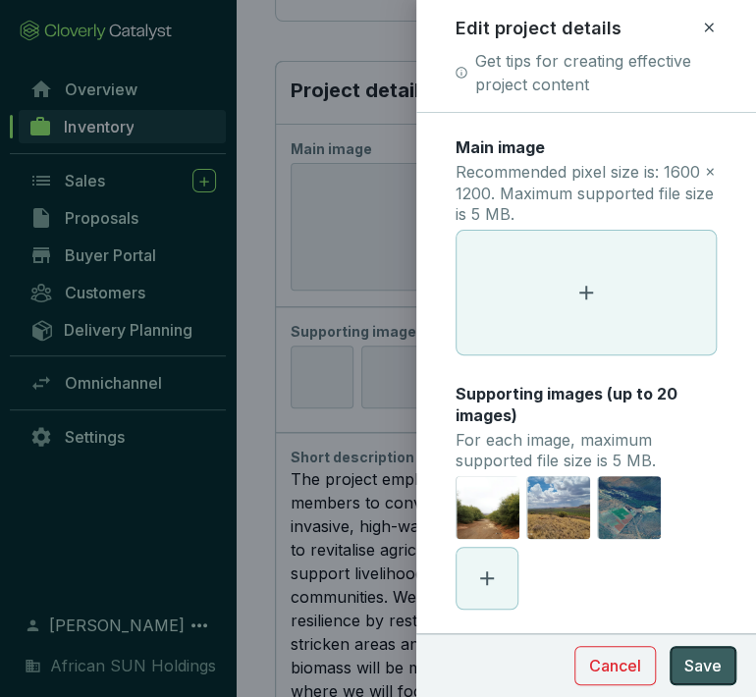
click at [689, 657] on span "Save" at bounding box center [702, 666] width 37 height 24
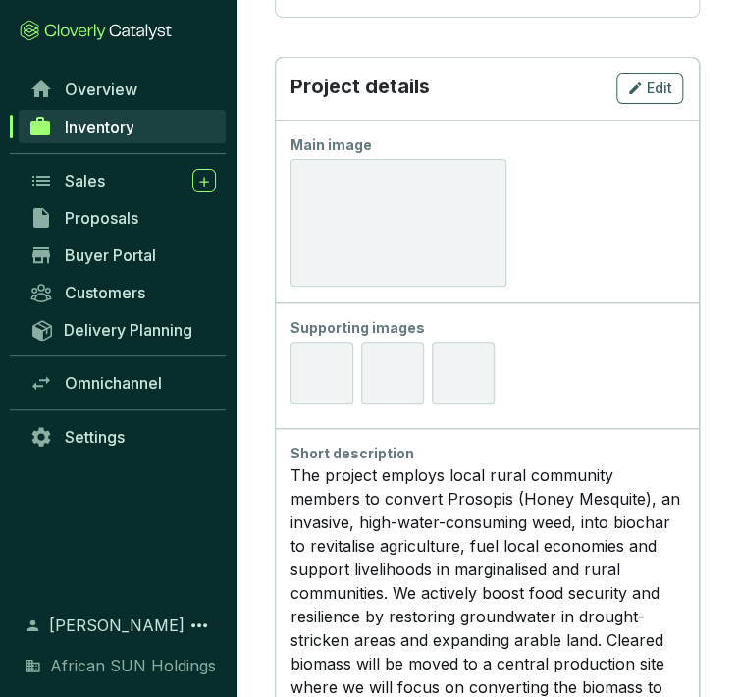
scroll to position [2153, 0]
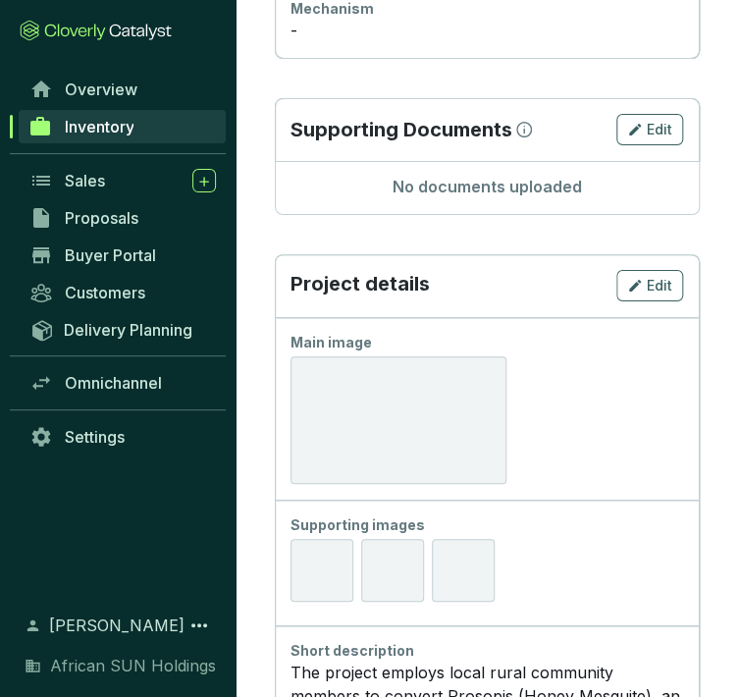
scroll to position [1635, 0]
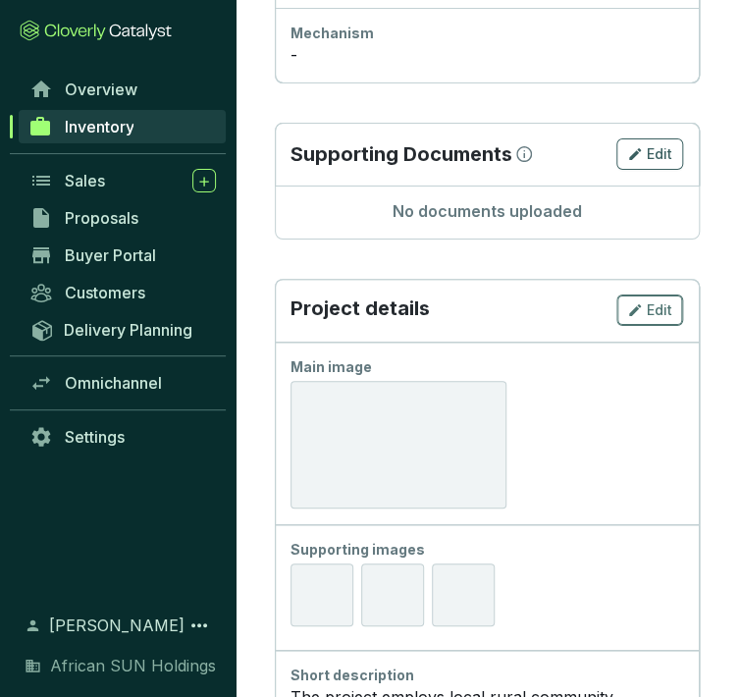
click at [661, 302] on span "Edit" at bounding box center [660, 310] width 26 height 20
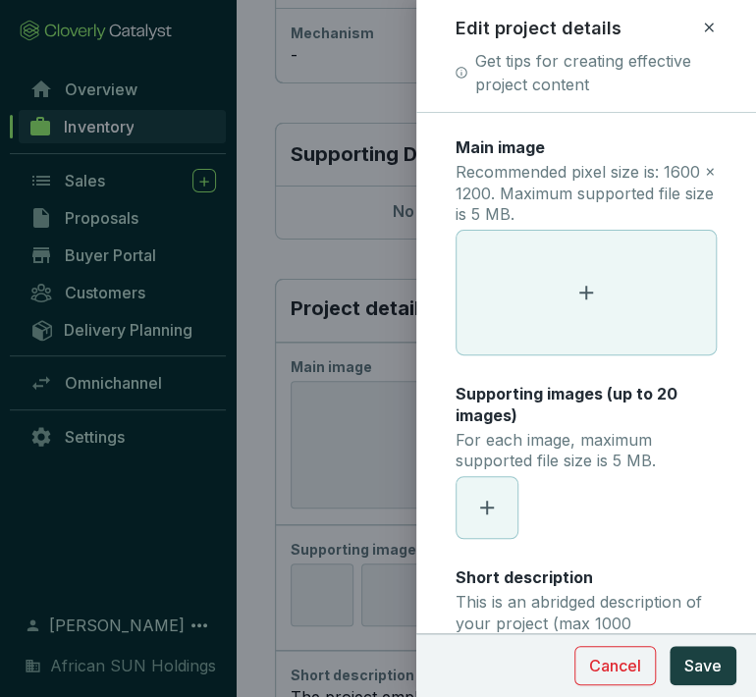
click at [566, 303] on span at bounding box center [586, 293] width 260 height 124
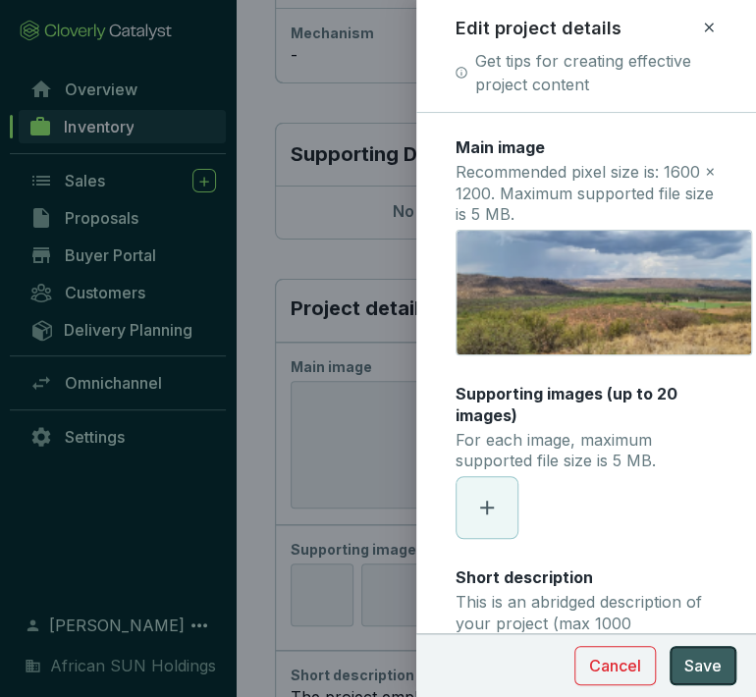
click at [705, 664] on span "Save" at bounding box center [702, 666] width 37 height 24
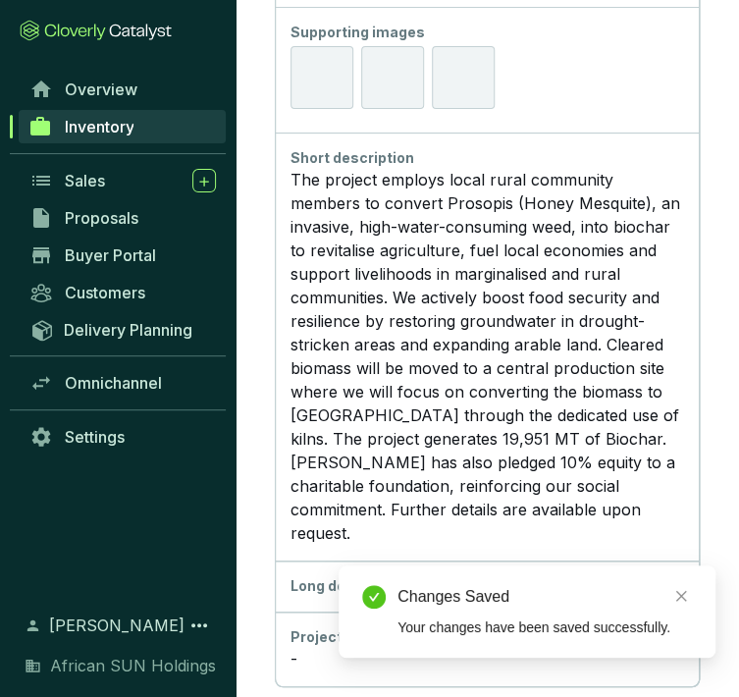
scroll to position [2153, 0]
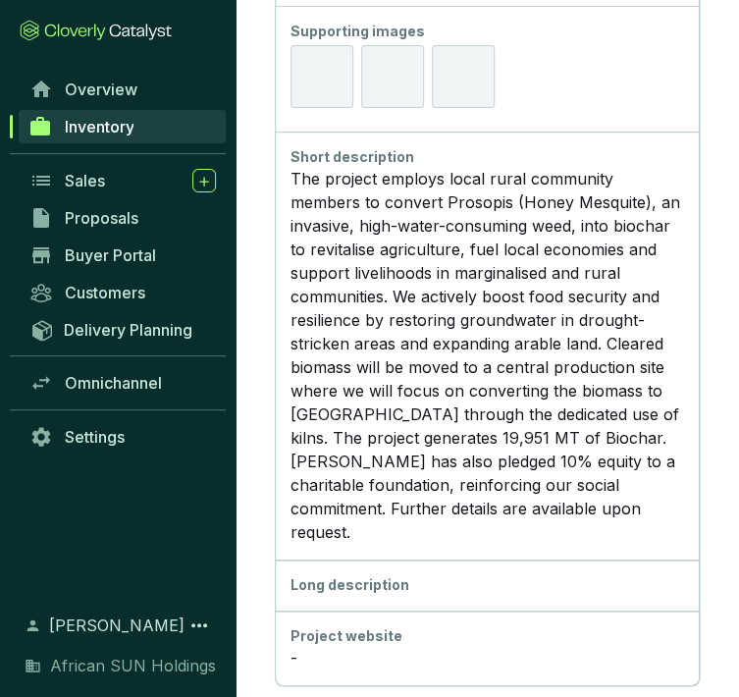
click at [406, 575] on div "Long description" at bounding box center [486, 585] width 392 height 20
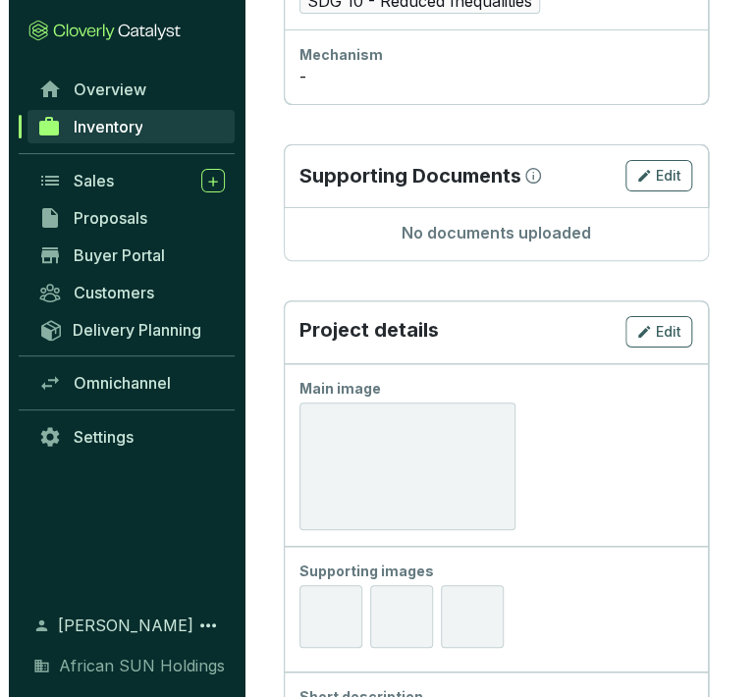
scroll to position [1608, 0]
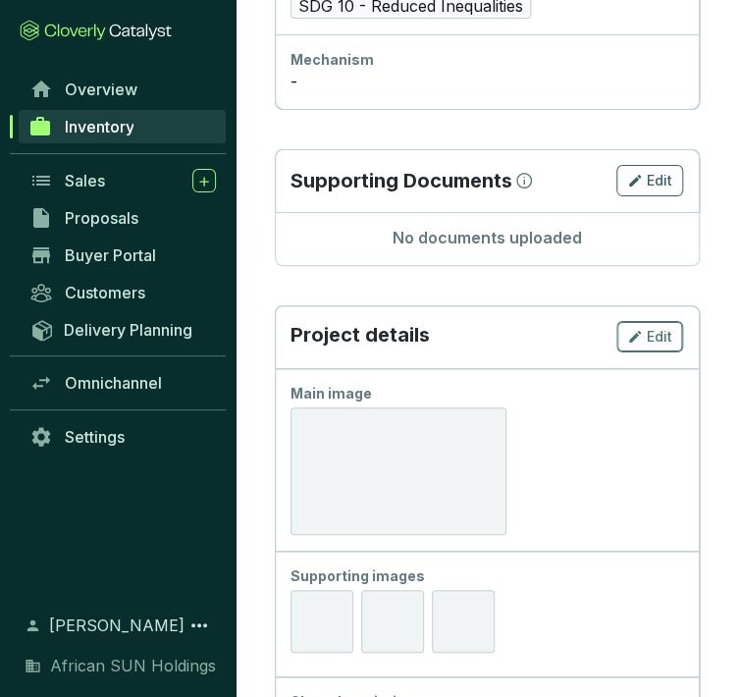
click at [670, 340] on span "Edit" at bounding box center [660, 337] width 26 height 20
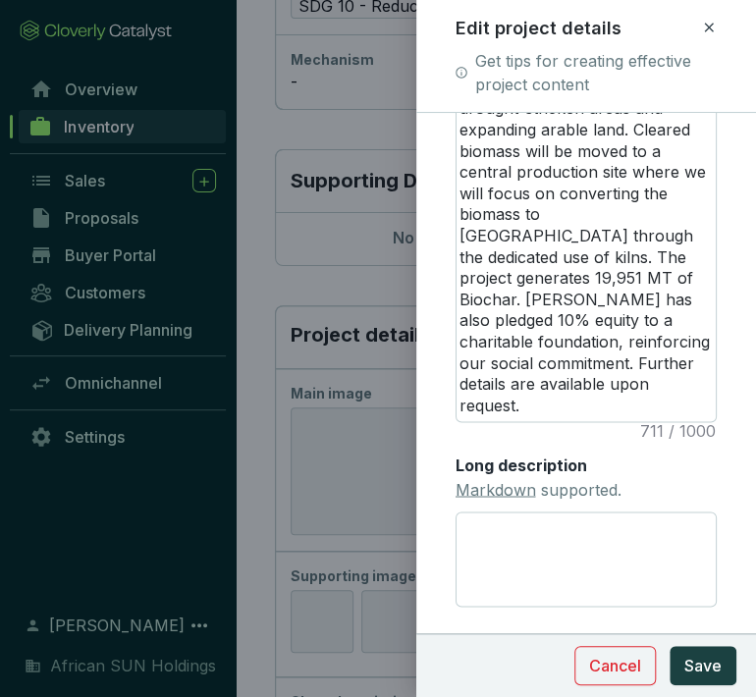
scroll to position [949, 0]
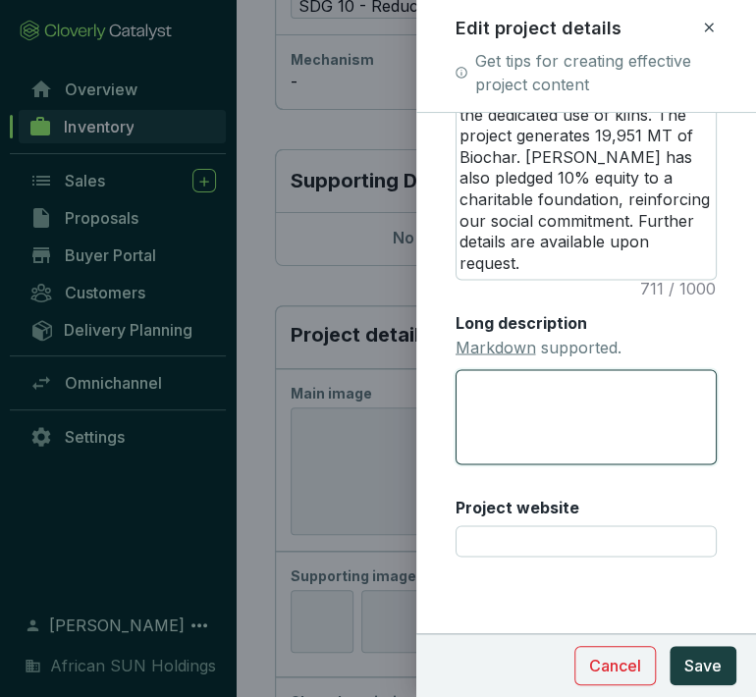
click at [497, 387] on textarea "Long description Markdown supported." at bounding box center [586, 416] width 262 height 94
paste textarea "United National Sustainable Development Goals Impact Project Phase 1 - Biomass …"
type textarea "United National Sustainable Development Goals Impact Project Phase 1 - Biomass …"
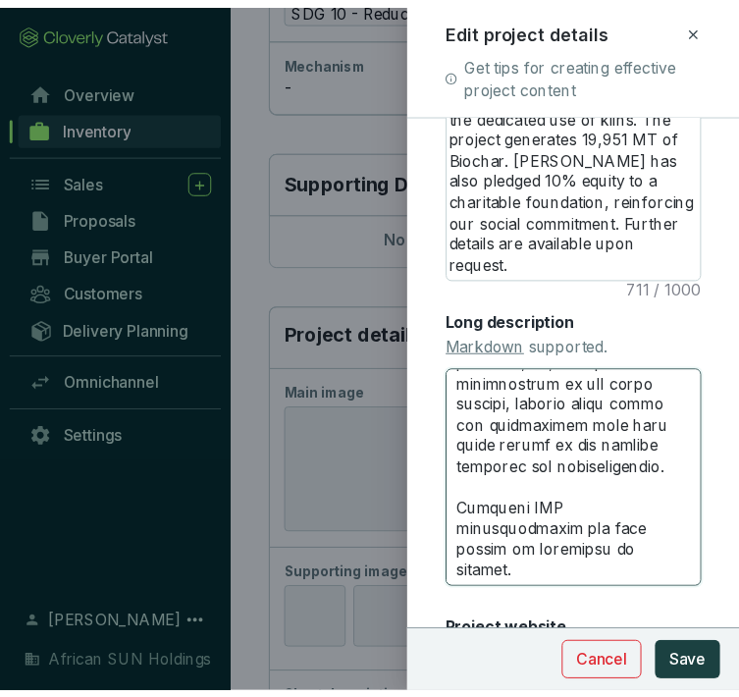
scroll to position [2713, 0]
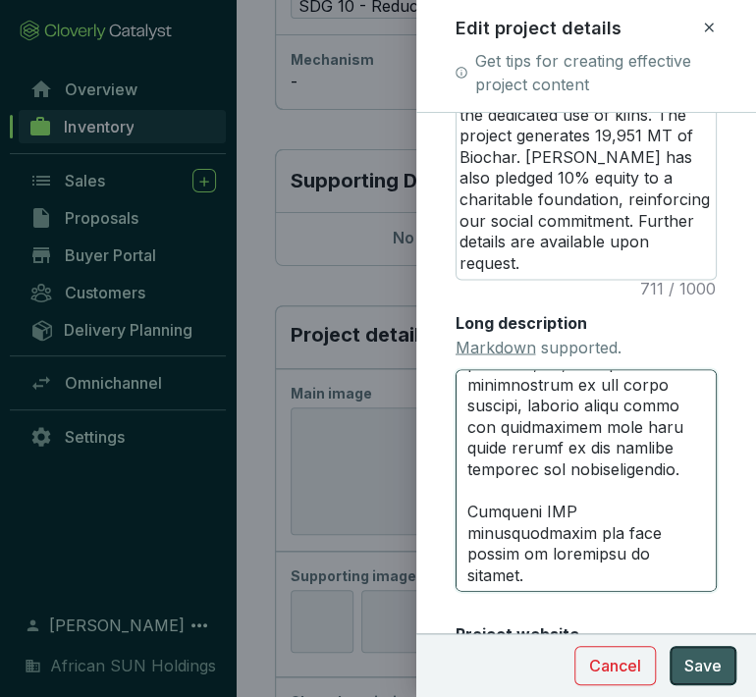
type textarea "United National Sustainable Development Goals Impact Project Phase 1 - Biomass …"
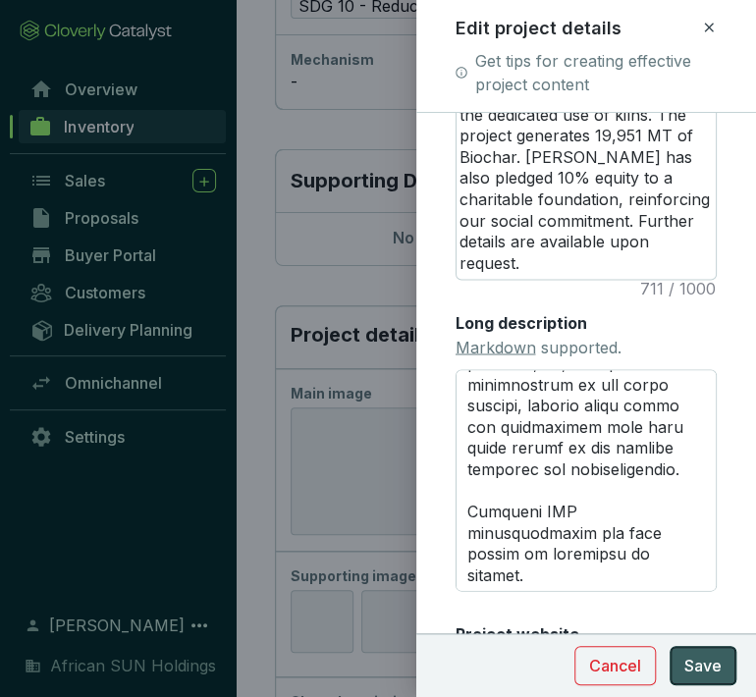
click at [694, 665] on span "Save" at bounding box center [702, 666] width 37 height 24
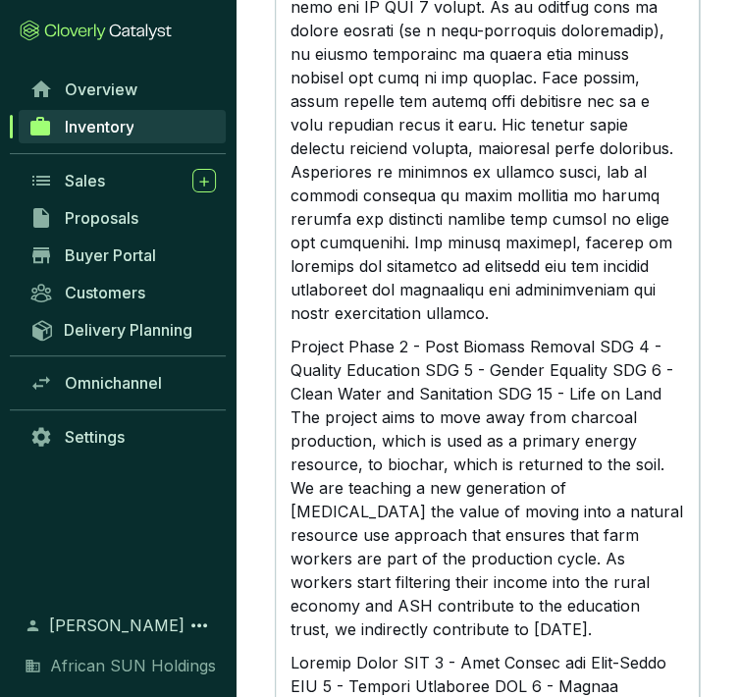
scroll to position [2771, 0]
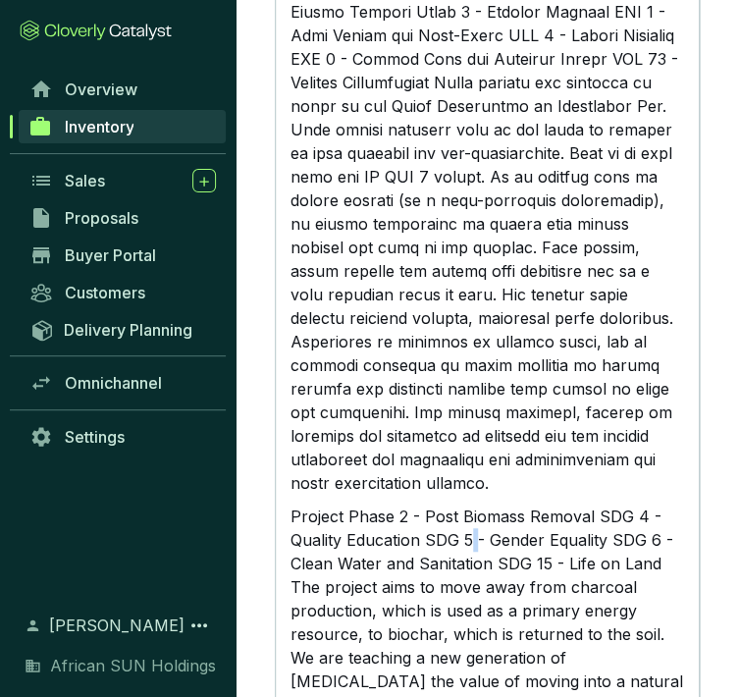
click at [474, 513] on p "Project Phase 2 - Post Biomass Removal SDG 4 - Quality Education SDG 5 - Gender…" at bounding box center [486, 657] width 392 height 306
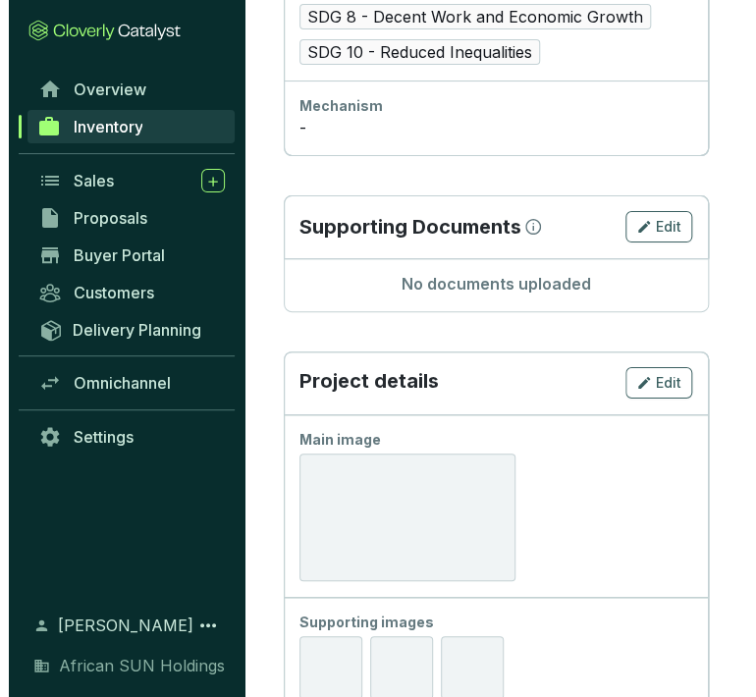
scroll to position [1571, 0]
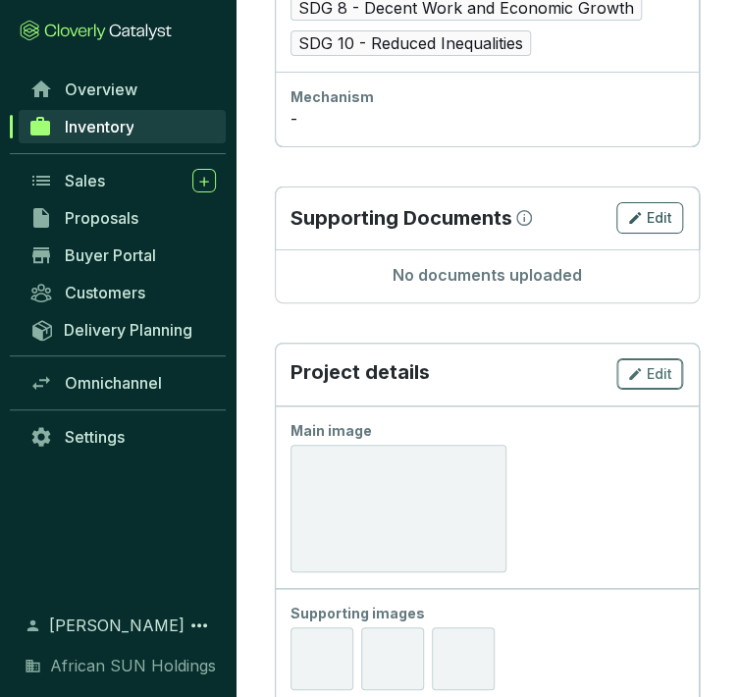
click at [656, 375] on span "Edit" at bounding box center [660, 374] width 26 height 20
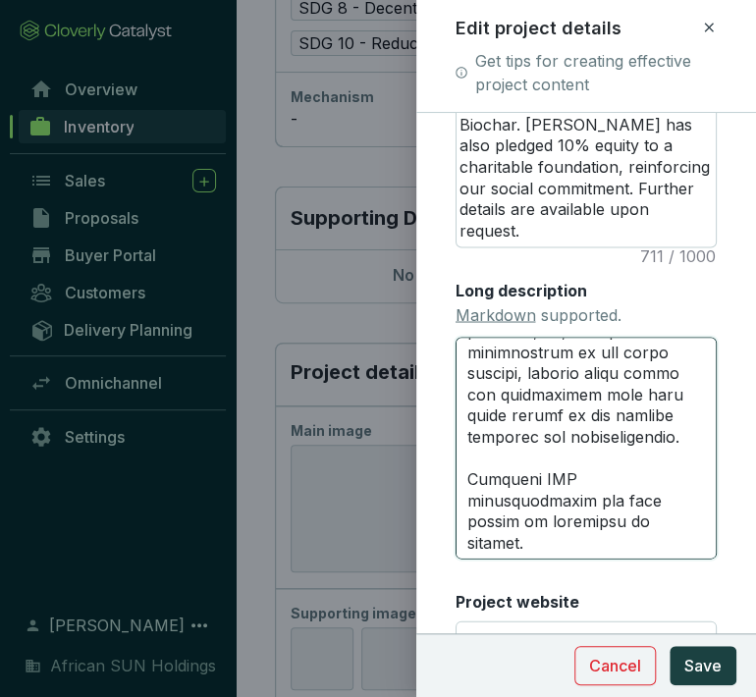
scroll to position [1076, 0]
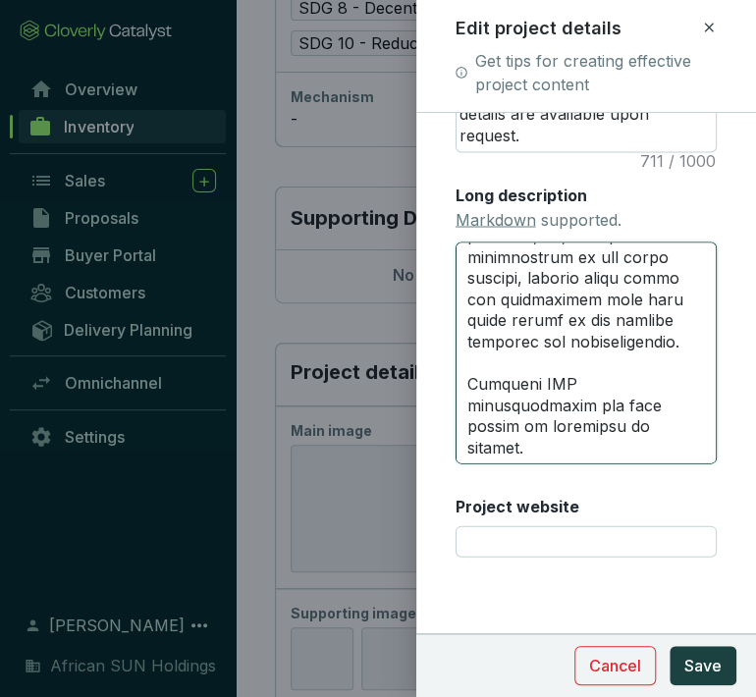
drag, startPoint x: 464, startPoint y: 352, endPoint x: 795, endPoint y: 737, distance: 507.3
click at [755, 696] on html "All Inventory ASHA-ZA-[GEOGRAPHIC_DATA]-PRIESKA-BIOCHAR-PHYSICAL Manage Invento…" at bounding box center [378, 624] width 756 height 4391
paste textarea "# United National Sustainable Development Goals Impact ### Project Phase 1 - Bi…"
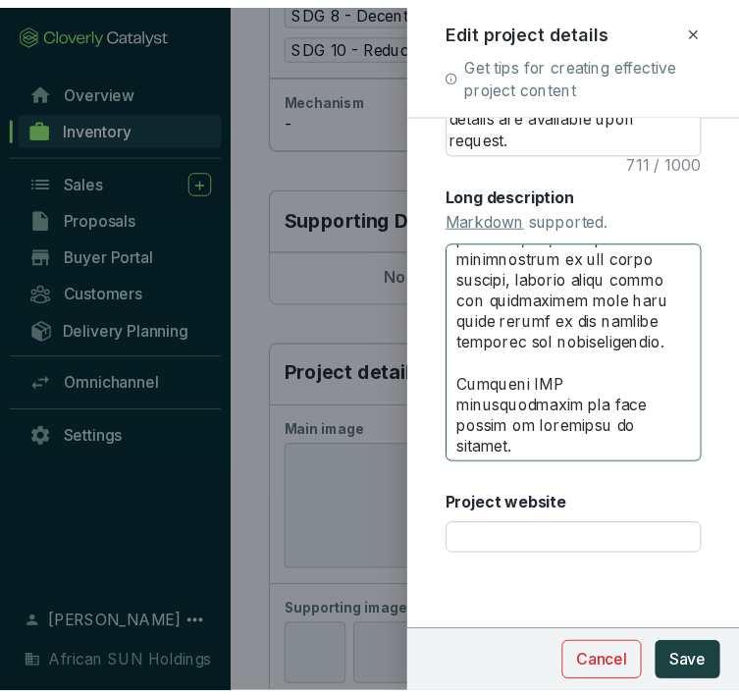
scroll to position [2920, 0]
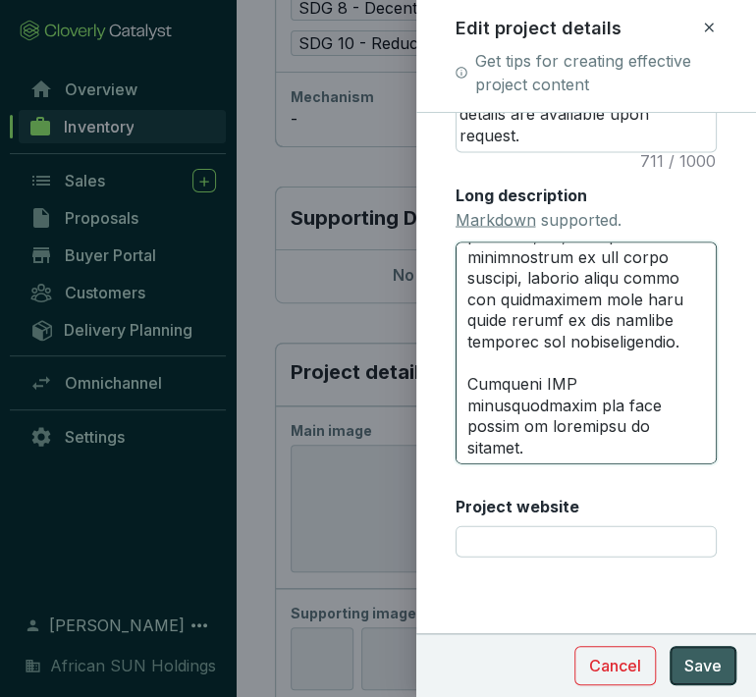
type textarea "# United National Sustainable Development Goals Impact ### Project Phase 1 - Bi…"
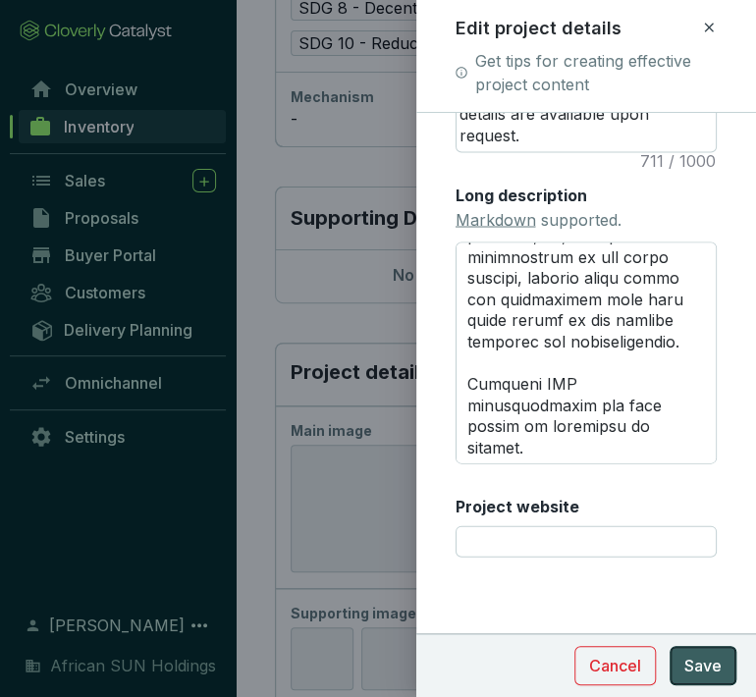
click at [720, 664] on span "Save" at bounding box center [702, 666] width 37 height 24
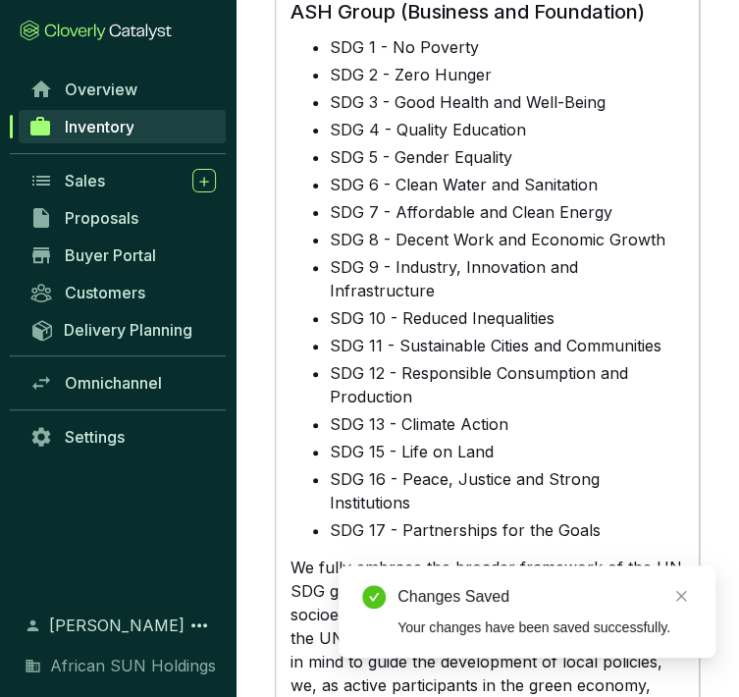
scroll to position [4252, 0]
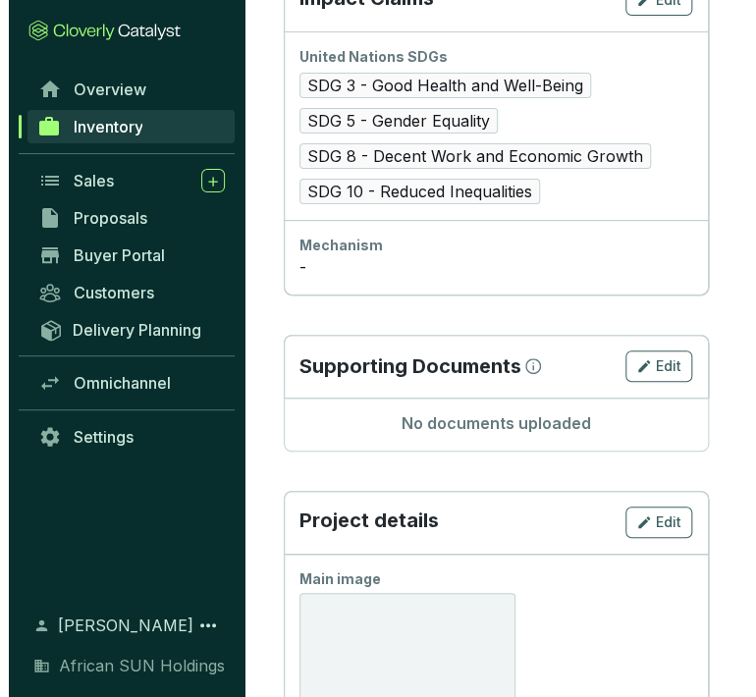
scroll to position [1417, 0]
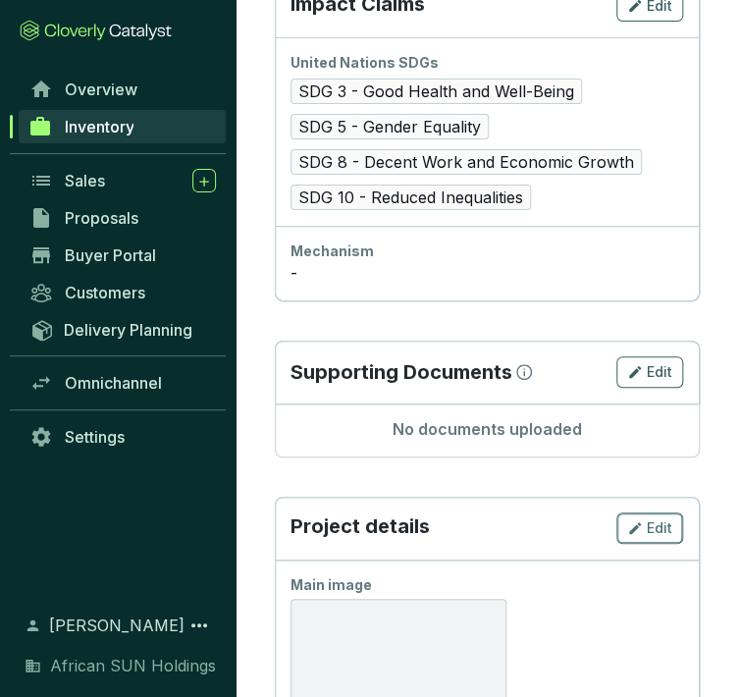
click at [644, 519] on div "Edit" at bounding box center [649, 528] width 45 height 24
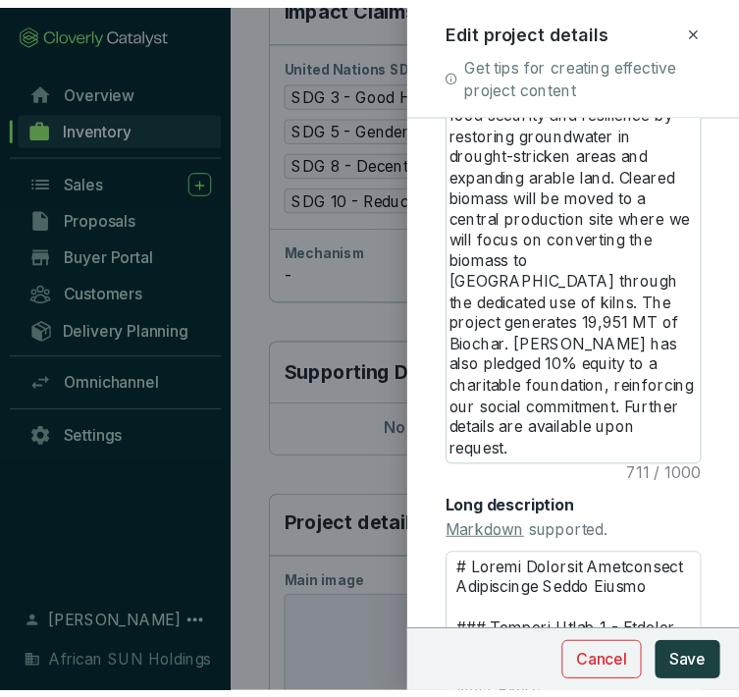
scroll to position [1076, 0]
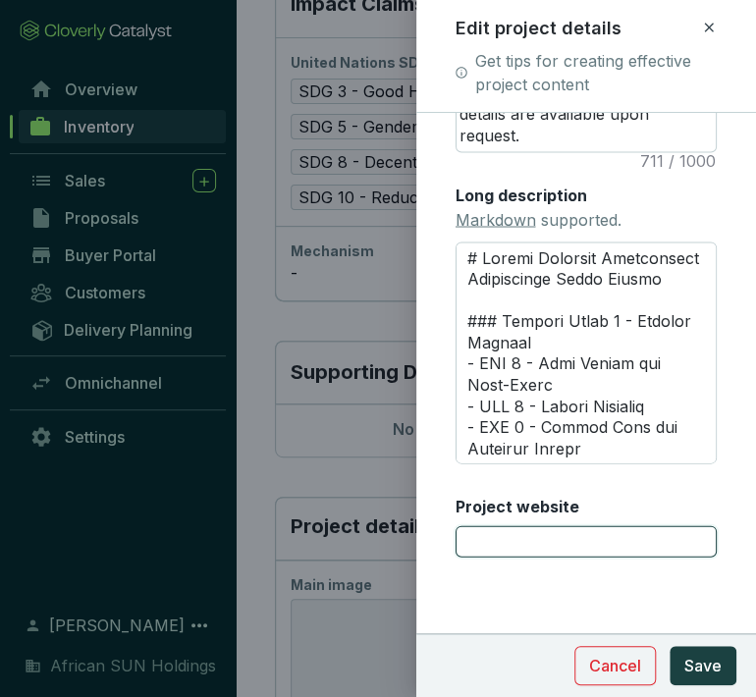
click at [522, 532] on input "Project website" at bounding box center [586, 540] width 262 height 31
type input "[DOMAIN_NAME]"
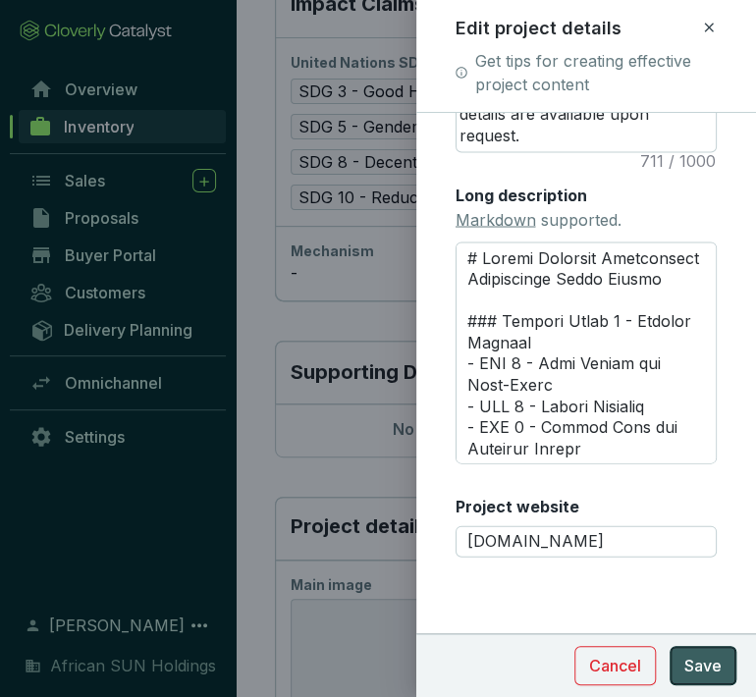
click at [706, 660] on span "Save" at bounding box center [702, 666] width 37 height 24
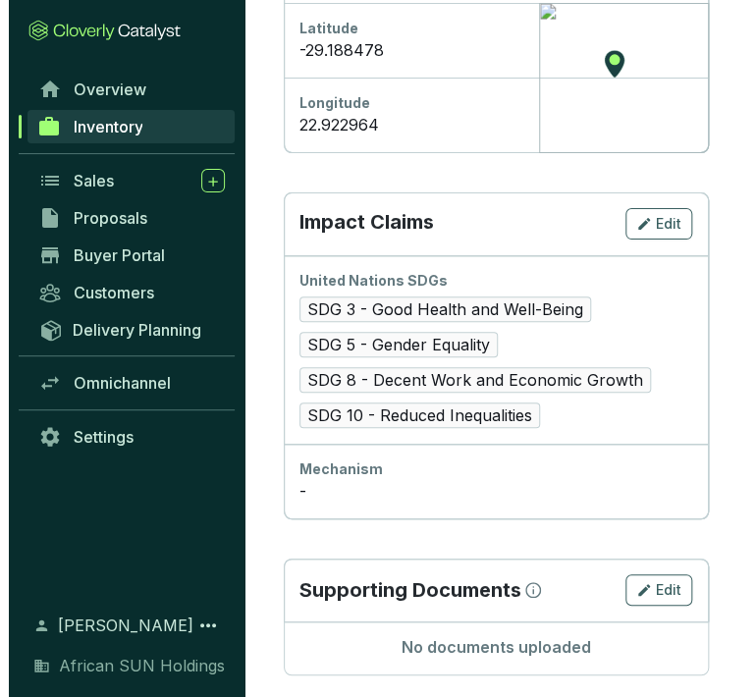
scroll to position [1744, 0]
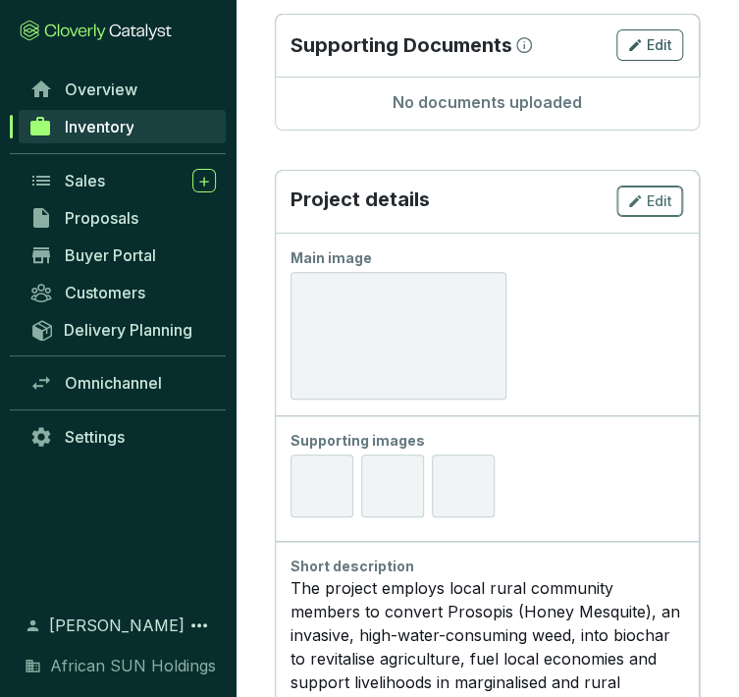
click at [671, 203] on span "Edit" at bounding box center [660, 201] width 26 height 20
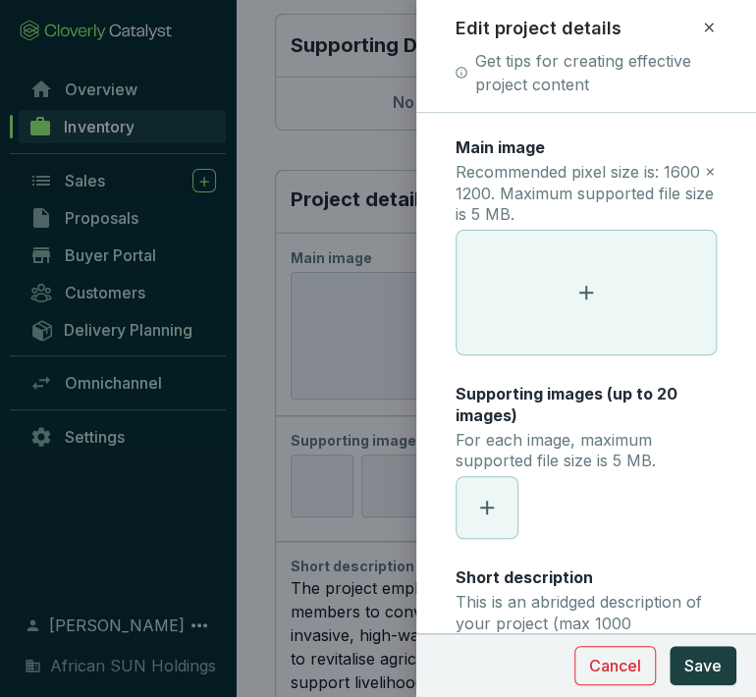
click at [574, 281] on icon at bounding box center [586, 293] width 24 height 24
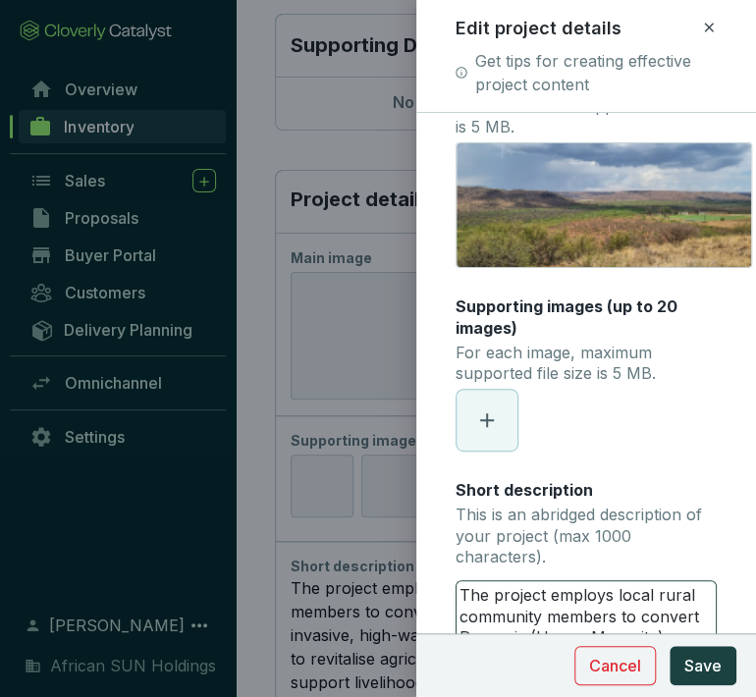
scroll to position [218, 0]
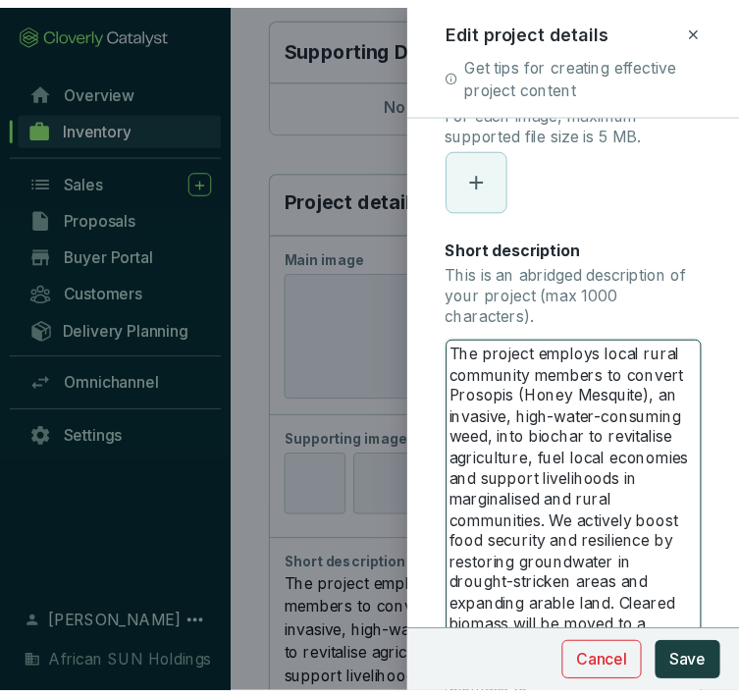
scroll to position [545, 0]
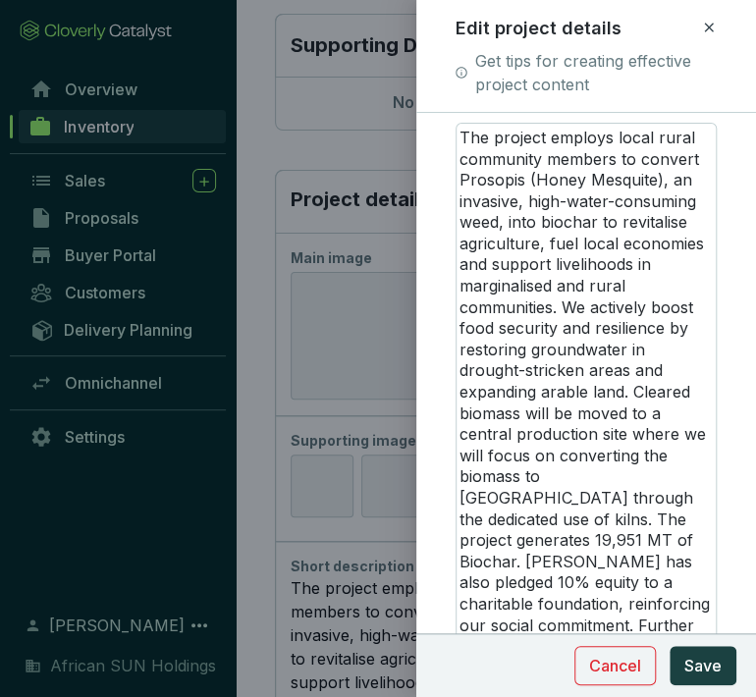
click at [713, 687] on section "Cancel Save" at bounding box center [586, 665] width 340 height 64
click at [713, 661] on span "Save" at bounding box center [702, 666] width 37 height 24
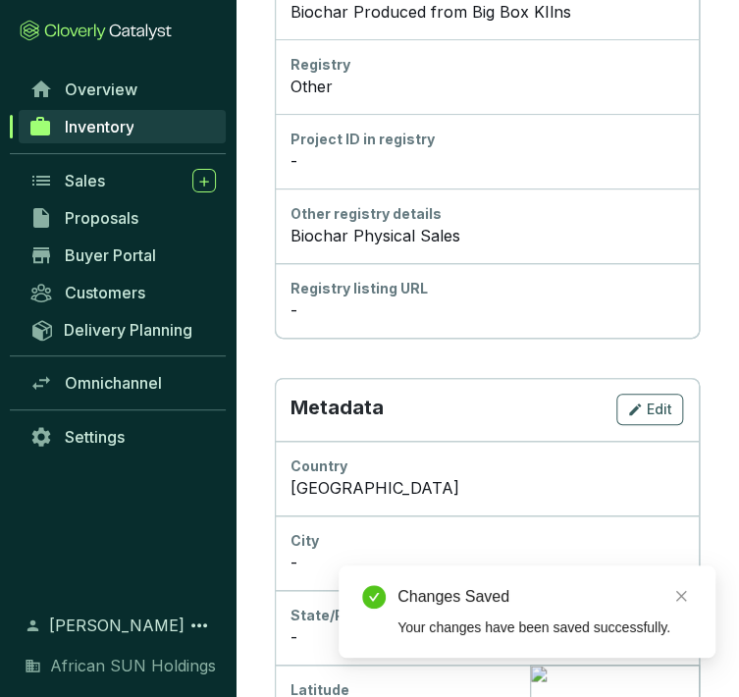
scroll to position [0, 0]
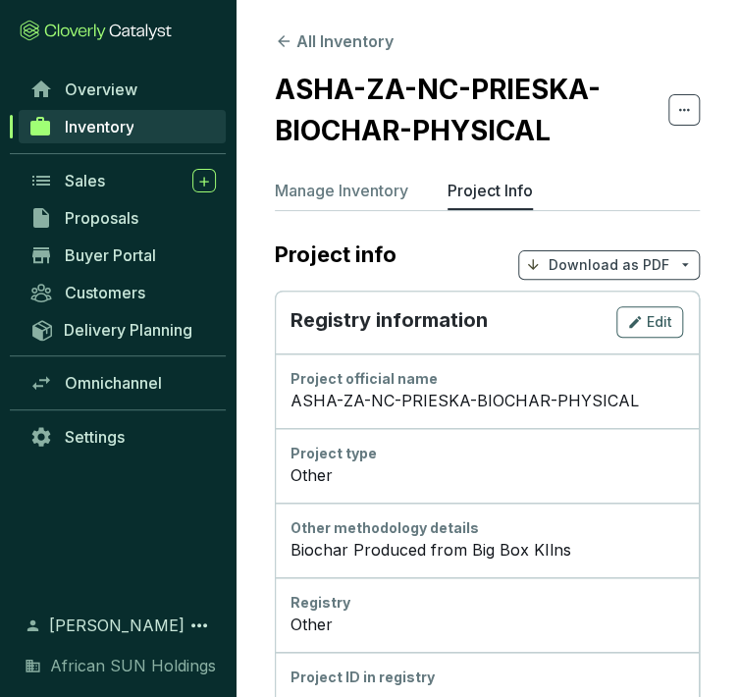
click at [626, 259] on p "Download as PDF" at bounding box center [609, 265] width 121 height 20
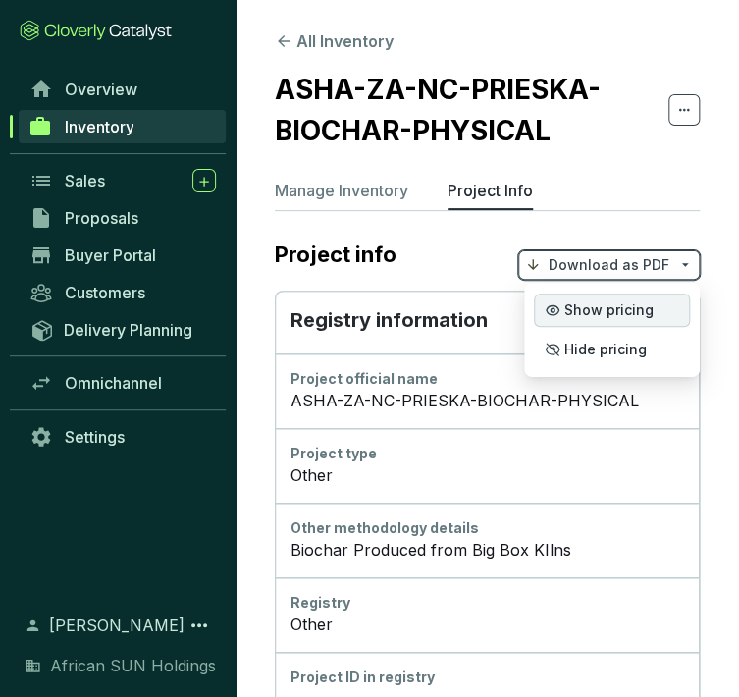
click at [623, 304] on span "Show pricing" at bounding box center [608, 310] width 89 height 16
click at [587, 304] on span "Show pricing" at bounding box center [608, 310] width 89 height 16
click at [594, 308] on span "Show pricing" at bounding box center [608, 310] width 89 height 16
